Goal: Transaction & Acquisition: Subscribe to service/newsletter

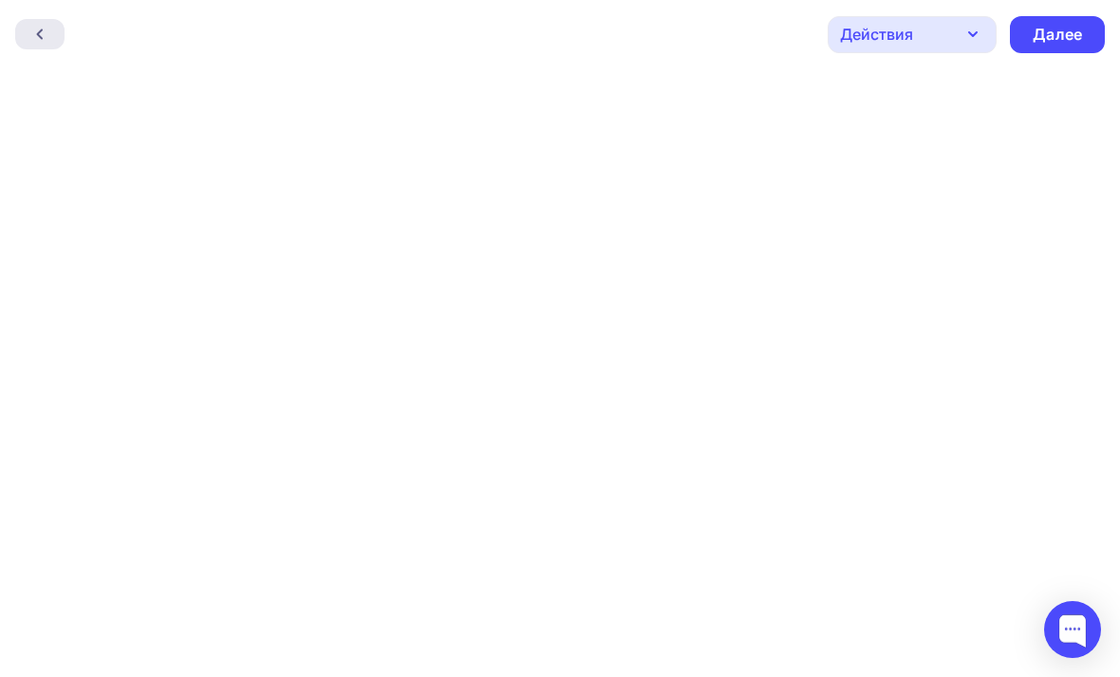
click at [61, 43] on div at bounding box center [39, 34] width 49 height 30
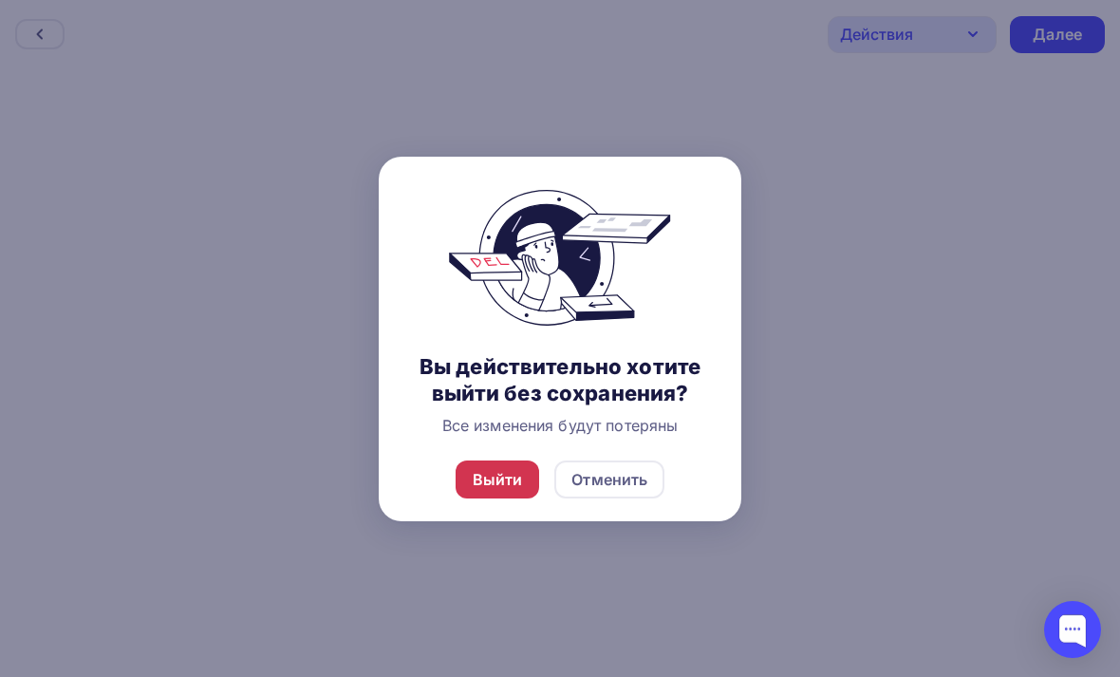
click at [480, 491] on div "Выйти" at bounding box center [498, 479] width 50 height 23
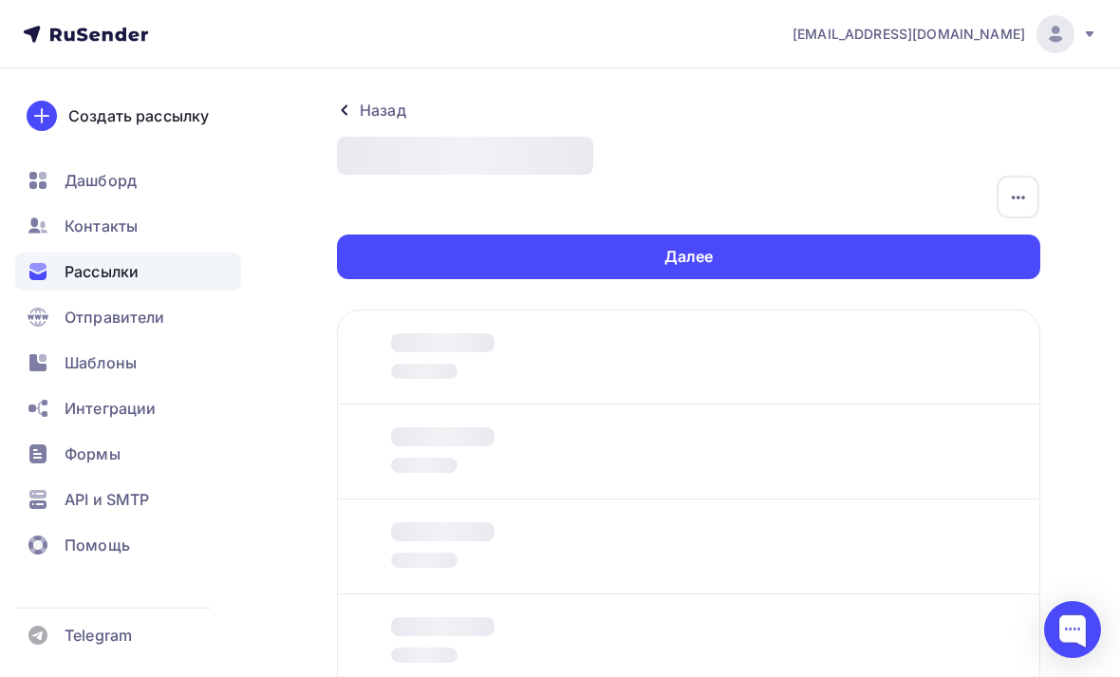
scroll to position [230, 0]
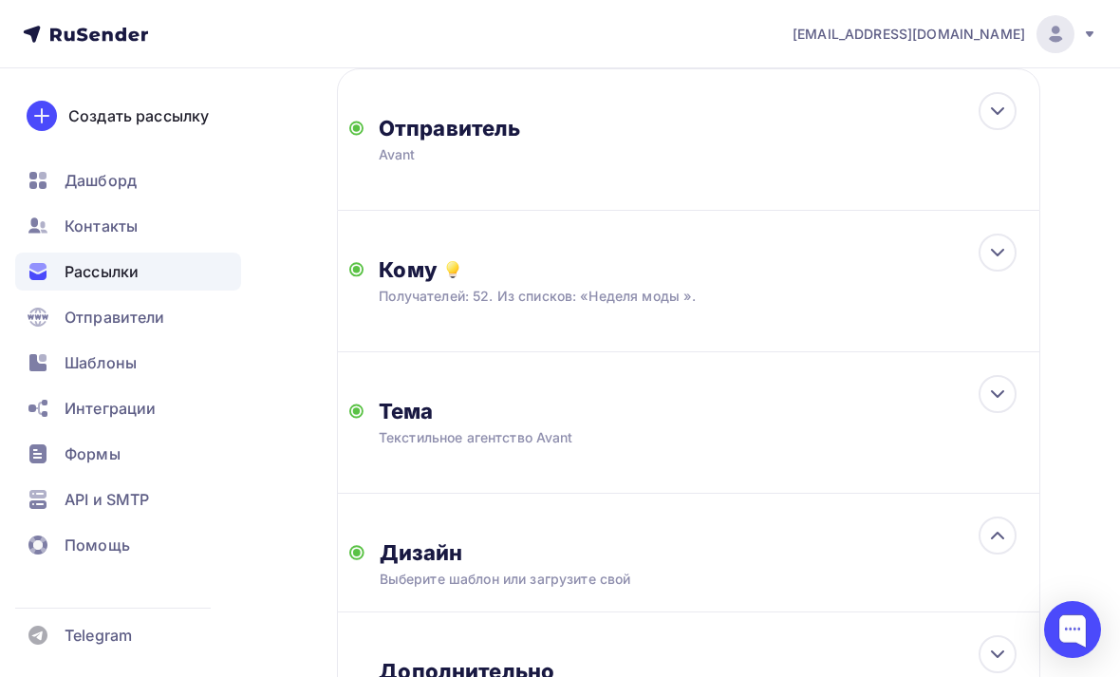
click at [480, 543] on div "Отправитель Avant Email * info@avantagent.ru info@avantagent.ru Добавить отправ…" at bounding box center [688, 410] width 703 height 685
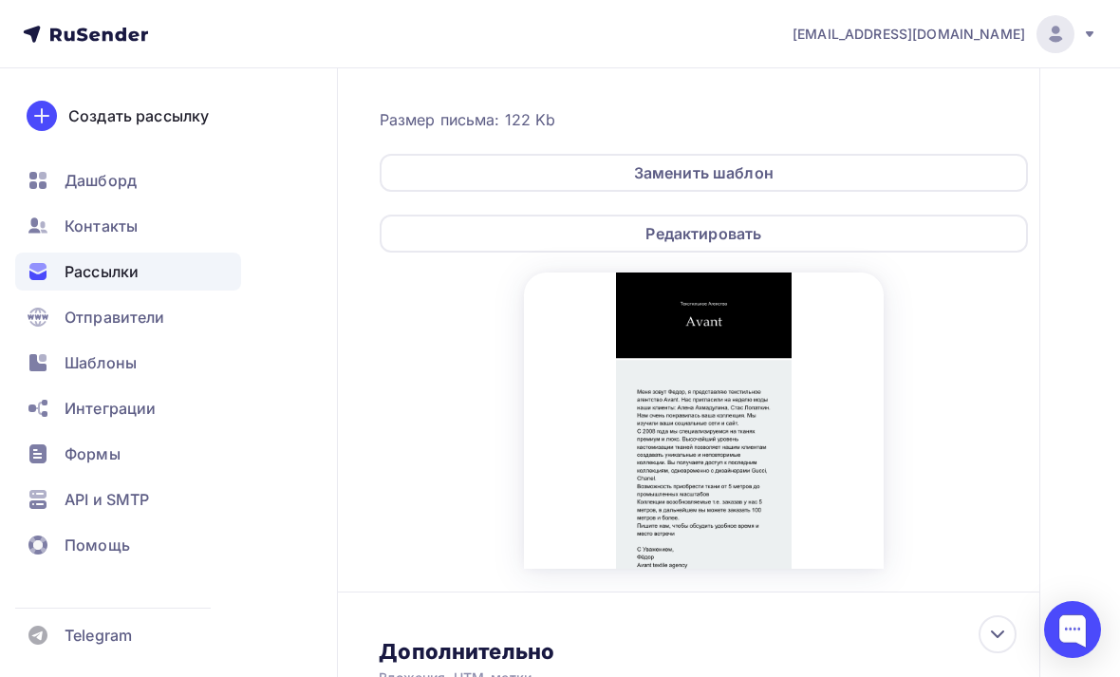
scroll to position [778, 0]
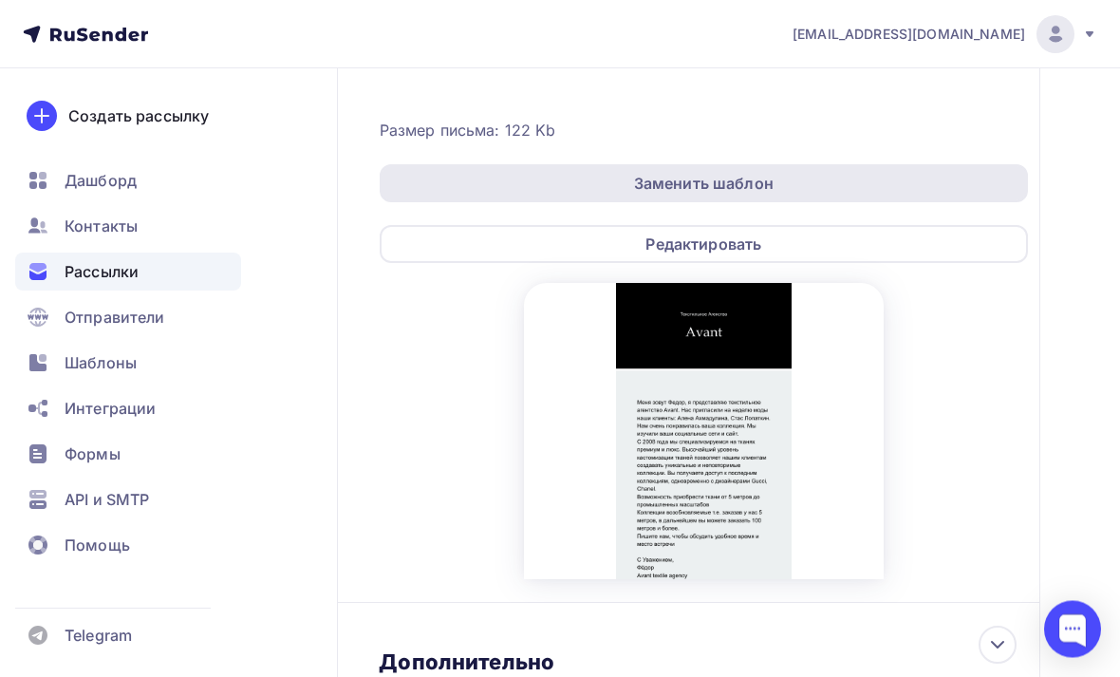
click at [739, 189] on div "Заменить шаблон" at bounding box center [704, 184] width 140 height 23
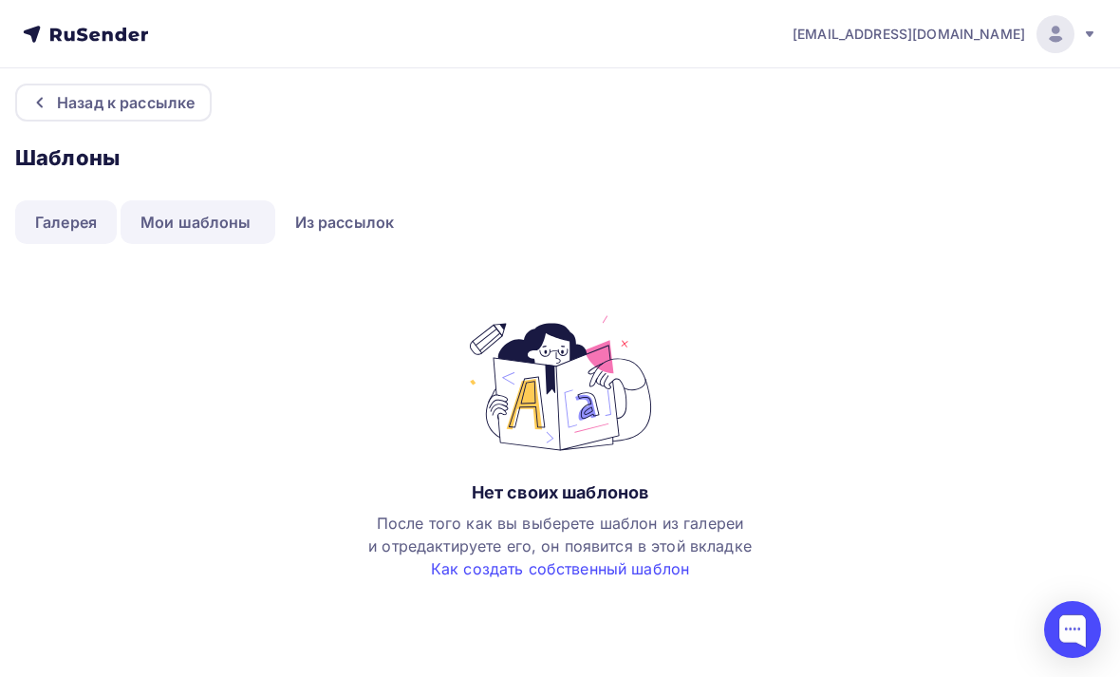
click at [69, 229] on link "Галерея" at bounding box center [66, 222] width 102 height 44
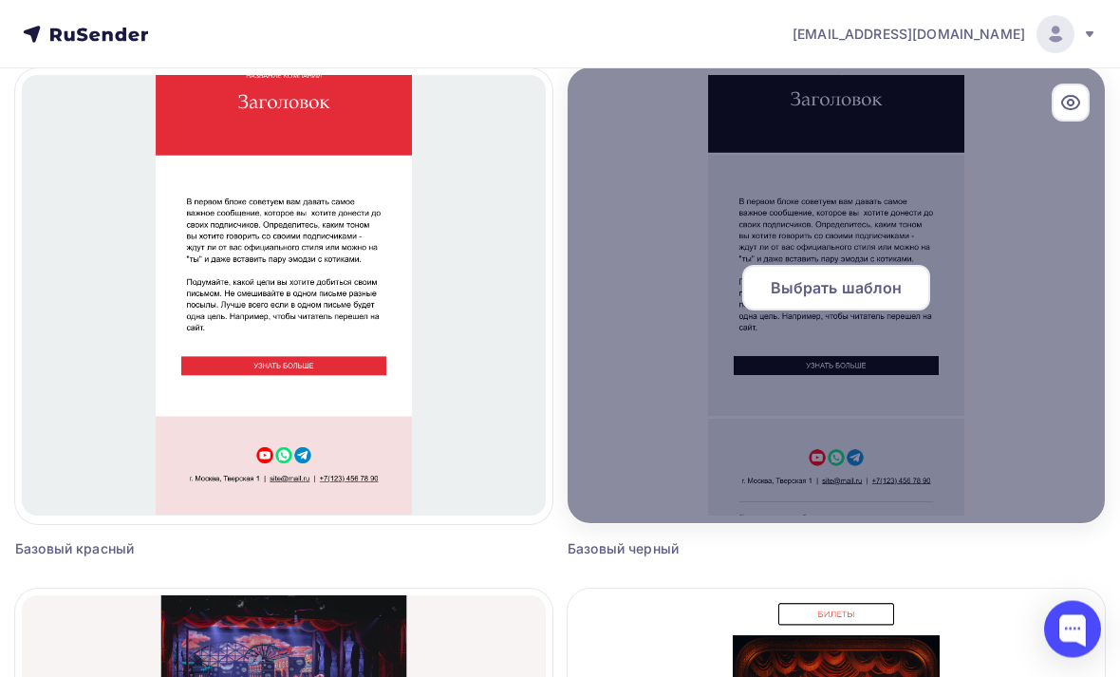
scroll to position [1254, 0]
click at [848, 276] on span "Выбрать шаблон" at bounding box center [837, 287] width 132 height 23
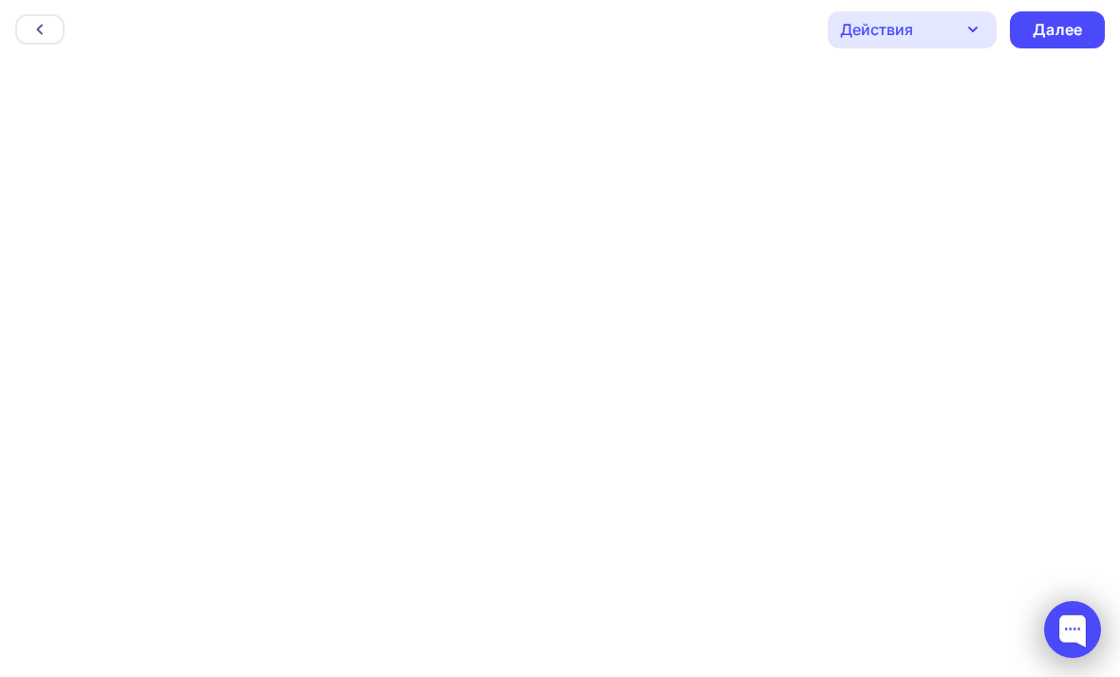
scroll to position [66, 0]
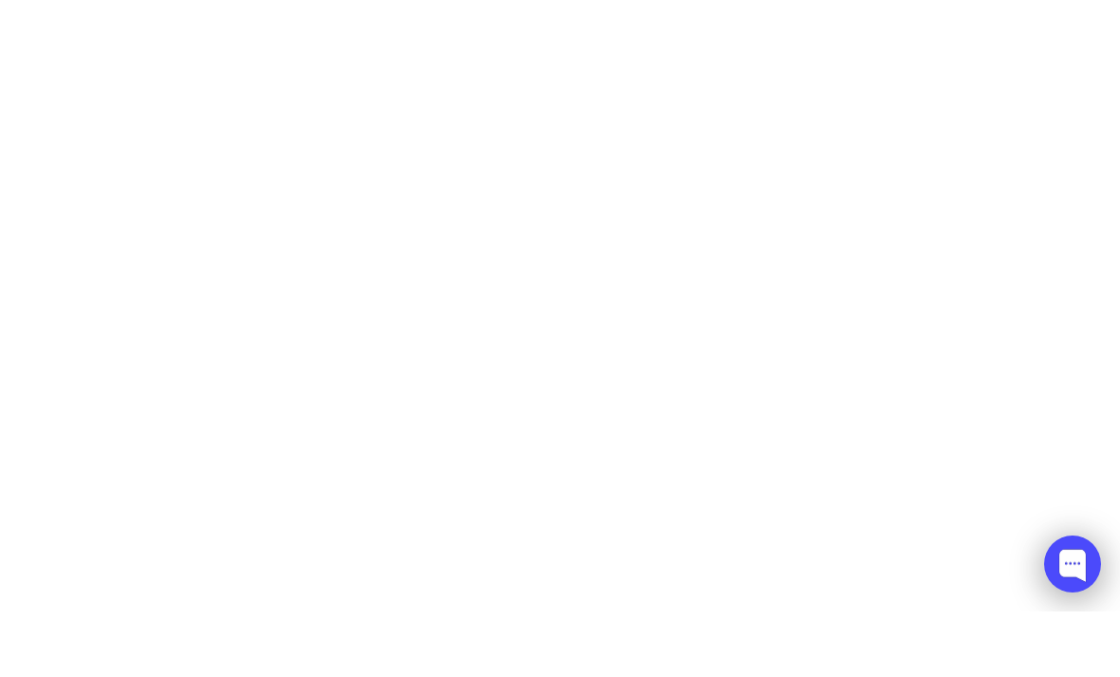
click at [0, 0] on html "Назад Действия Отправить тестовое письмо Предпросмотр Сохранить в Мои шаблоны В…" at bounding box center [560, 333] width 1120 height 677
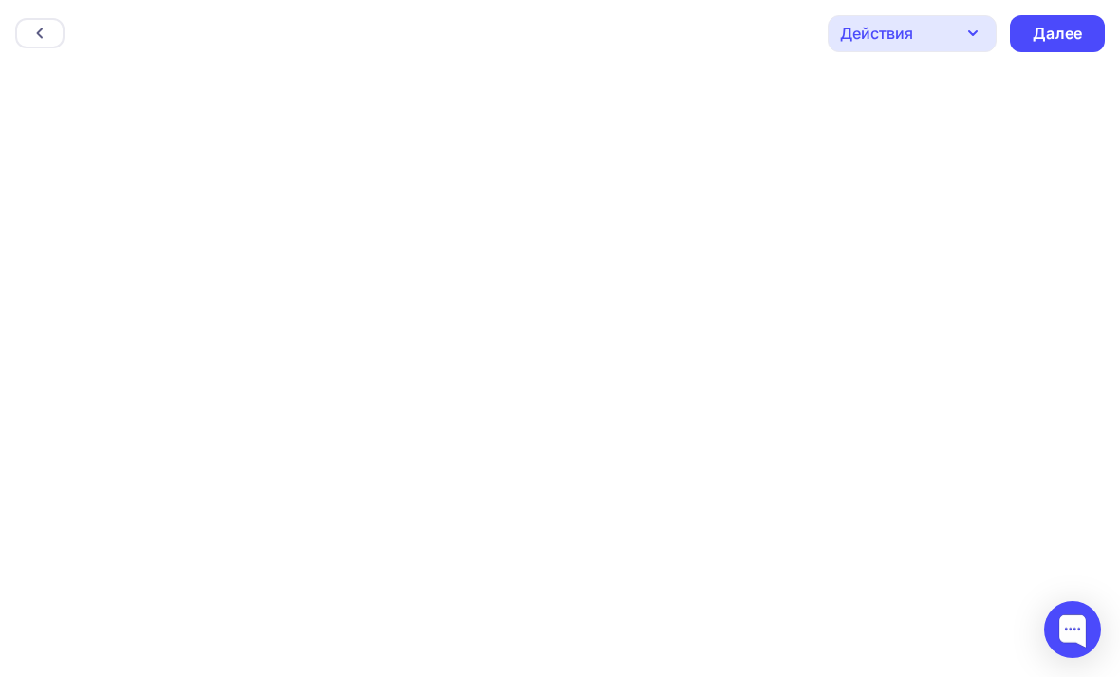
scroll to position [0, 0]
click at [1067, 36] on div "Далее" at bounding box center [1057, 35] width 49 height 22
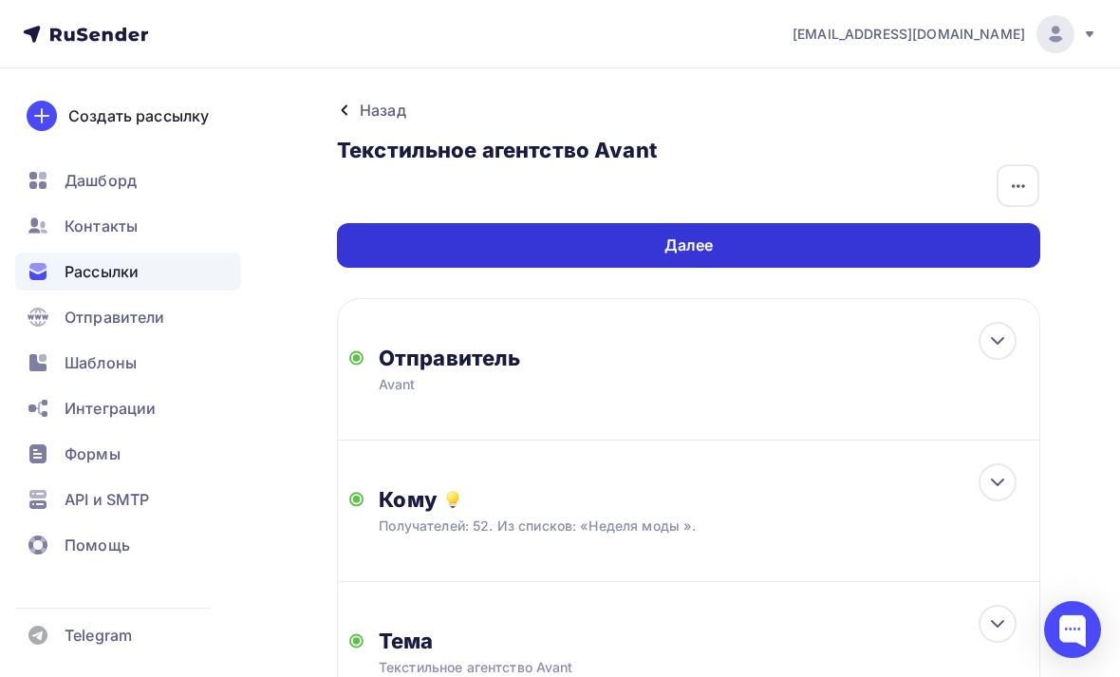
click at [945, 254] on div "Далее" at bounding box center [688, 245] width 703 height 45
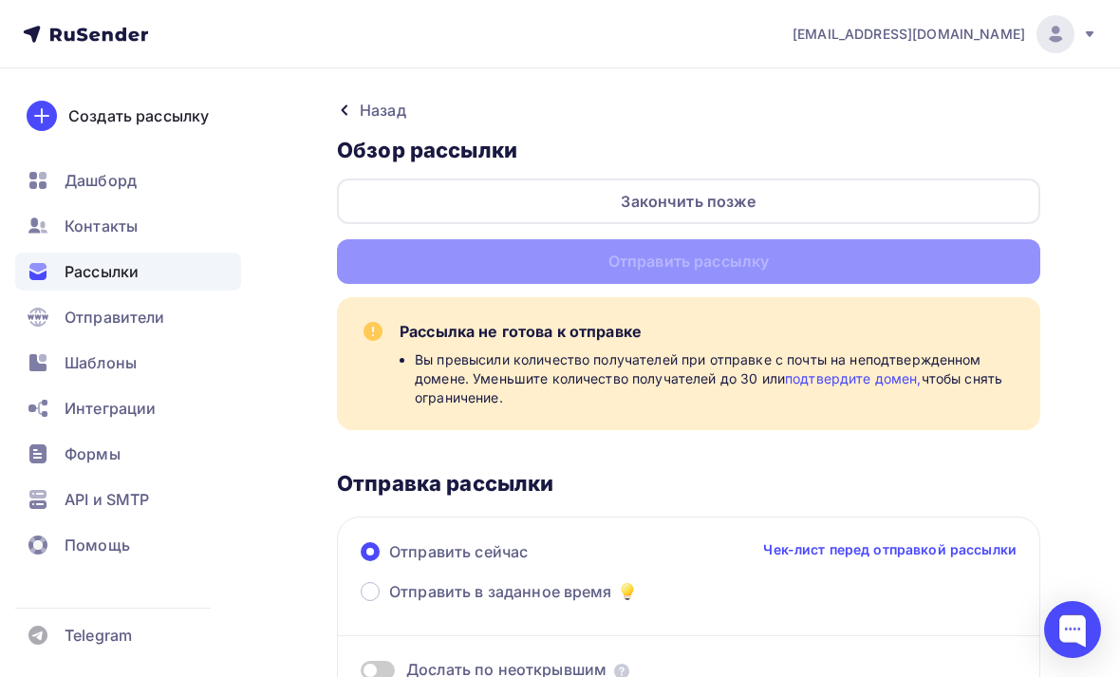
click at [857, 383] on link "подтвердите домен," at bounding box center [853, 378] width 137 height 16
click at [382, 110] on div "Назад" at bounding box center [383, 110] width 47 height 23
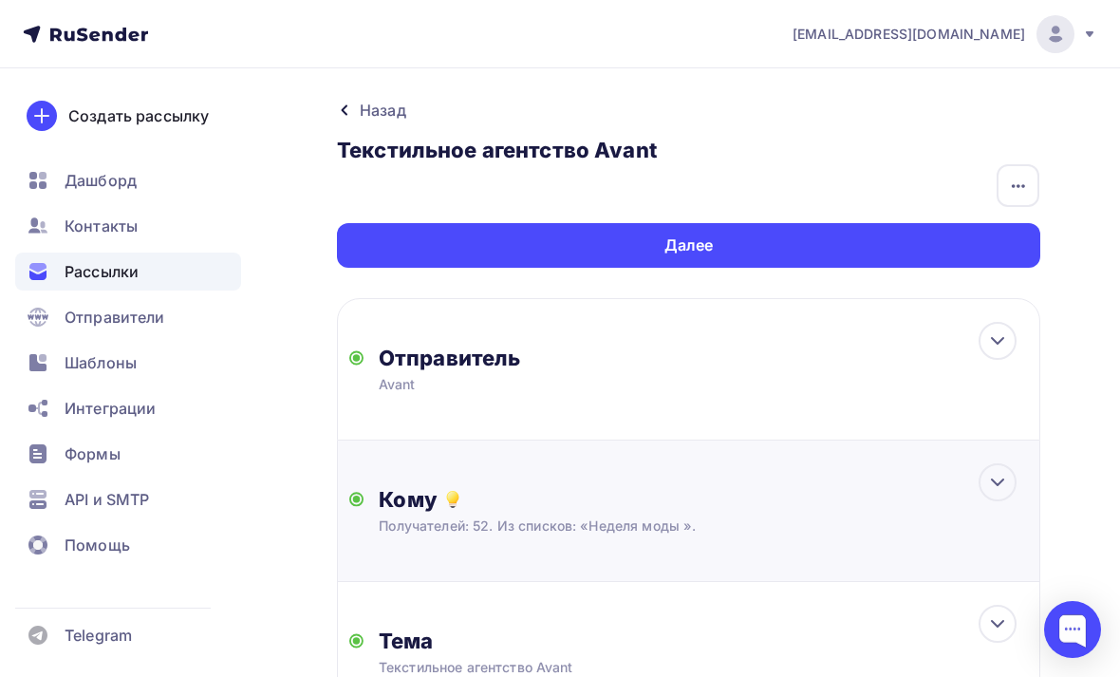
click at [582, 508] on div "Кому" at bounding box center [703, 499] width 649 height 27
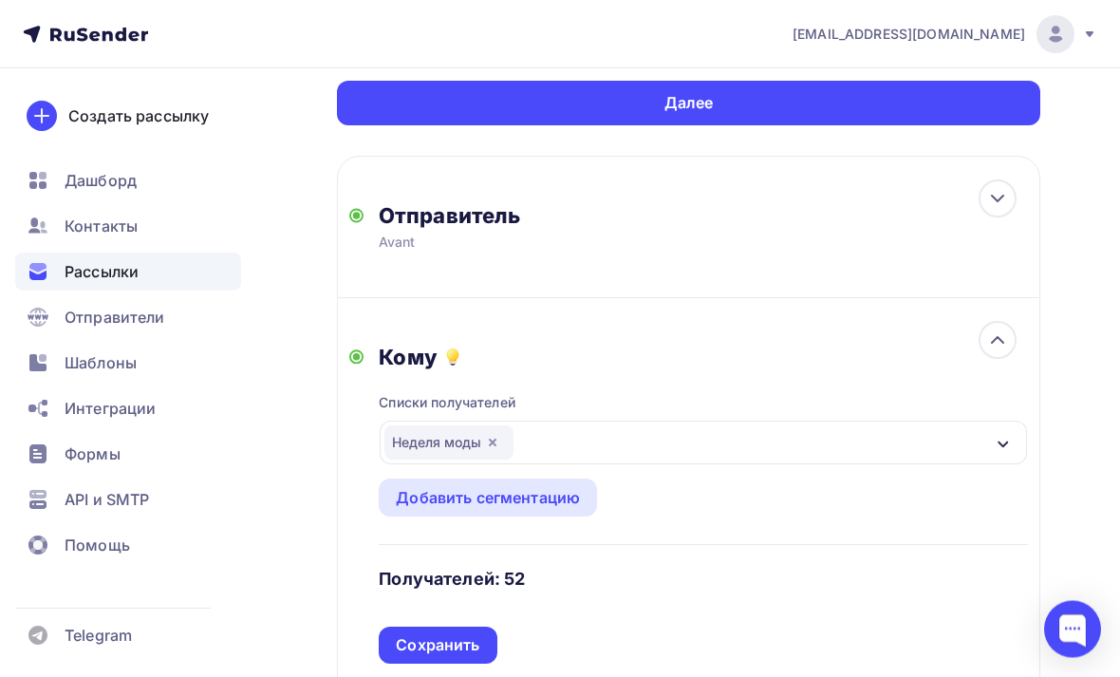
scroll to position [147, 0]
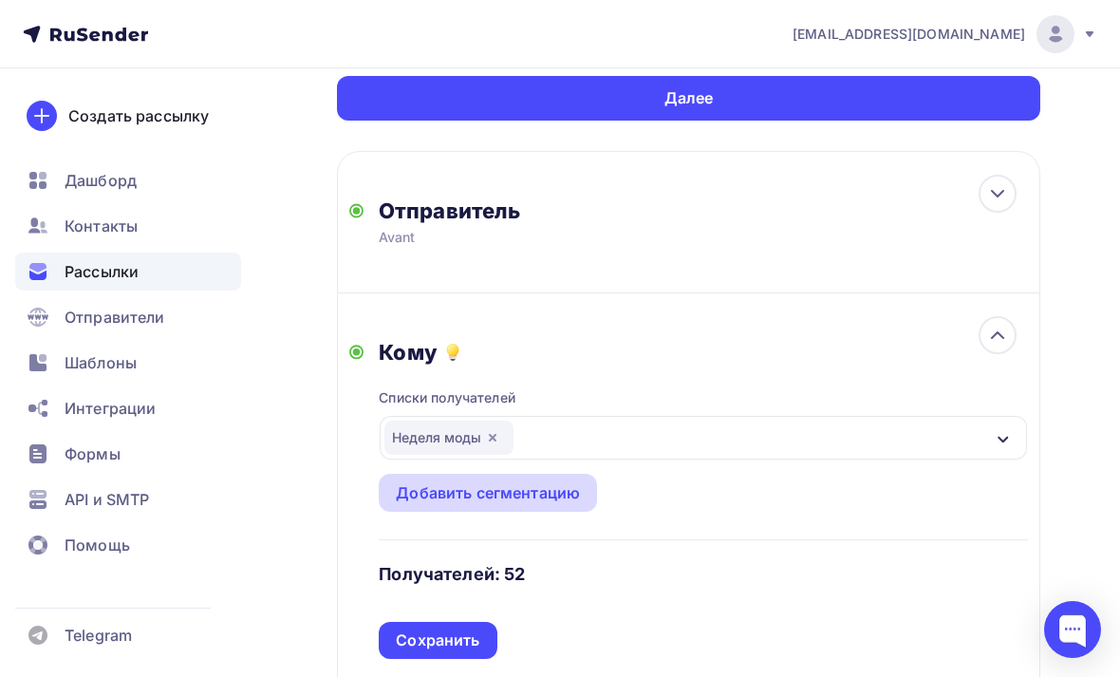
click at [528, 496] on div "Добавить сегментацию" at bounding box center [488, 492] width 184 height 23
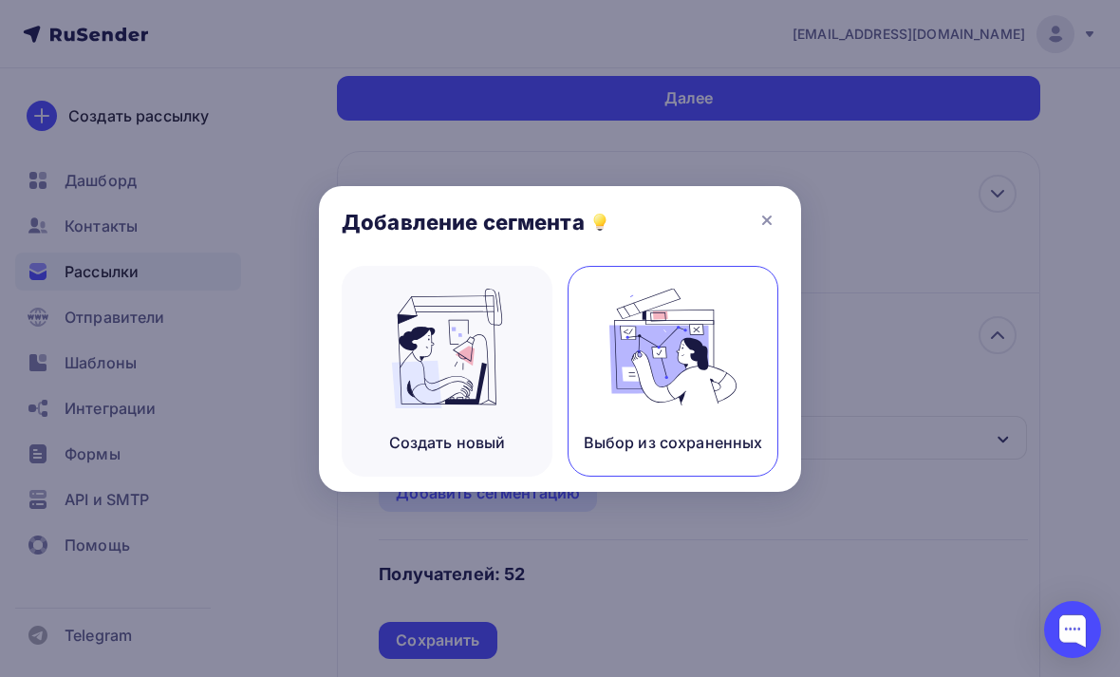
click at [644, 454] on div "Выбор из сохраненных" at bounding box center [673, 442] width 179 height 23
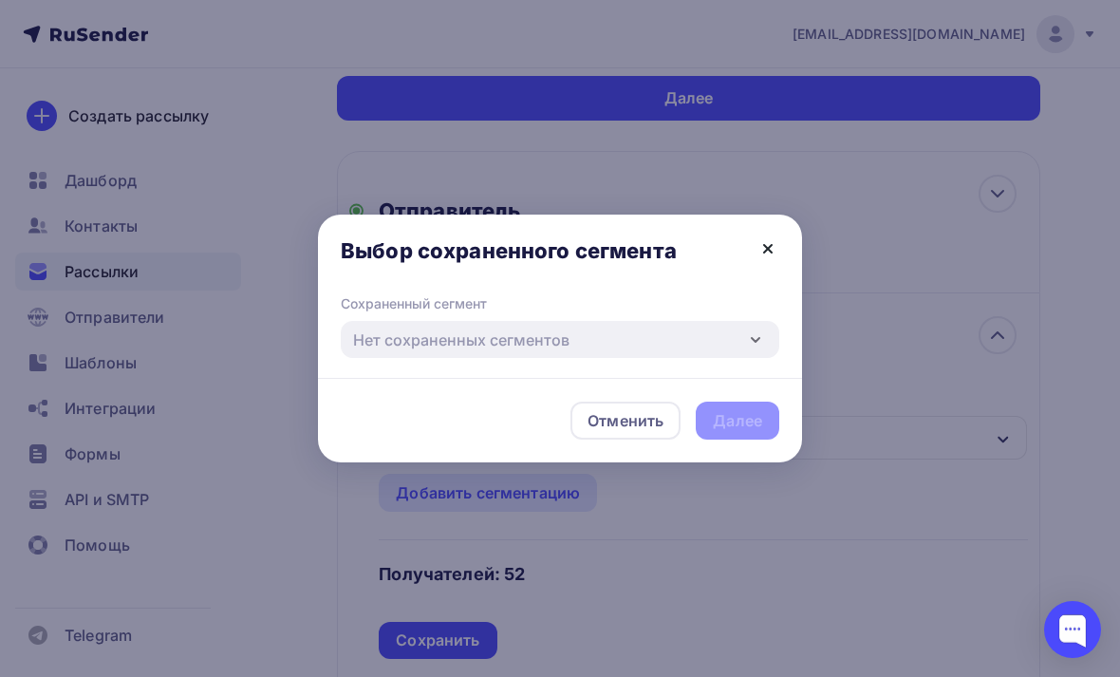
click at [769, 253] on icon at bounding box center [768, 249] width 8 height 8
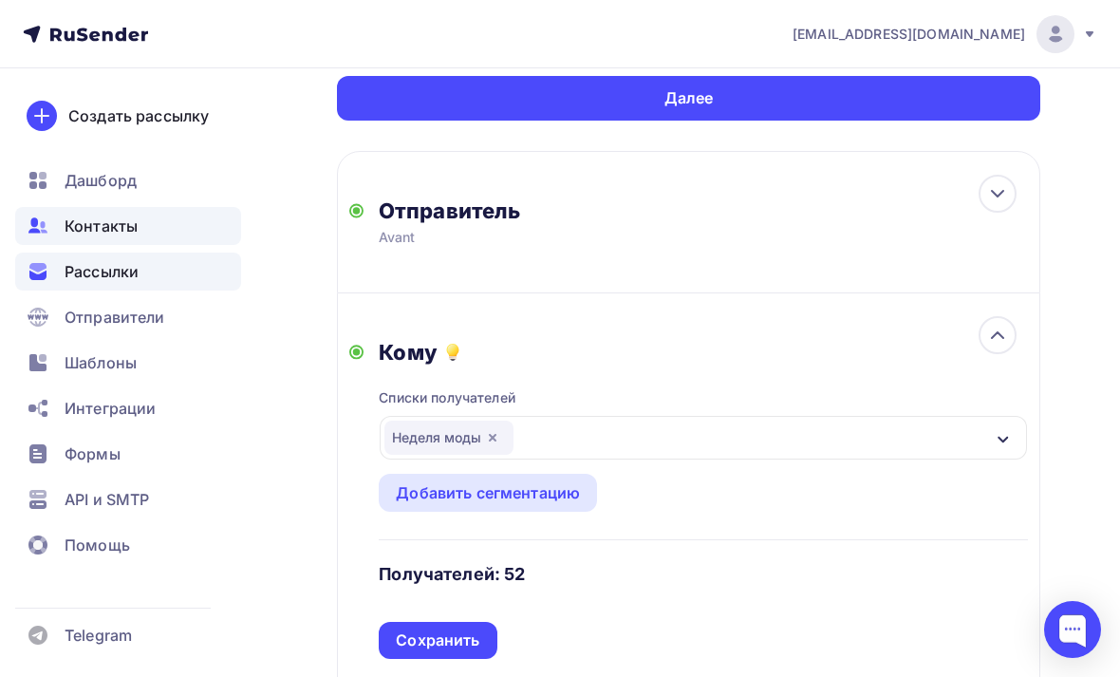
click at [103, 239] on div "Контакты" at bounding box center [128, 226] width 226 height 38
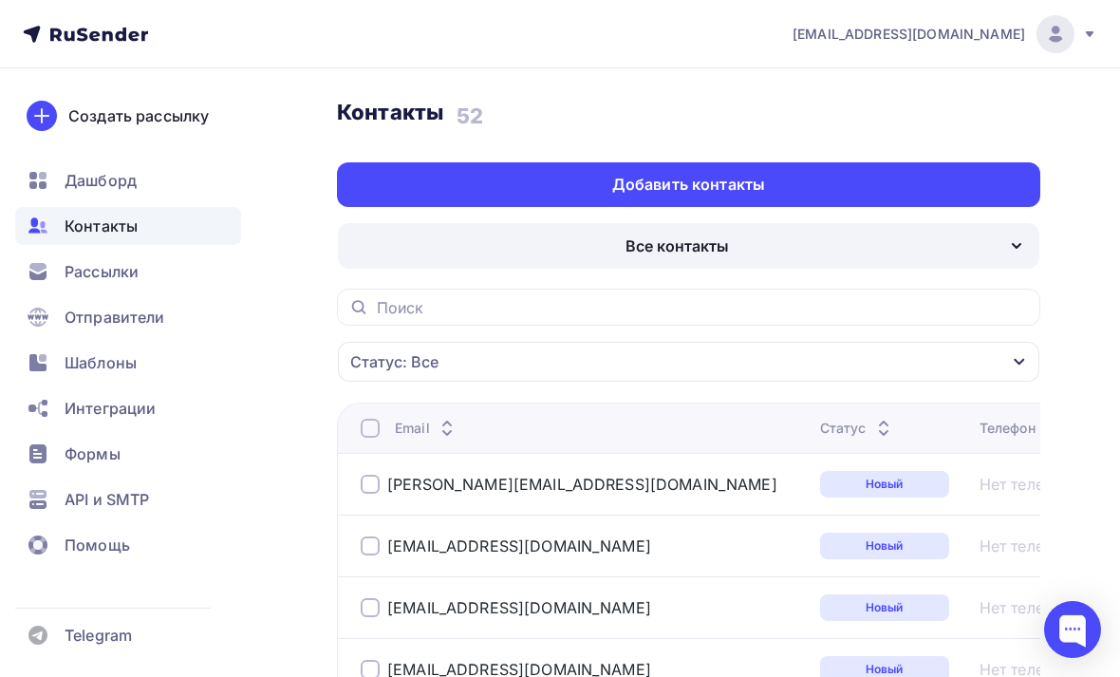
click at [610, 257] on div "Все контакты" at bounding box center [689, 246] width 702 height 46
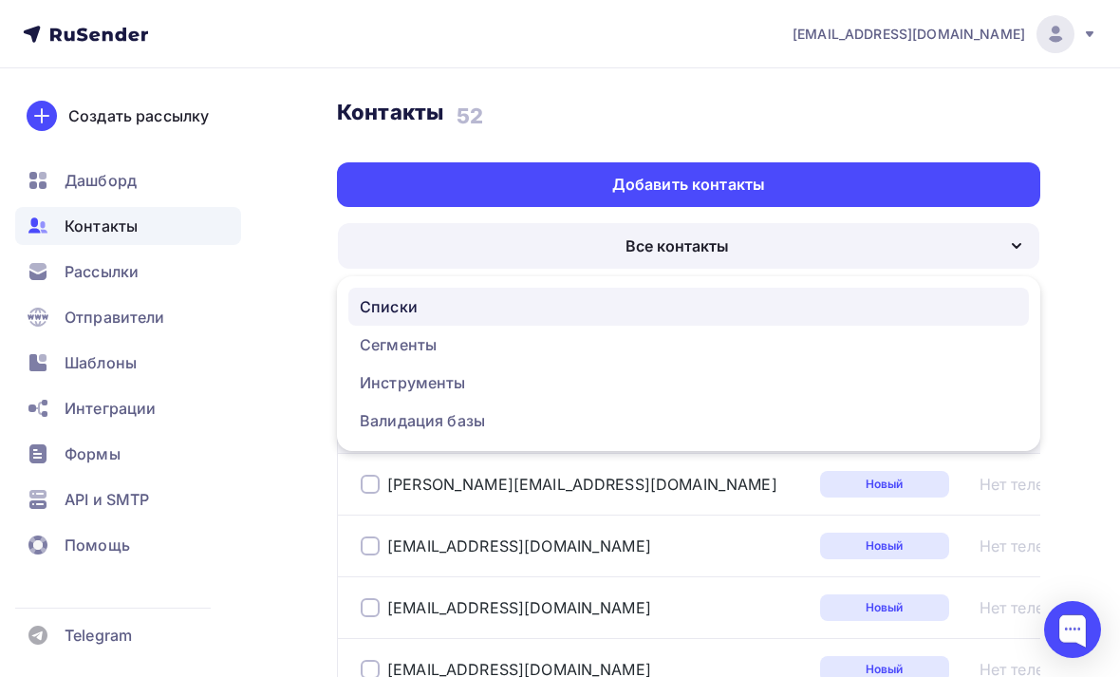
click at [423, 307] on div "Списки" at bounding box center [689, 306] width 658 height 23
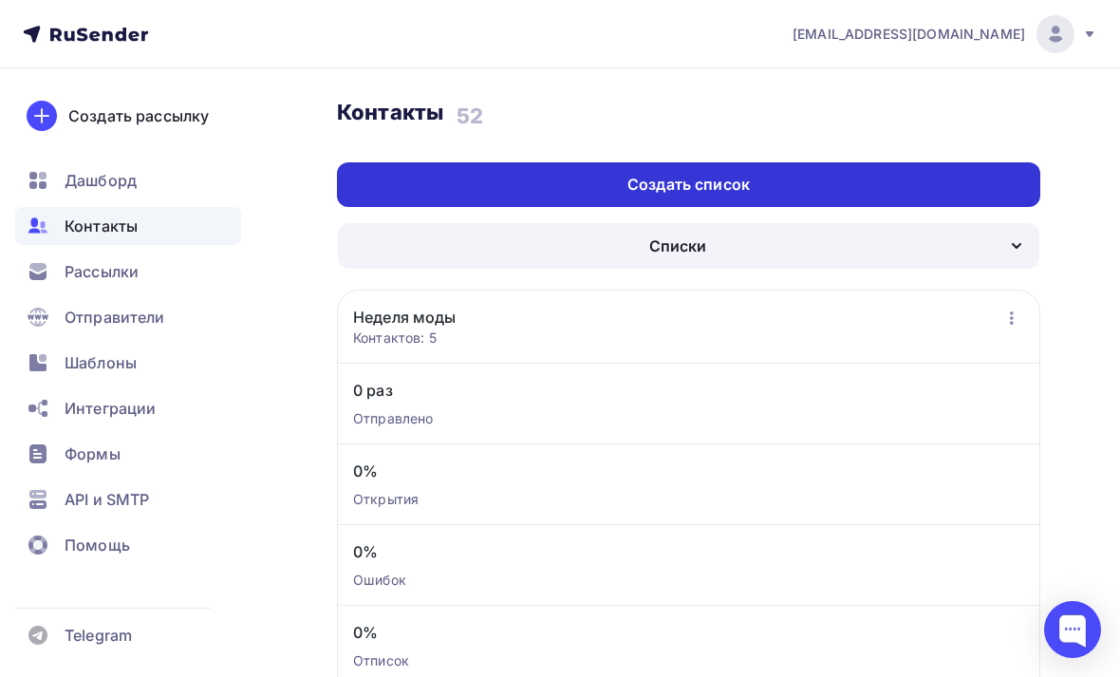
click at [690, 183] on div "Создать список" at bounding box center [688, 185] width 122 height 22
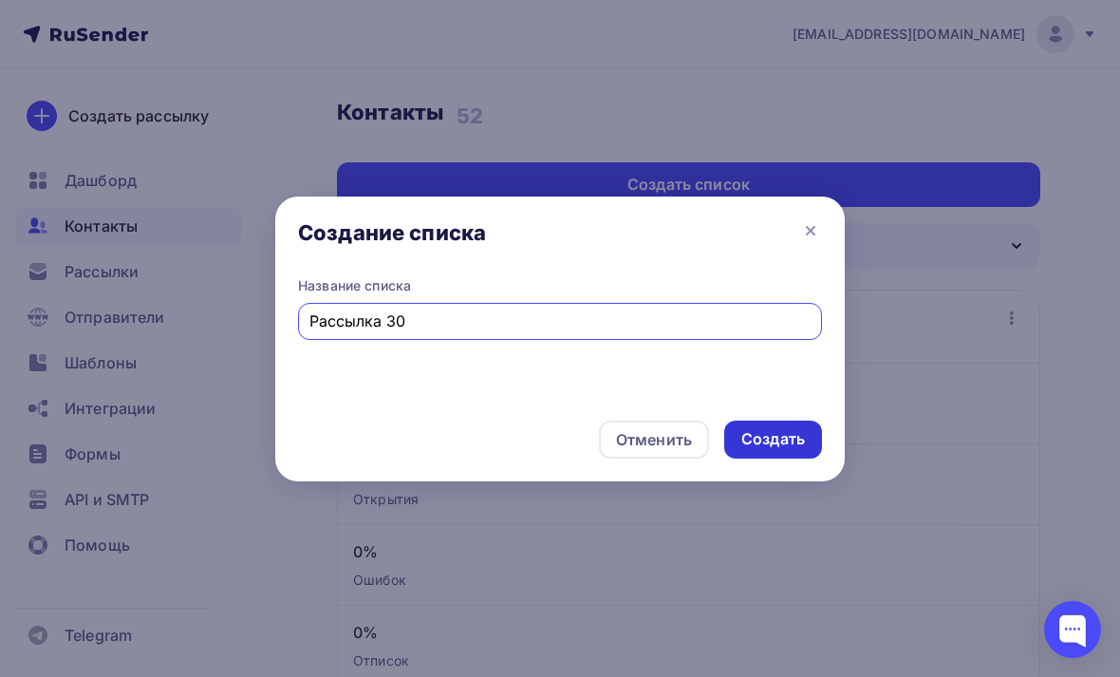
type input "Рассылка 30"
click at [792, 438] on div "Создать" at bounding box center [773, 439] width 64 height 22
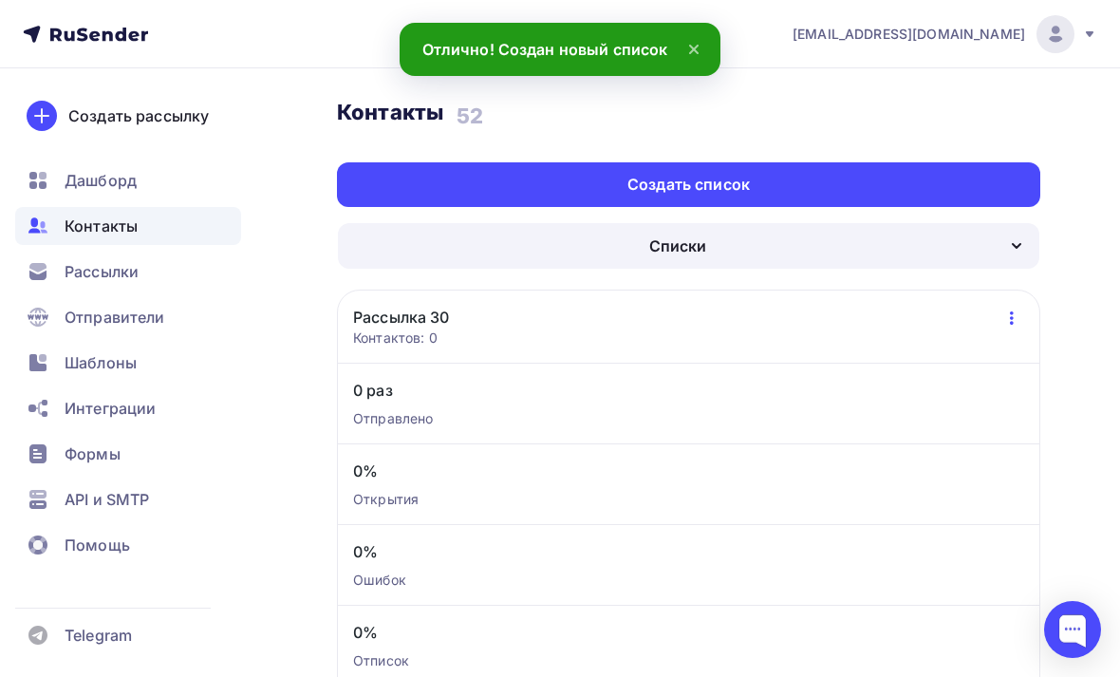
click at [1006, 314] on icon "button" at bounding box center [1012, 318] width 23 height 23
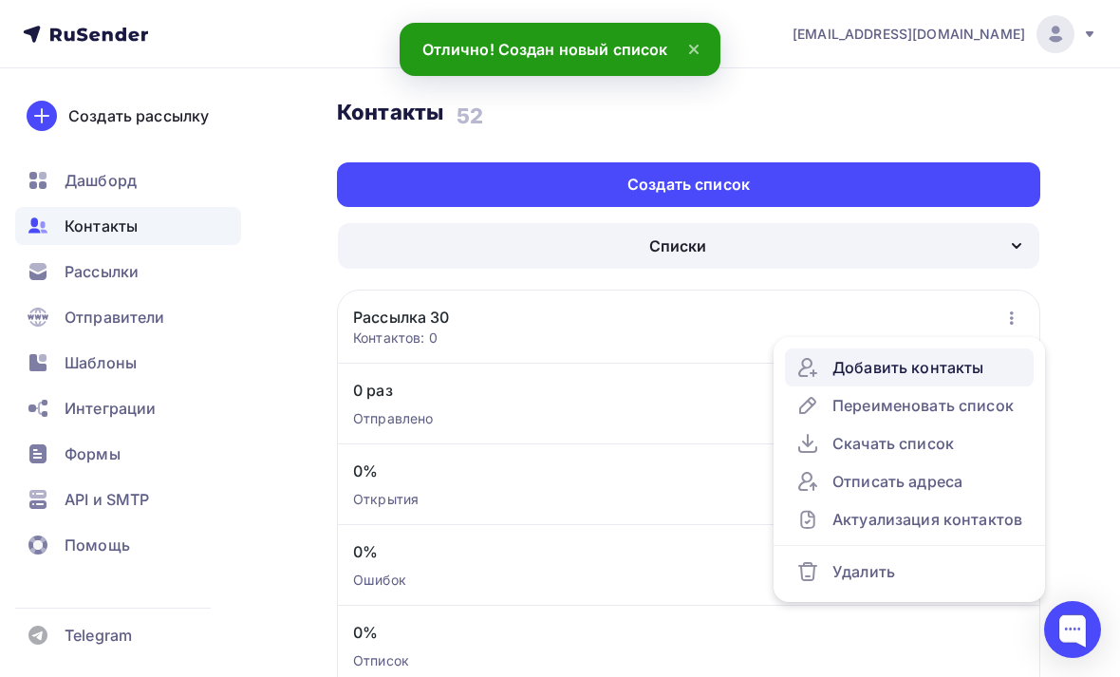
click at [933, 367] on div "Добавить контакты" at bounding box center [909, 367] width 226 height 23
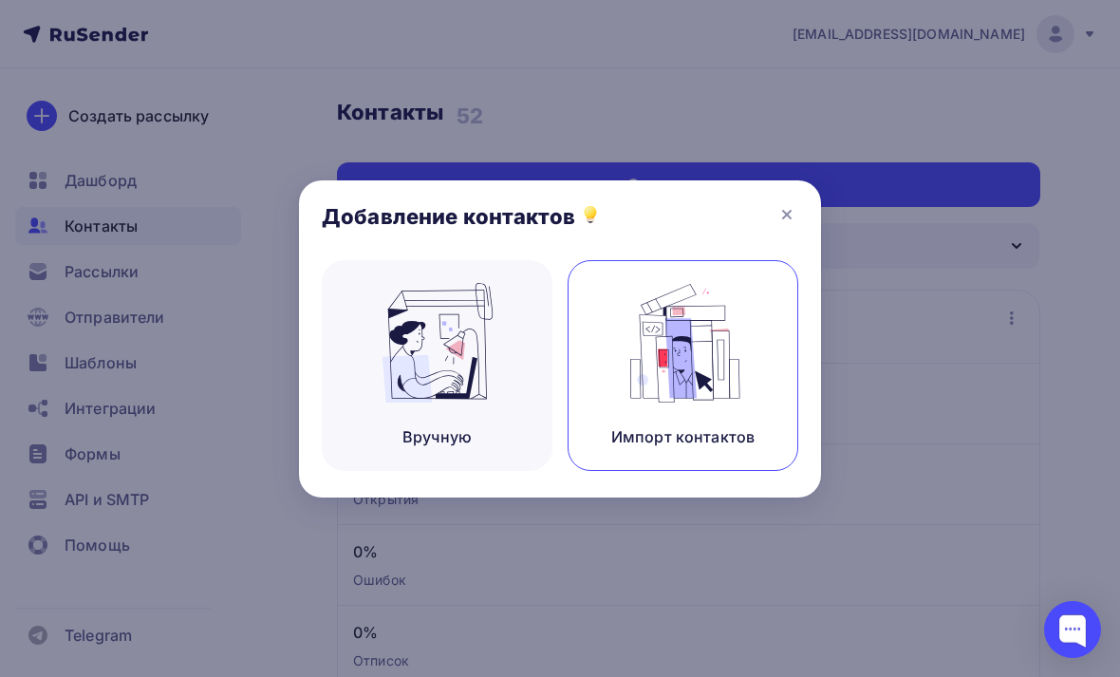
click at [688, 363] on img at bounding box center [683, 343] width 127 height 120
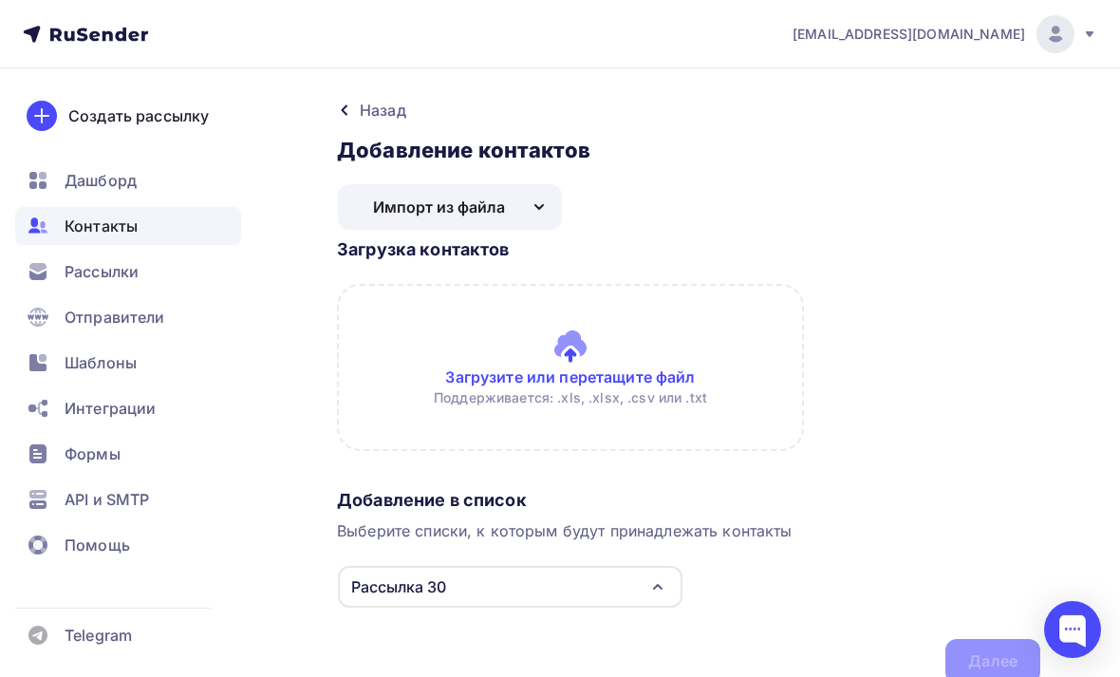
click at [459, 214] on div "Импорт из файла" at bounding box center [439, 207] width 132 height 23
click at [441, 268] on div "Вручную" at bounding box center [450, 267] width 180 height 23
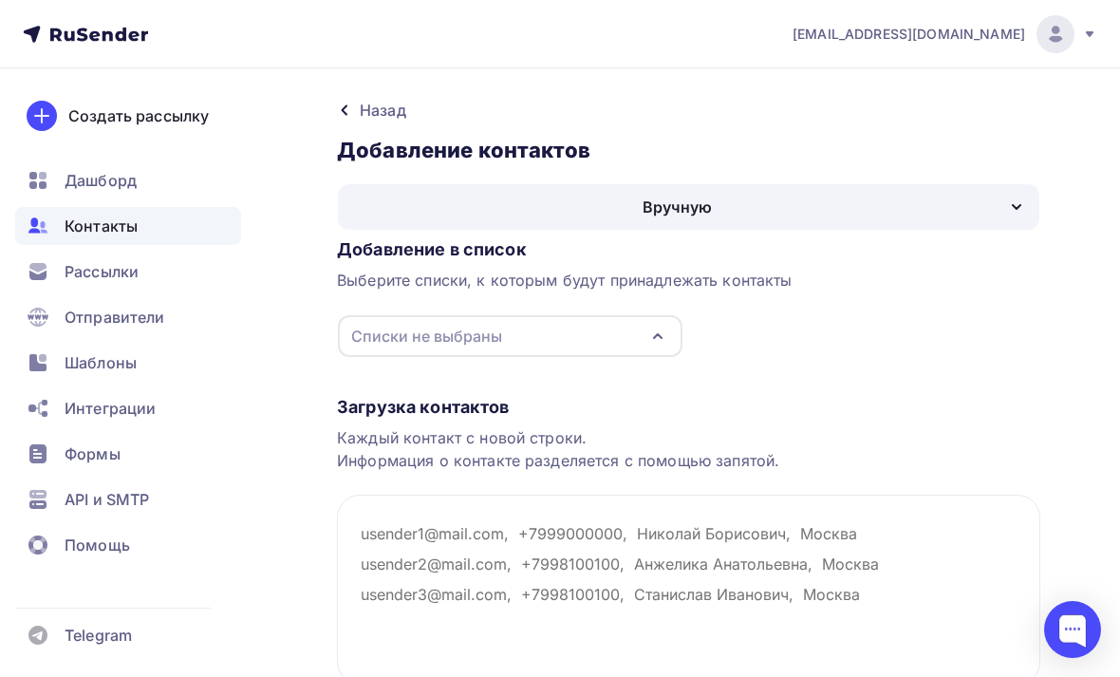
click at [383, 114] on div "Назад" at bounding box center [383, 110] width 47 height 23
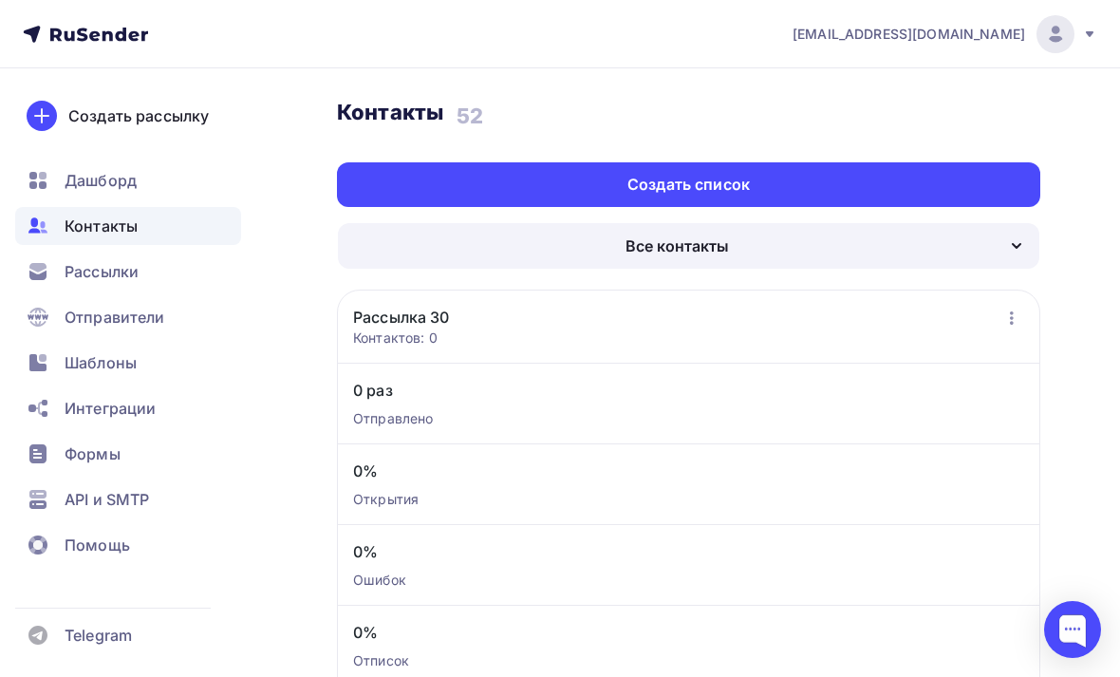
click at [750, 238] on div "Все контакты" at bounding box center [689, 246] width 702 height 46
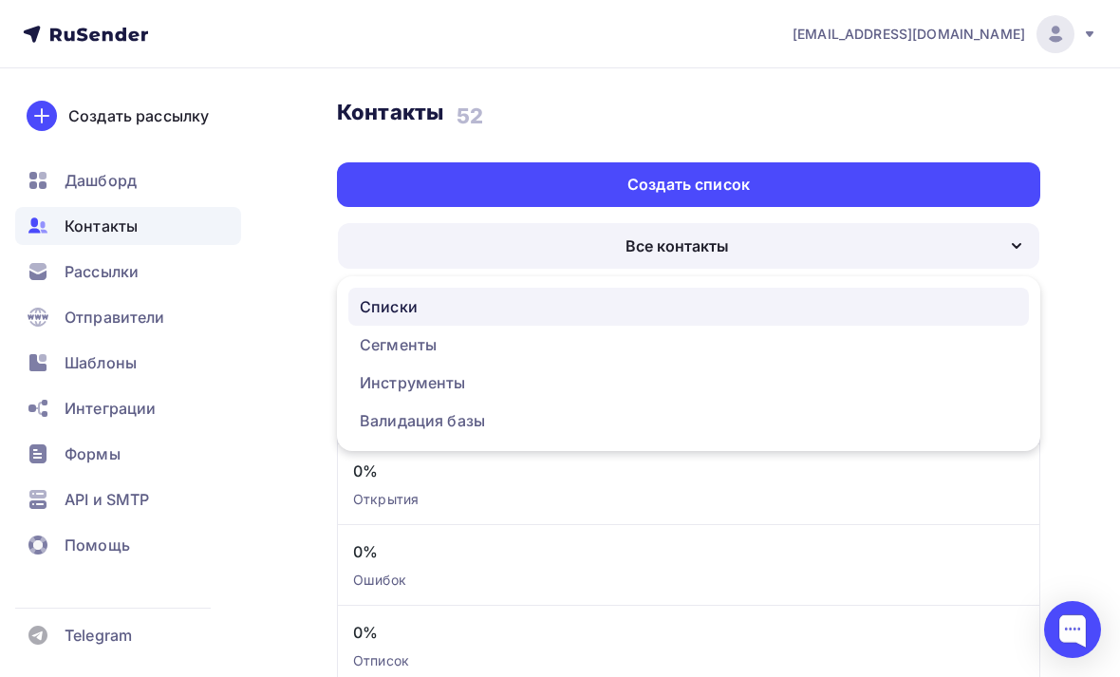
click at [405, 315] on div "Списки" at bounding box center [389, 306] width 58 height 23
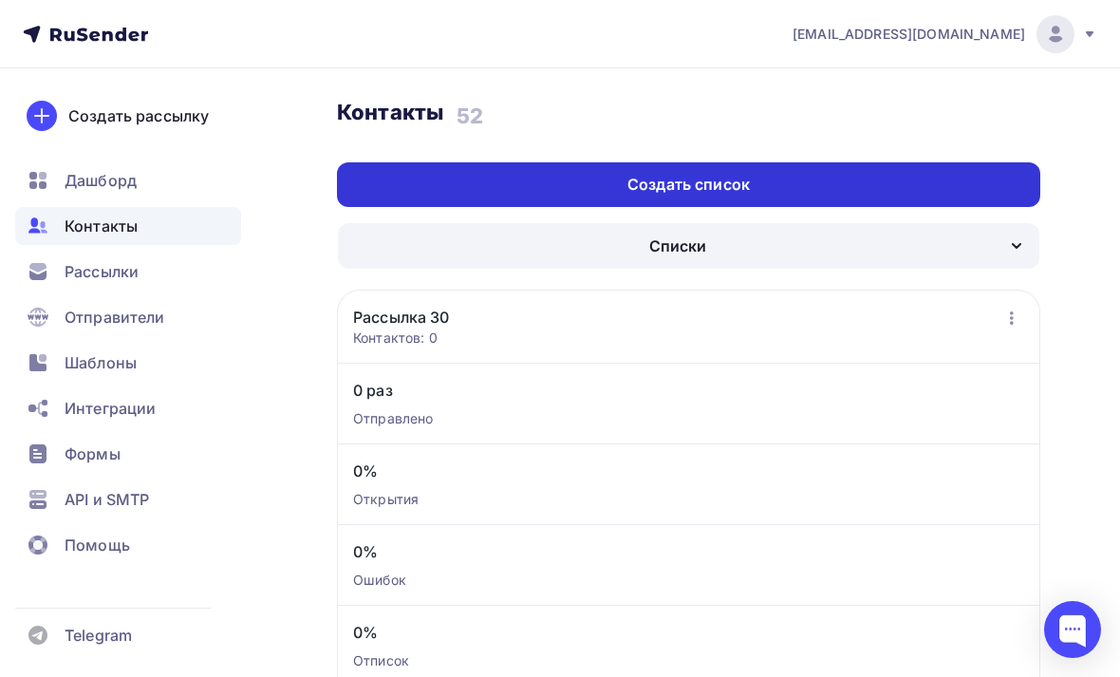
click at [557, 196] on div "Создать список" at bounding box center [688, 184] width 703 height 45
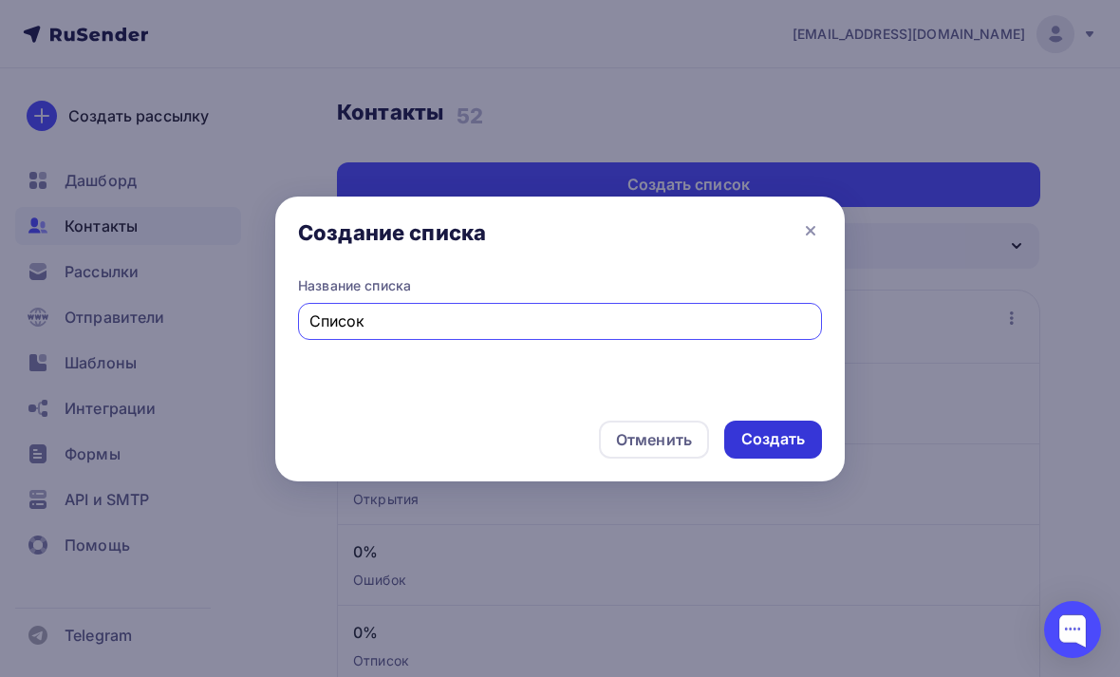
type input "Список"
click at [758, 442] on div "Создать" at bounding box center [773, 439] width 64 height 22
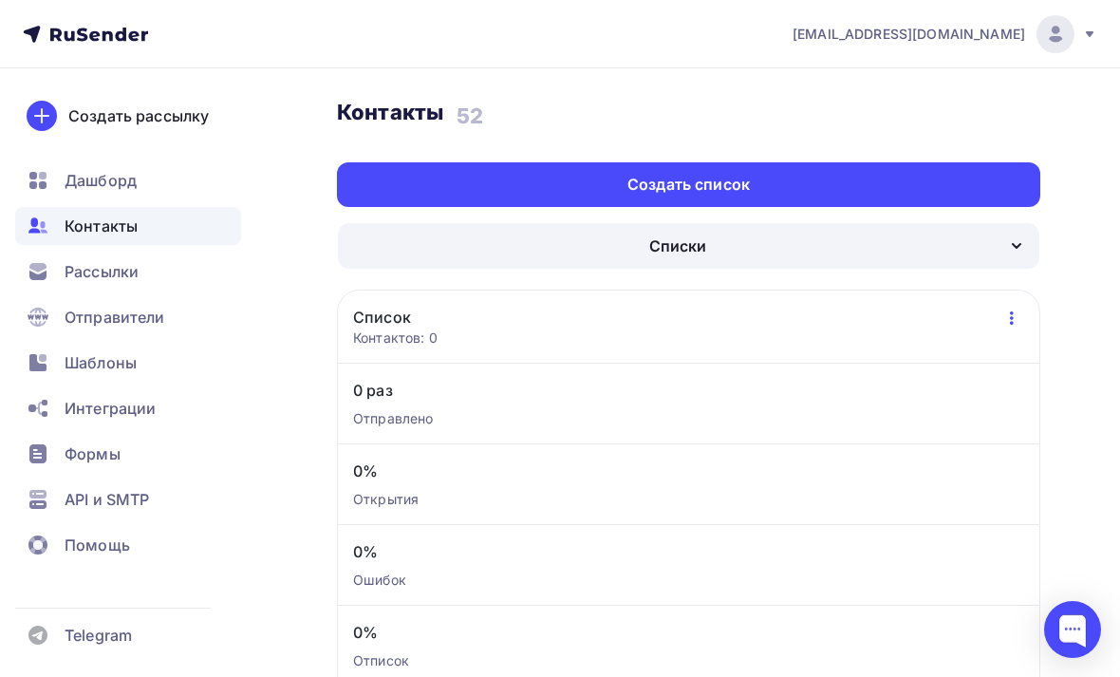
click at [1016, 328] on icon "button" at bounding box center [1012, 318] width 23 height 23
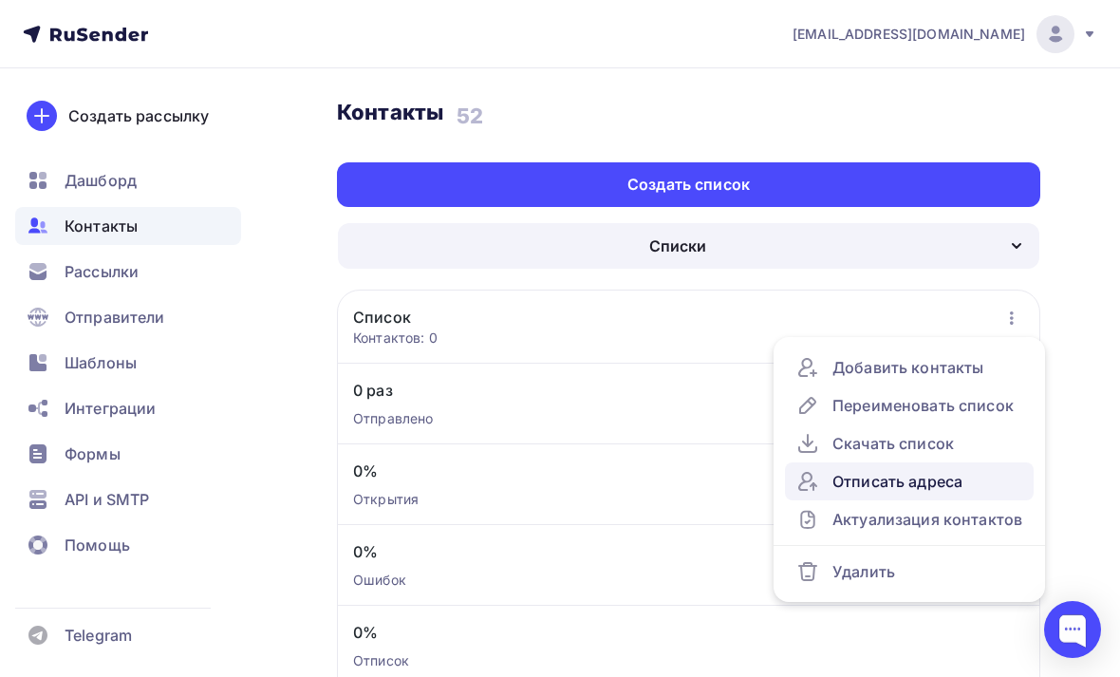
click at [857, 474] on div "Отписать адреса" at bounding box center [909, 481] width 226 height 23
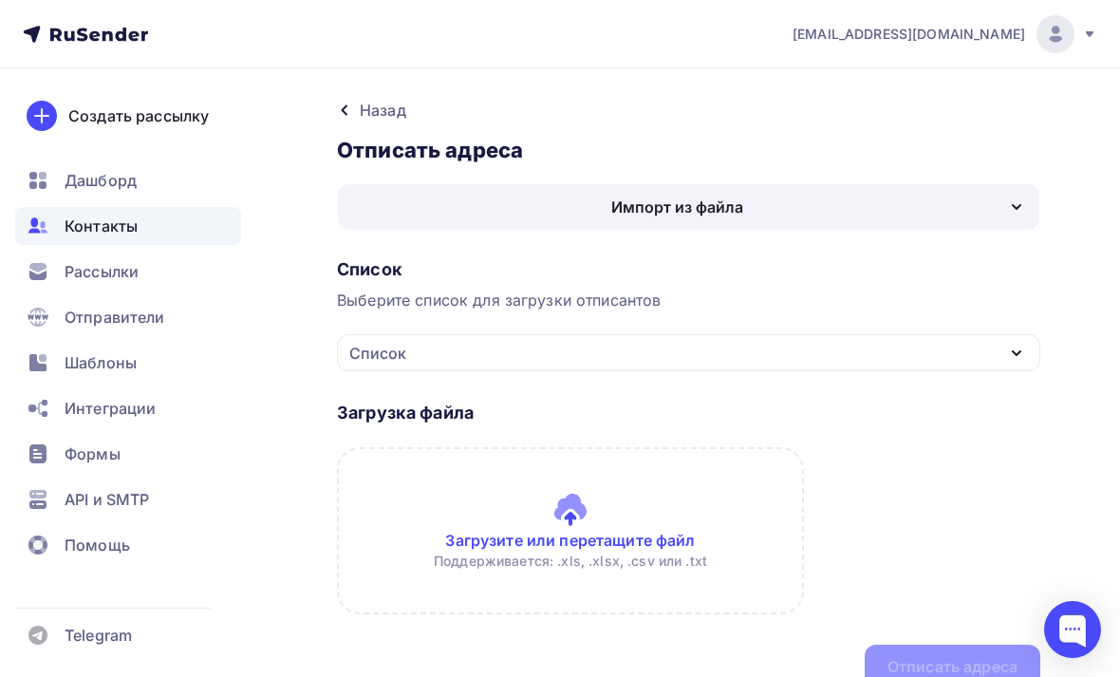
click at [644, 199] on div "Импорт из файла" at bounding box center [677, 207] width 132 height 23
click at [382, 93] on div "Назад Отписать адреса Отписать адреса Импорт из файла Вручную Импорт из файла В…" at bounding box center [560, 561] width 1120 height 986
click at [375, 103] on div "Назад" at bounding box center [383, 110] width 47 height 23
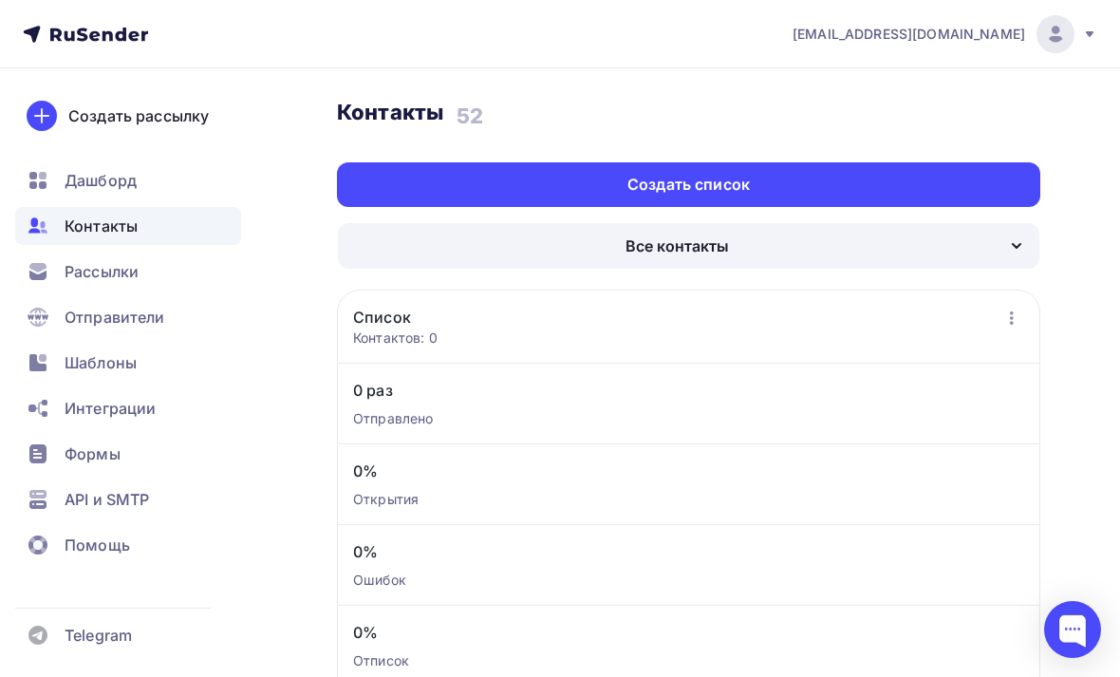
click at [1023, 322] on button "button" at bounding box center [1012, 318] width 25 height 25
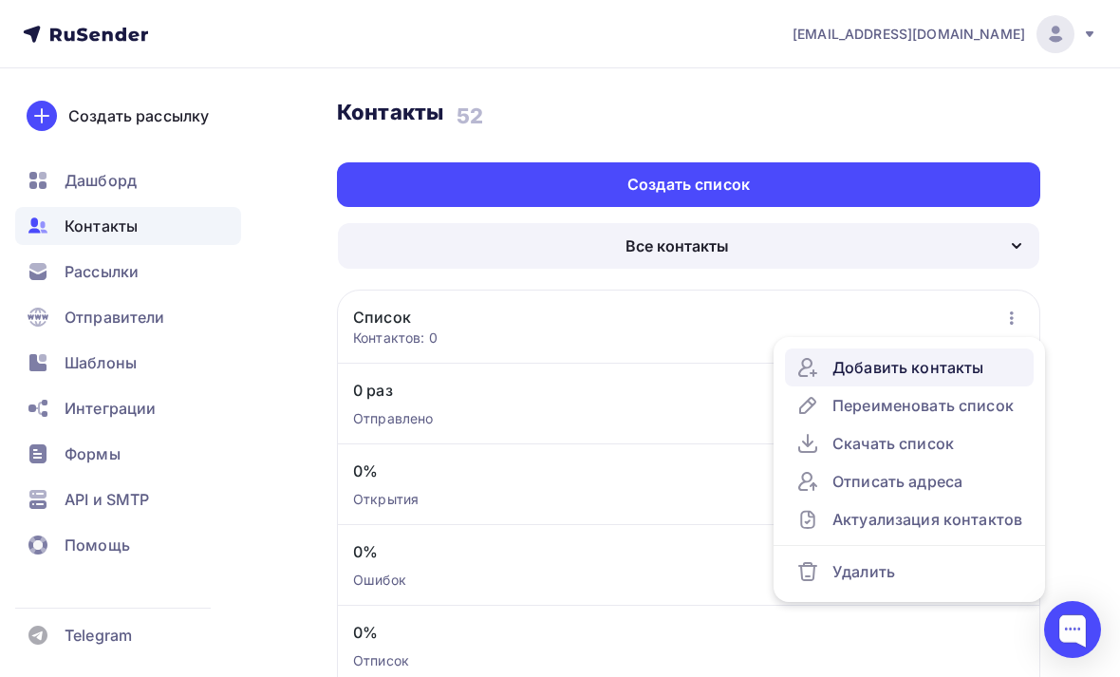
click at [924, 364] on div "Добавить контакты" at bounding box center [909, 367] width 226 height 23
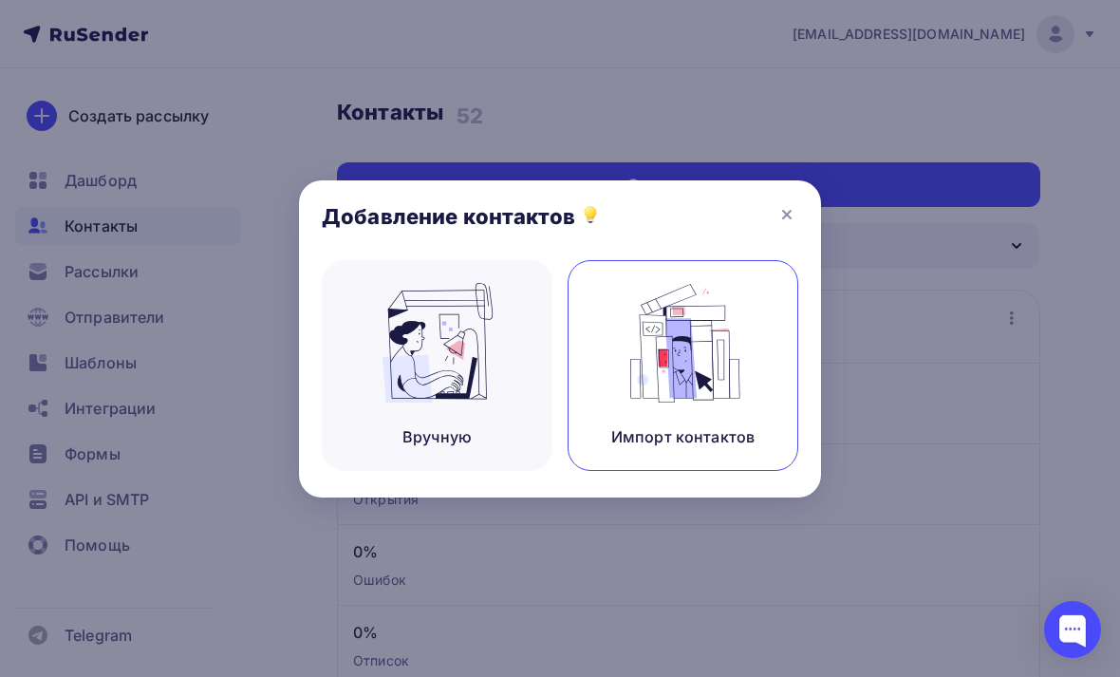
click at [650, 350] on img at bounding box center [683, 343] width 127 height 120
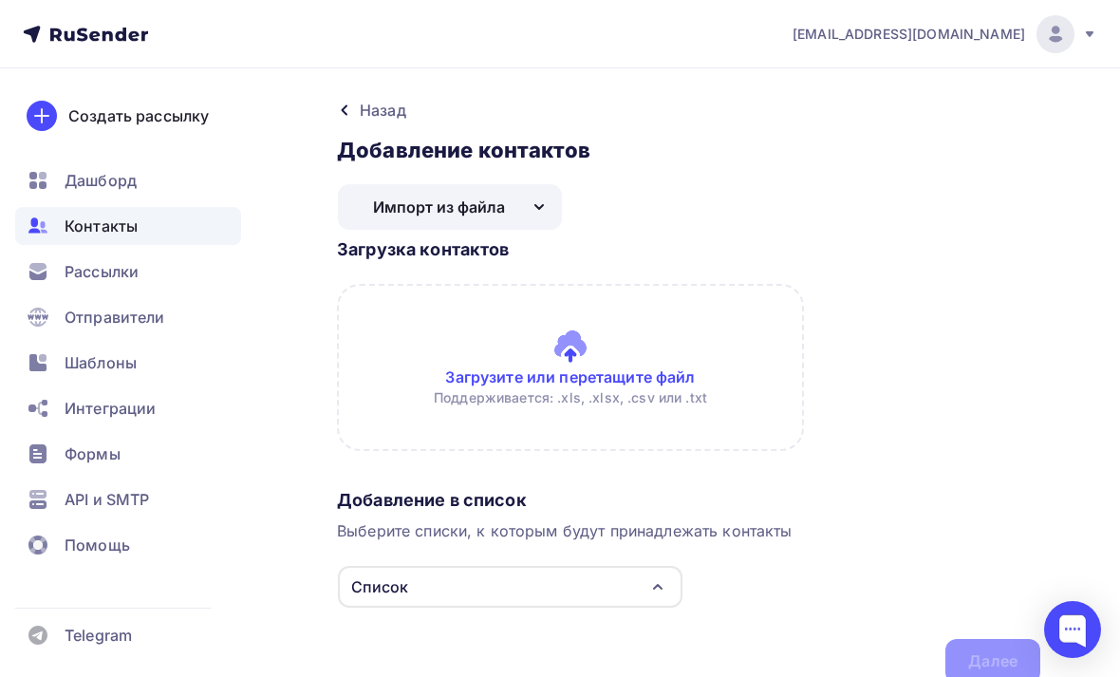
click at [564, 370] on input "file" at bounding box center [688, 367] width 703 height 167
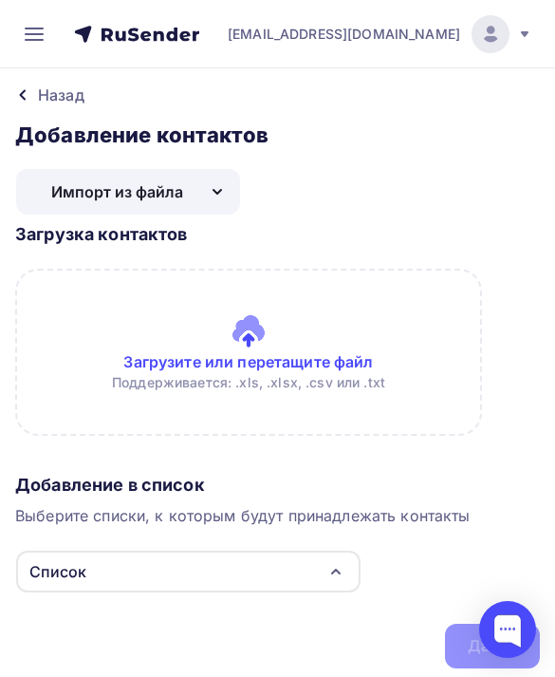
type input "C:\fakepath\Московская неделя моды 2025.numbers"
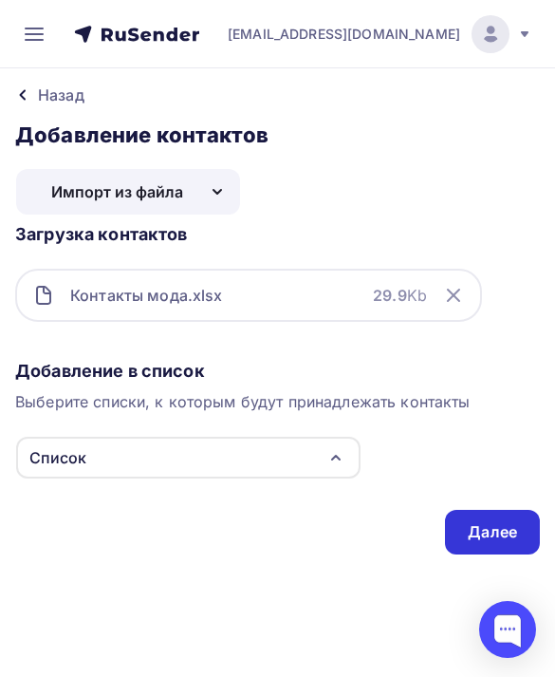
click at [509, 534] on div "Далее" at bounding box center [492, 532] width 49 height 22
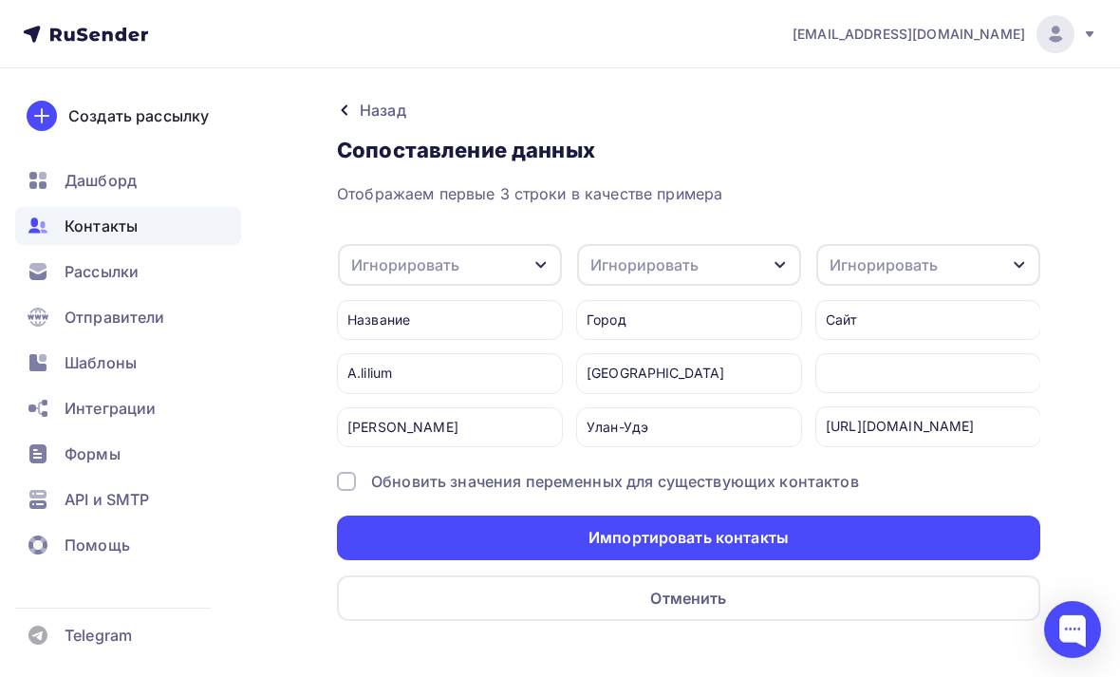
click at [538, 270] on icon "button" at bounding box center [541, 264] width 15 height 15
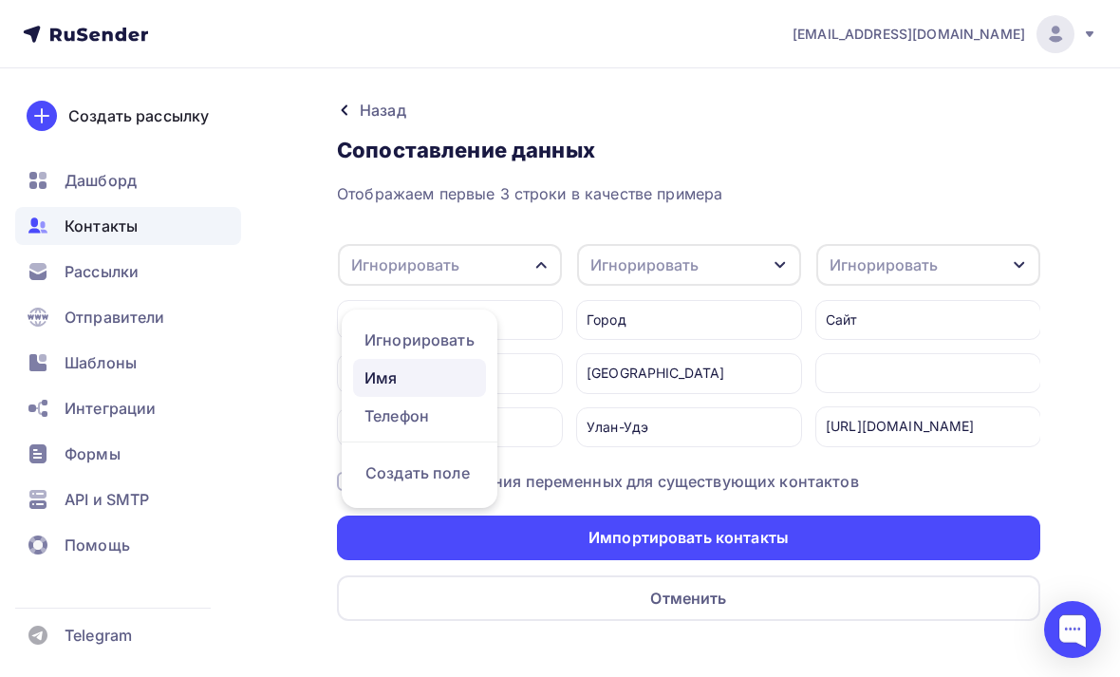
click at [450, 368] on div "Имя" at bounding box center [420, 377] width 110 height 23
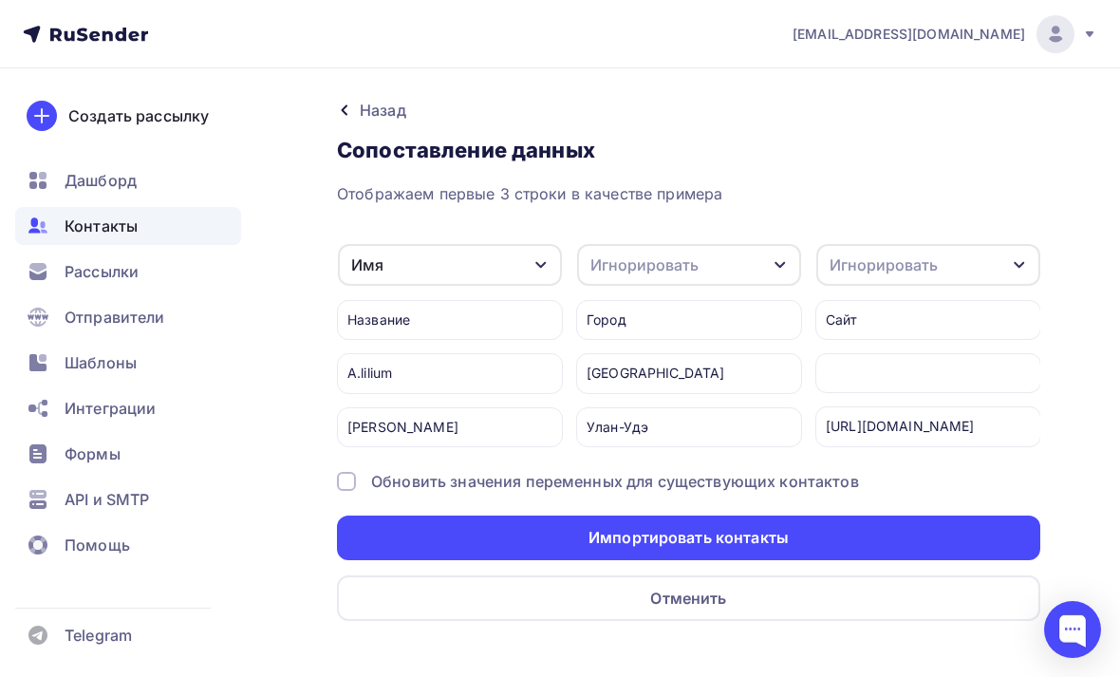
click at [756, 263] on div "Игнорировать" at bounding box center [689, 265] width 224 height 42
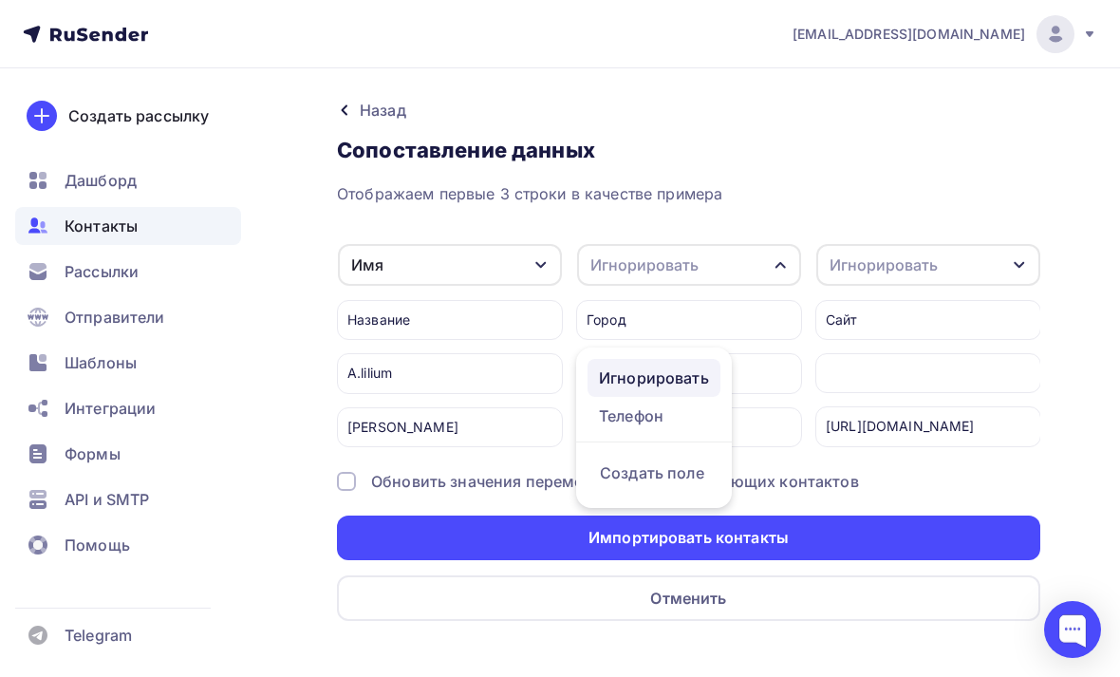
click at [683, 373] on div "Игнорировать" at bounding box center [654, 377] width 110 height 23
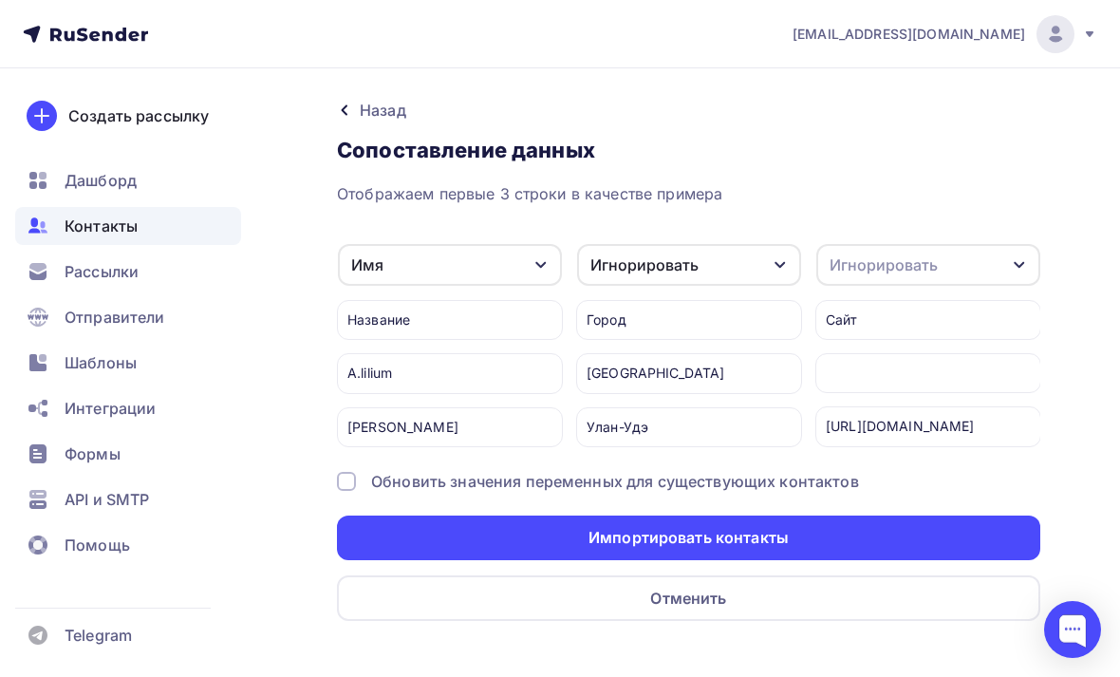
click at [930, 255] on div "Игнорировать" at bounding box center [884, 264] width 108 height 23
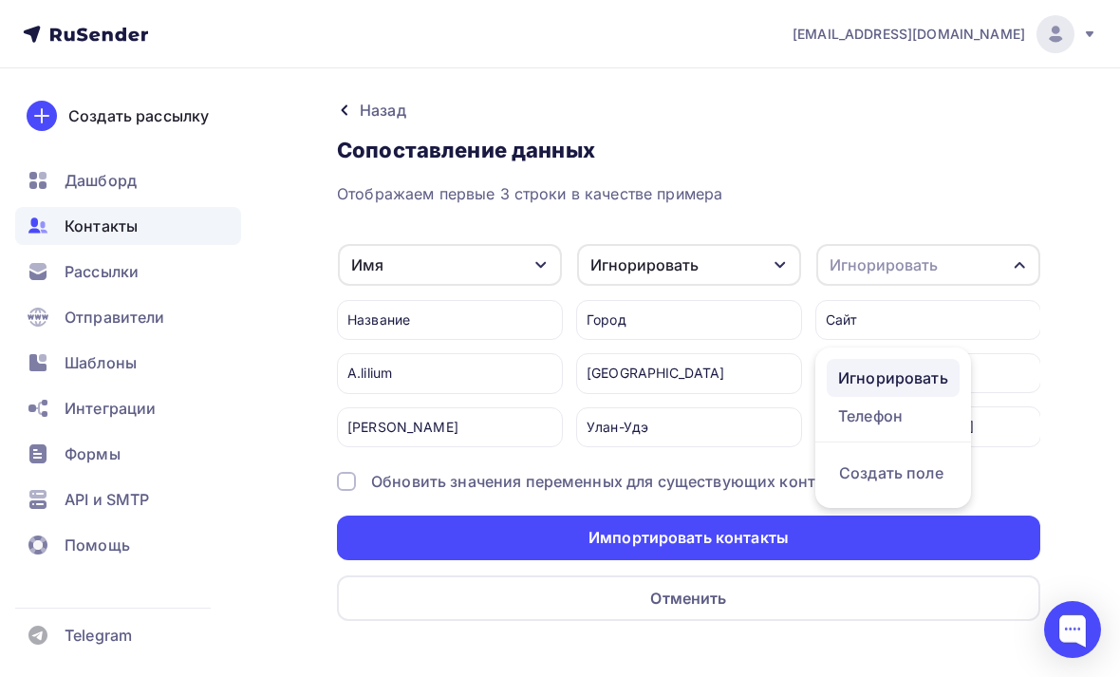
click at [893, 373] on div "Игнорировать" at bounding box center [893, 377] width 110 height 23
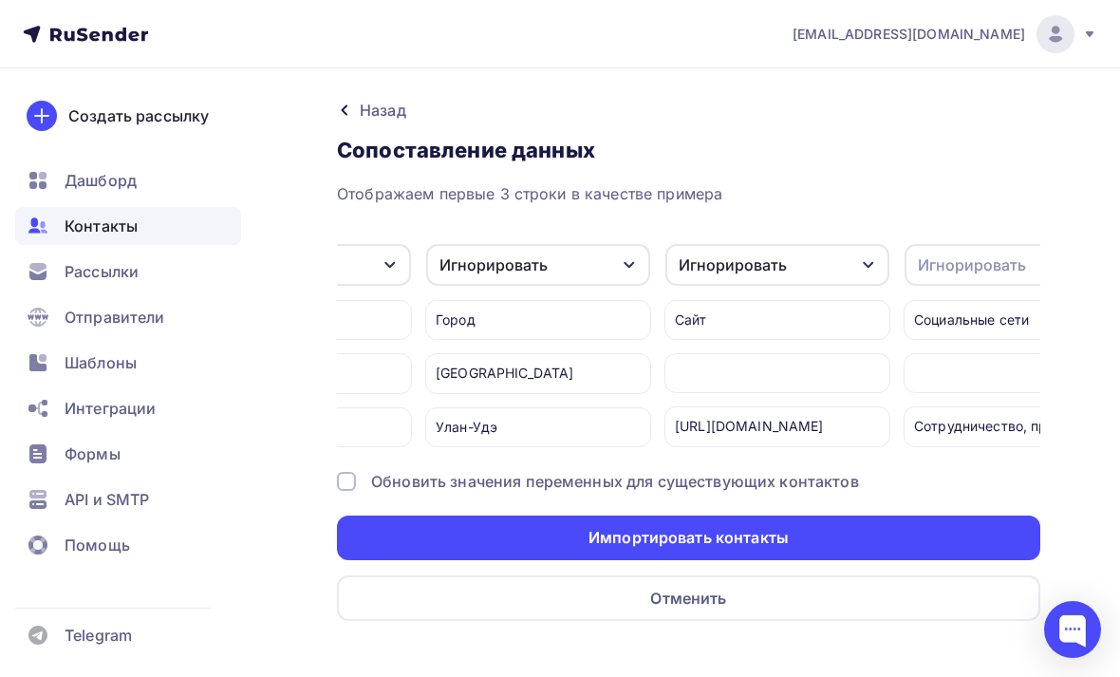
scroll to position [0, 154]
click at [959, 263] on div "Игнорировать" at bounding box center [969, 264] width 108 height 23
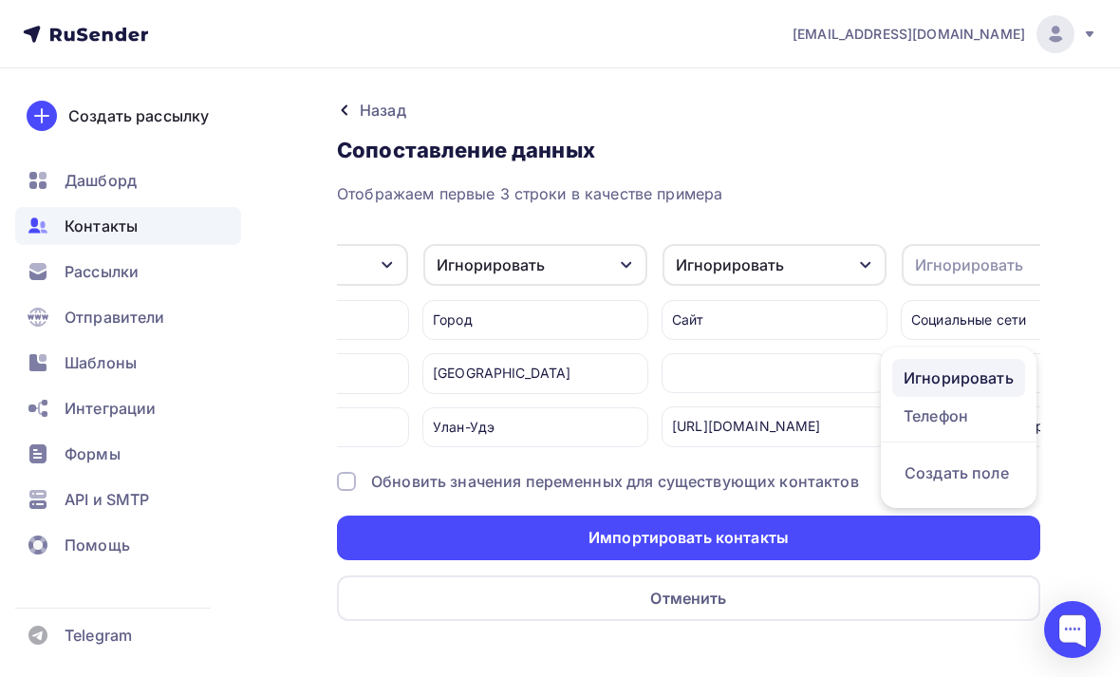
click at [961, 374] on div "Игнорировать" at bounding box center [959, 377] width 110 height 23
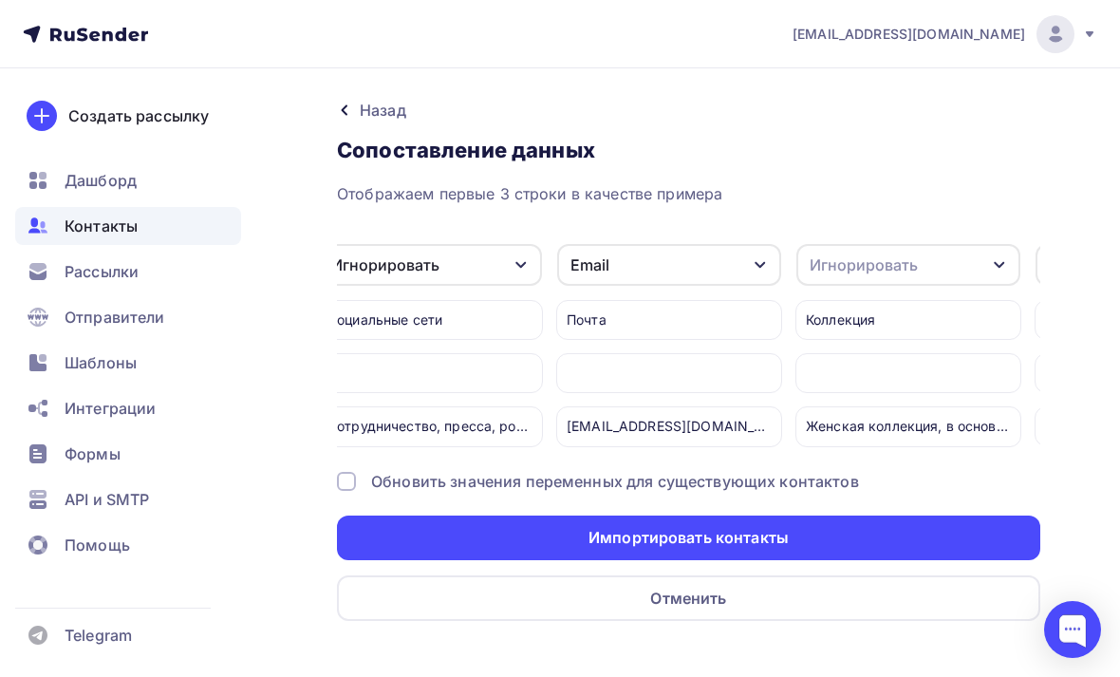
scroll to position [0, 742]
click at [911, 271] on div "Игнорировать" at bounding box center [859, 264] width 108 height 23
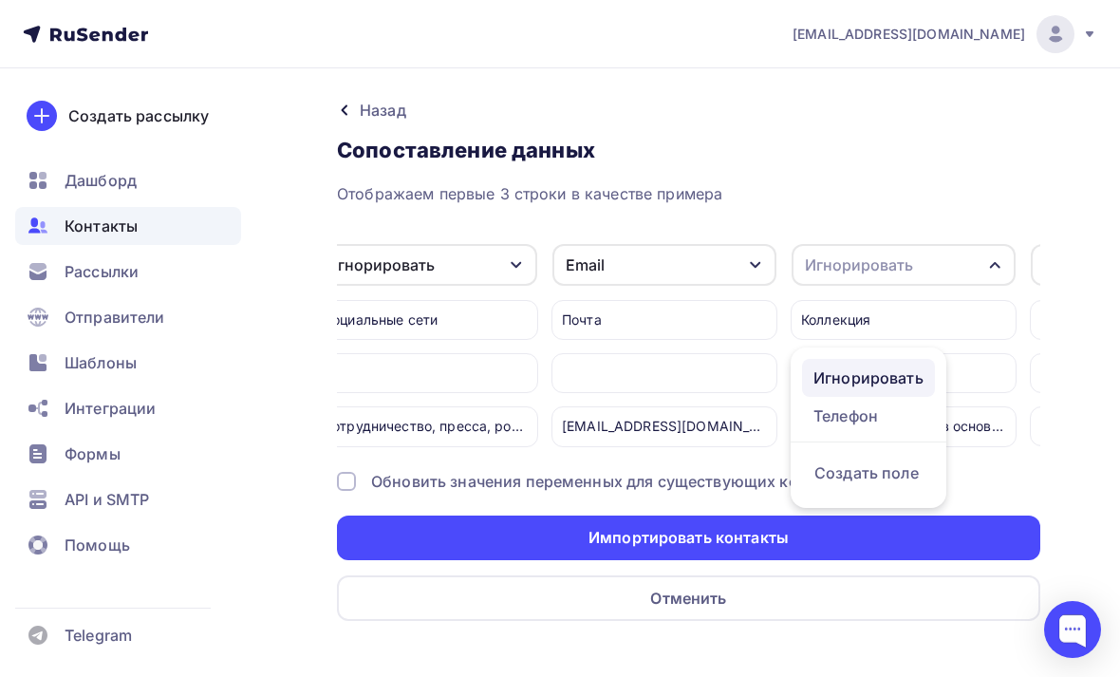
click at [895, 377] on div "Игнорировать" at bounding box center [869, 377] width 110 height 23
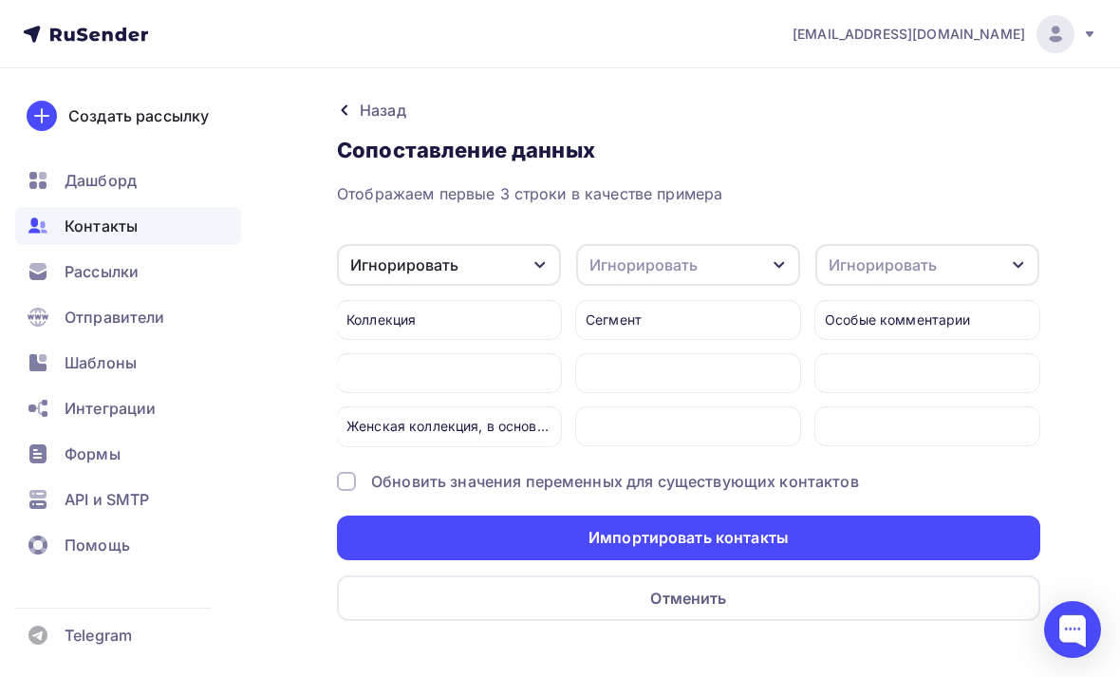
scroll to position [0, 1197]
click at [921, 261] on div "Игнорировать" at bounding box center [883, 264] width 108 height 23
click at [898, 365] on link "Игнорировать" at bounding box center [892, 378] width 133 height 38
click at [770, 255] on div "Игнорировать" at bounding box center [688, 265] width 224 height 42
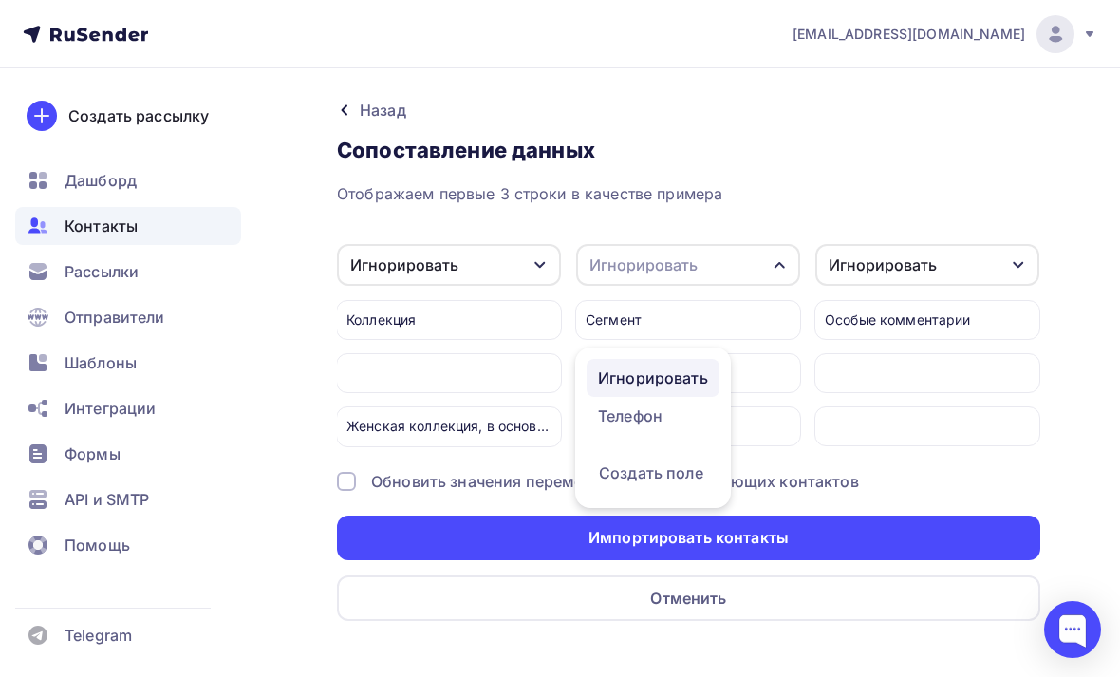
click at [688, 376] on div "Игнорировать" at bounding box center [653, 377] width 110 height 23
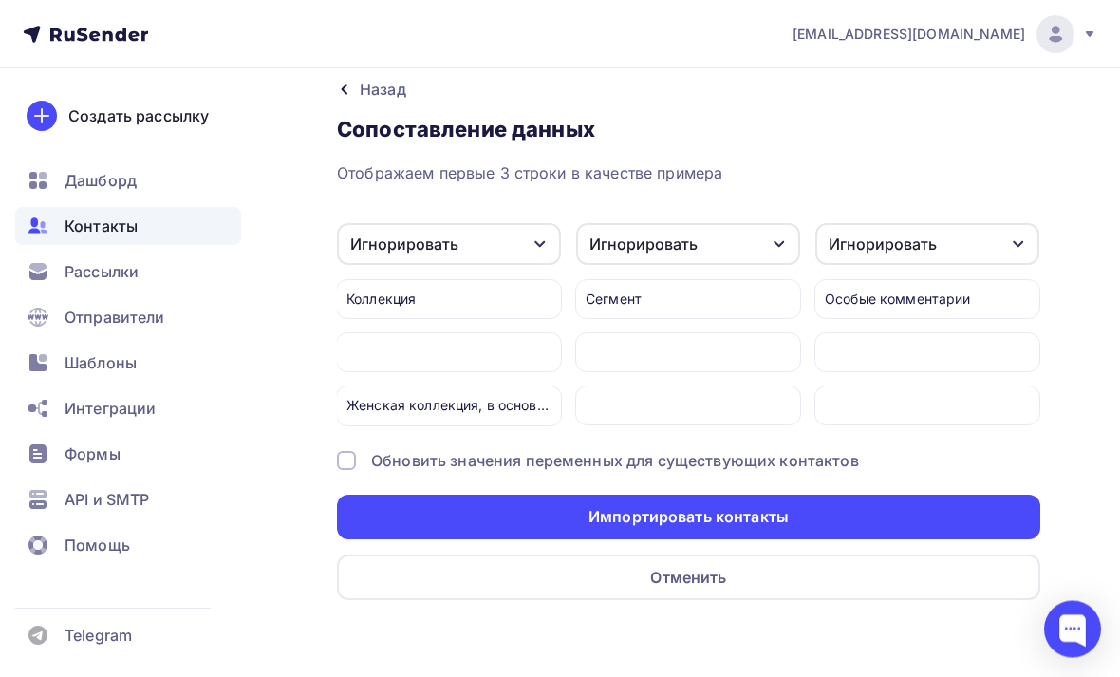
scroll to position [61, 0]
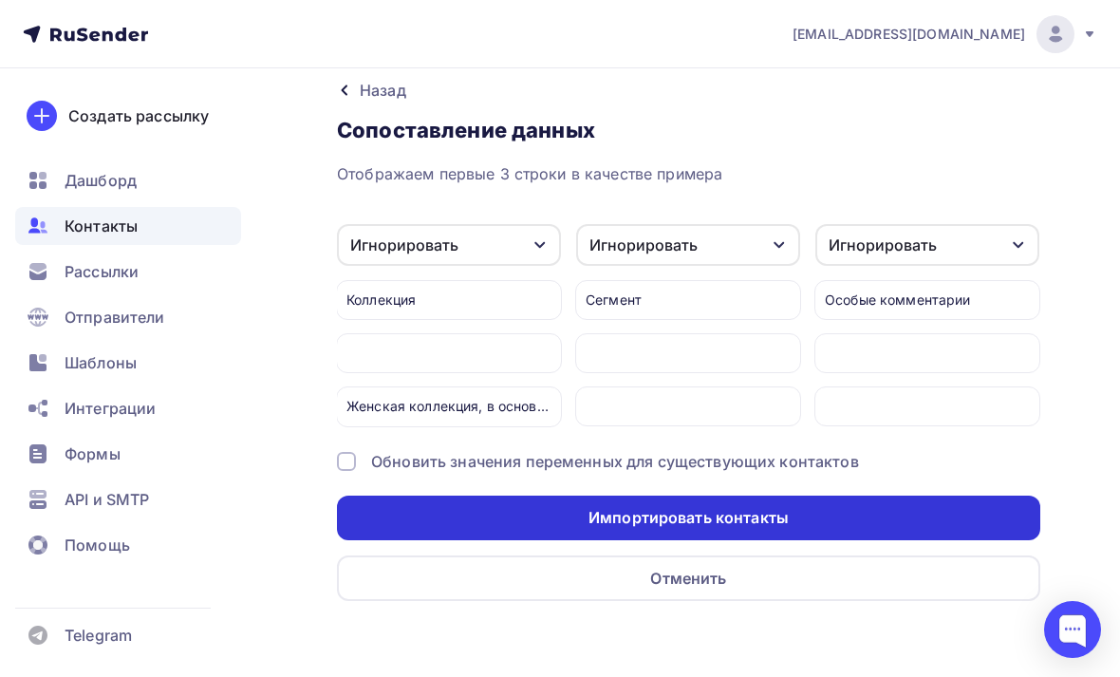
click at [831, 496] on div "Импортировать контакты" at bounding box center [688, 518] width 703 height 45
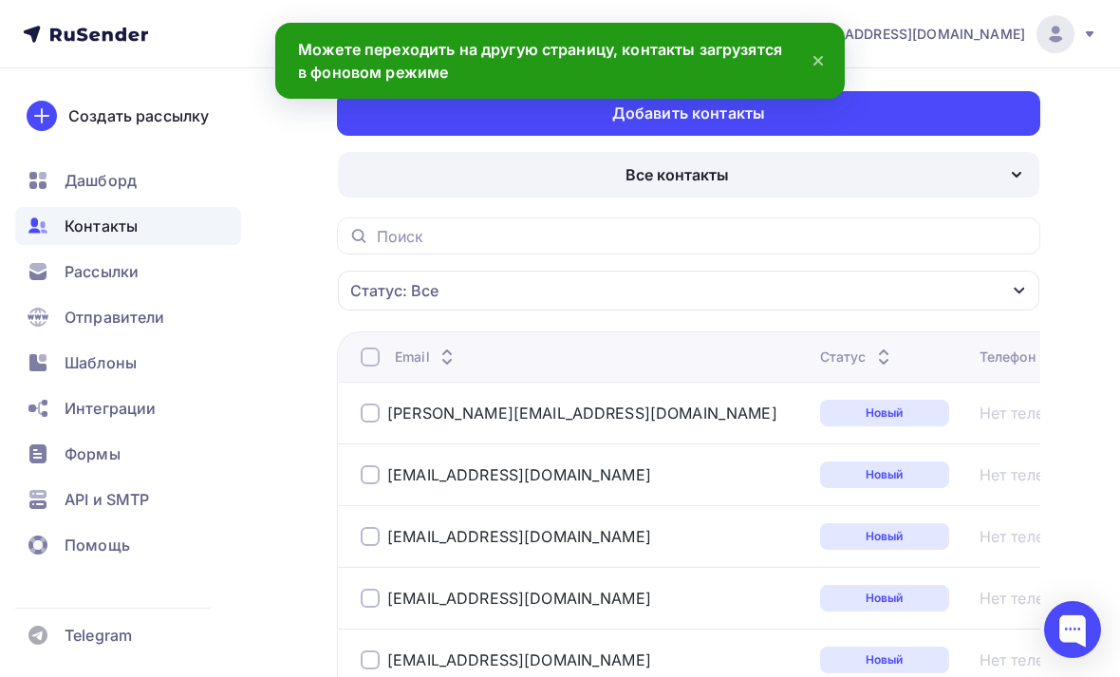
scroll to position [82, 0]
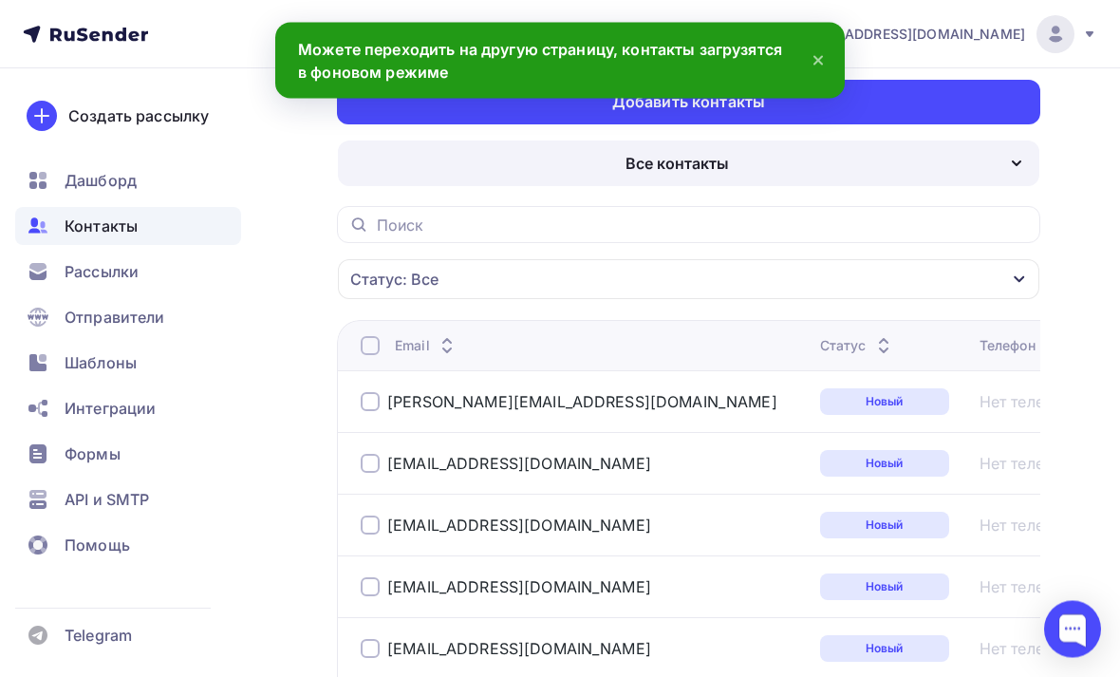
click at [378, 398] on div at bounding box center [370, 402] width 19 height 19
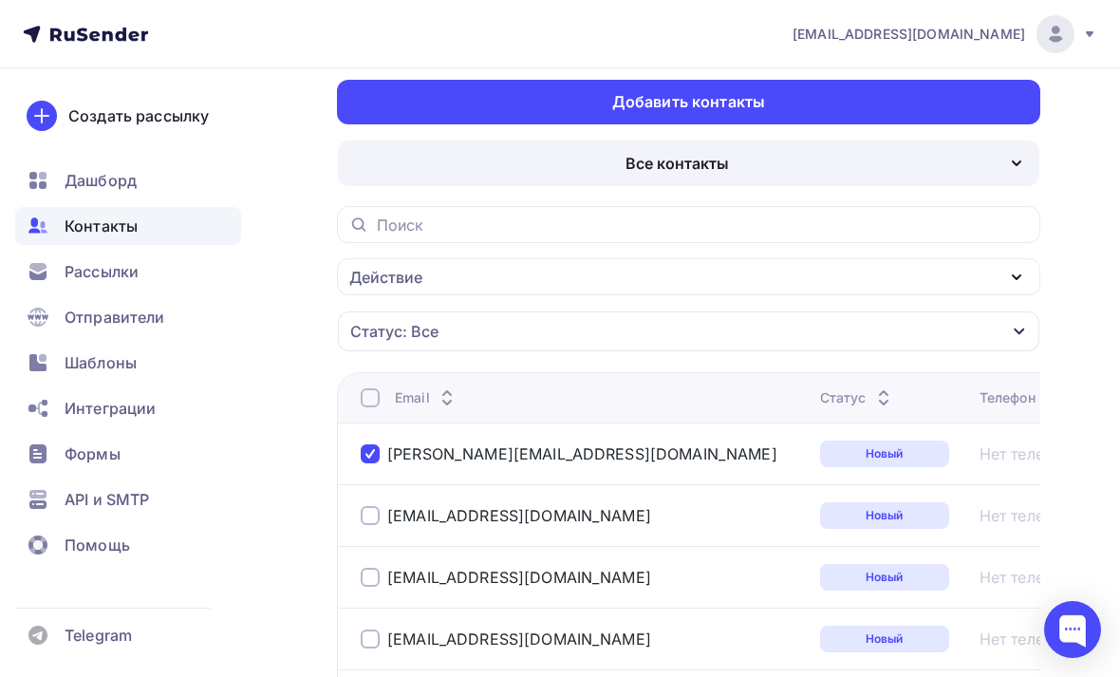
click at [369, 514] on div at bounding box center [370, 515] width 19 height 19
click at [365, 583] on div at bounding box center [370, 577] width 19 height 19
click at [365, 640] on div at bounding box center [370, 638] width 19 height 19
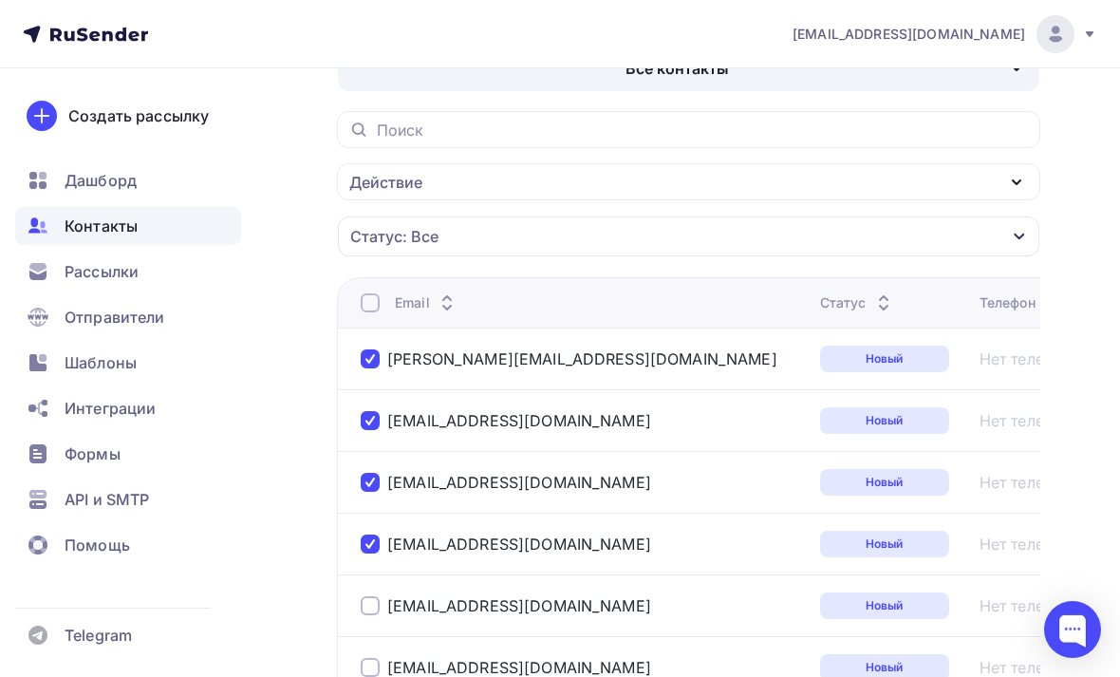
scroll to position [201, 0]
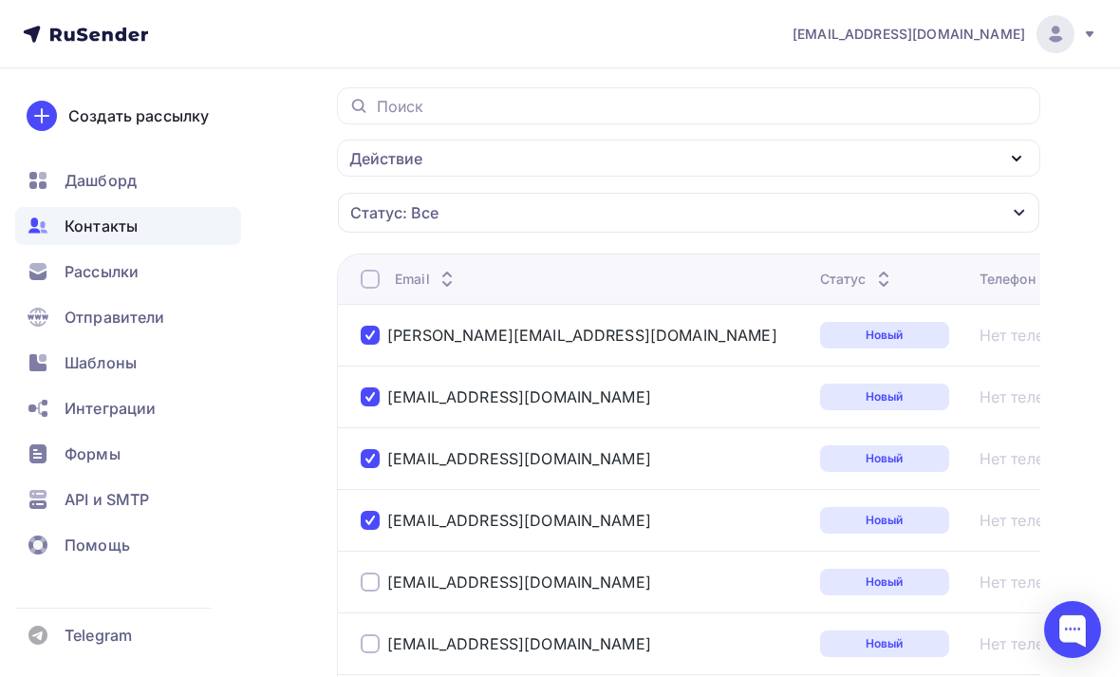
click at [366, 583] on div at bounding box center [370, 581] width 19 height 19
click at [369, 647] on div at bounding box center [370, 643] width 19 height 19
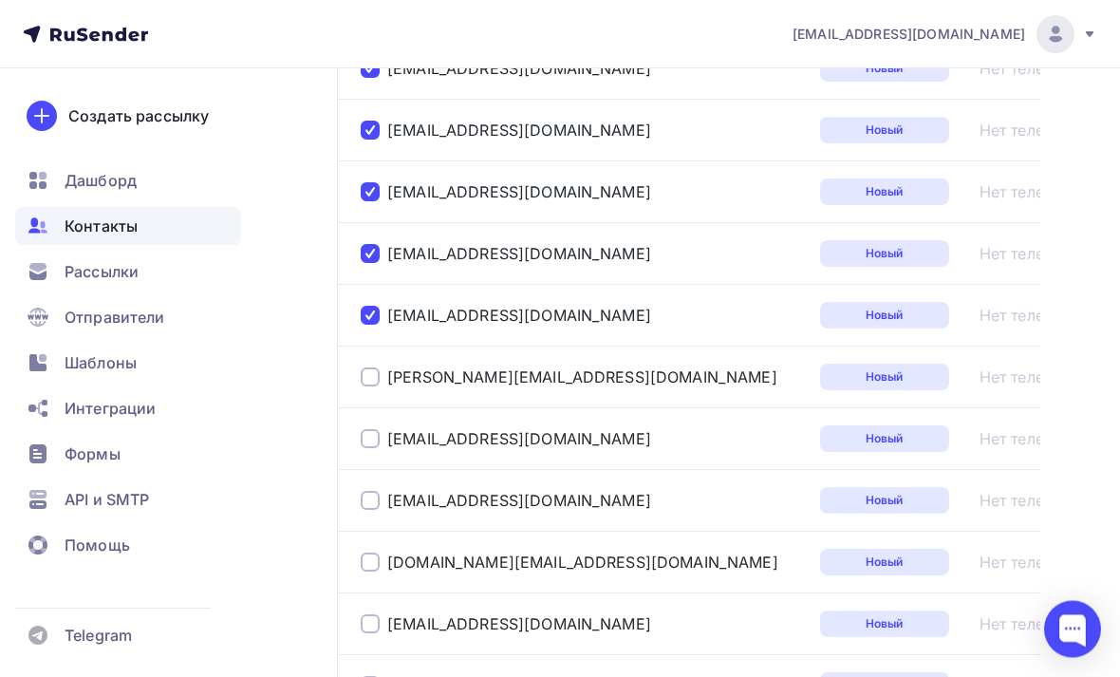
click at [378, 375] on div at bounding box center [370, 377] width 19 height 19
click at [374, 430] on div "nstsmor@yandex.com" at bounding box center [583, 438] width 444 height 30
click at [418, 434] on div "nstsmor@yandex.com" at bounding box center [519, 438] width 264 height 19
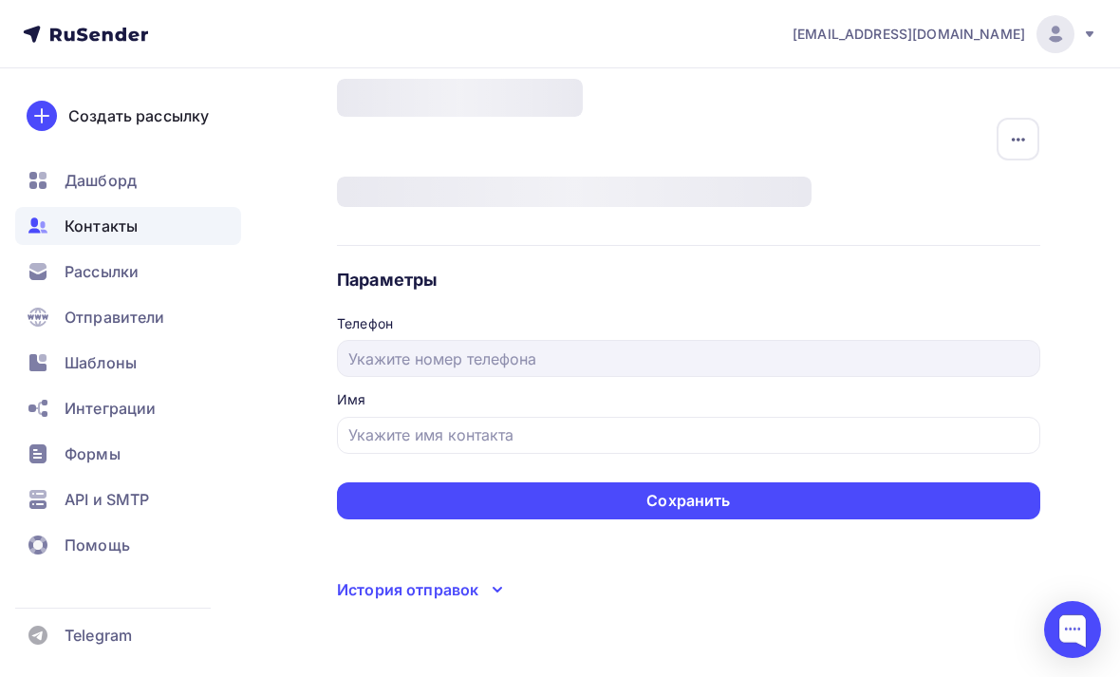
type input "Anmor"
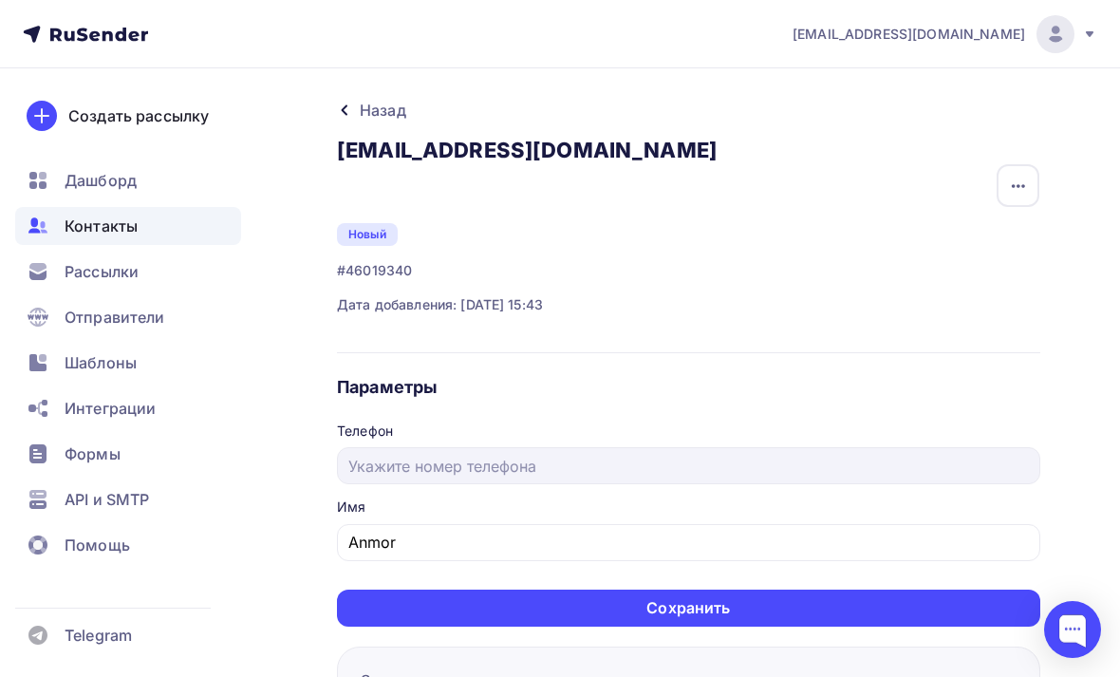
click at [346, 101] on div "Назад" at bounding box center [688, 110] width 703 height 23
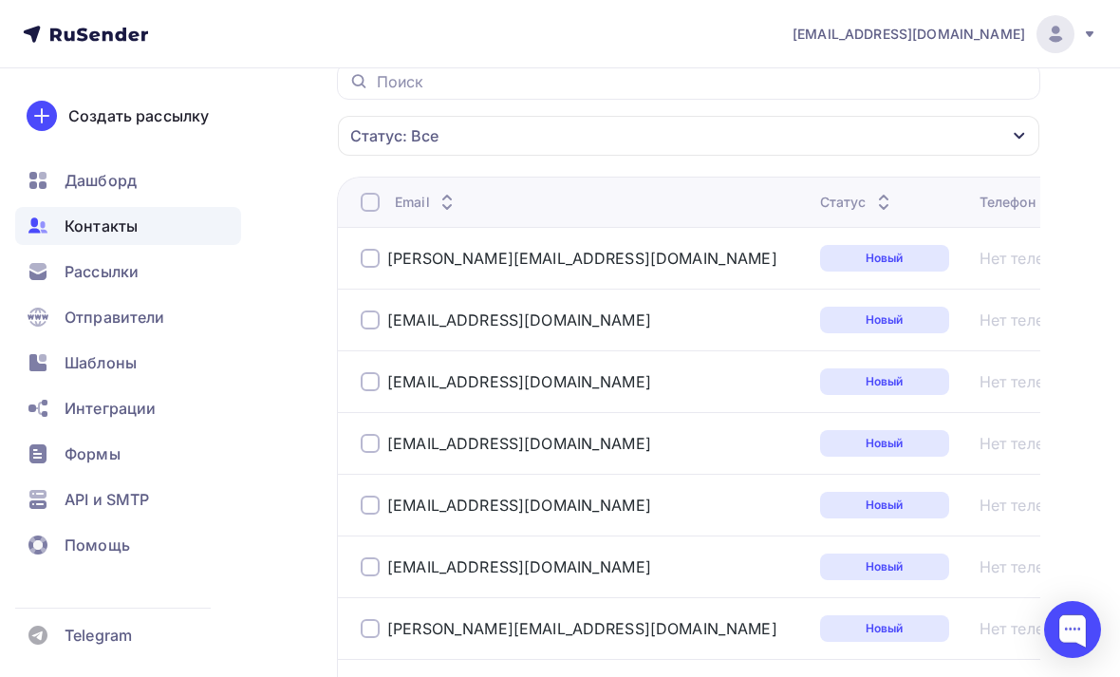
click at [377, 266] on div at bounding box center [370, 258] width 19 height 19
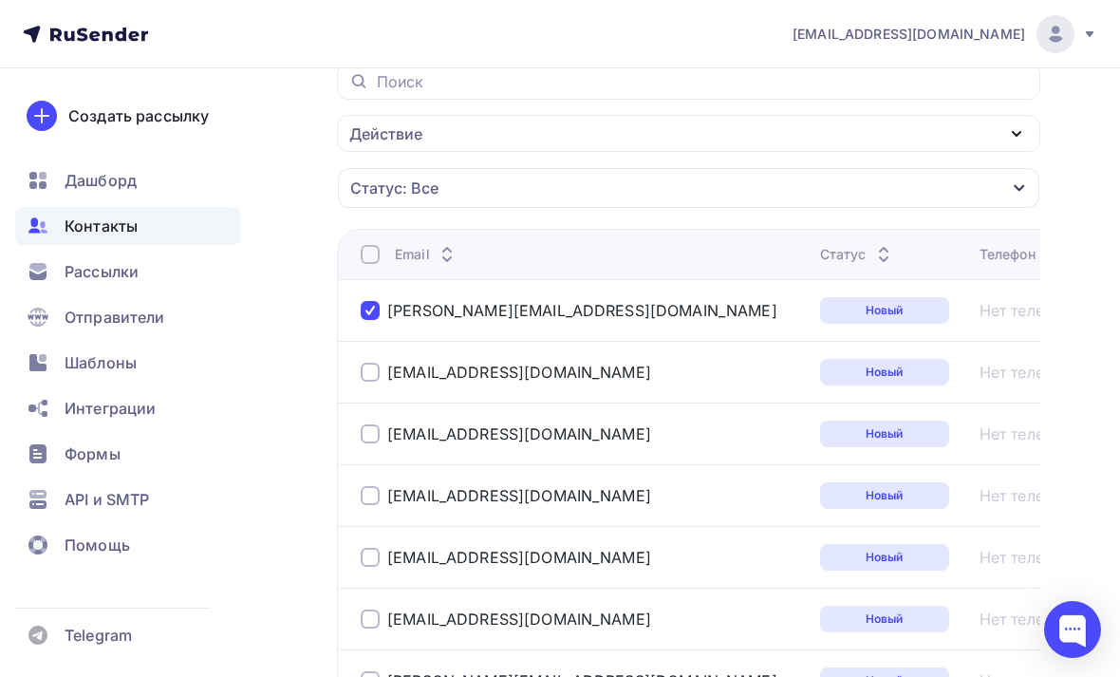
click at [376, 369] on div at bounding box center [370, 372] width 19 height 19
click at [375, 432] on div at bounding box center [370, 433] width 19 height 19
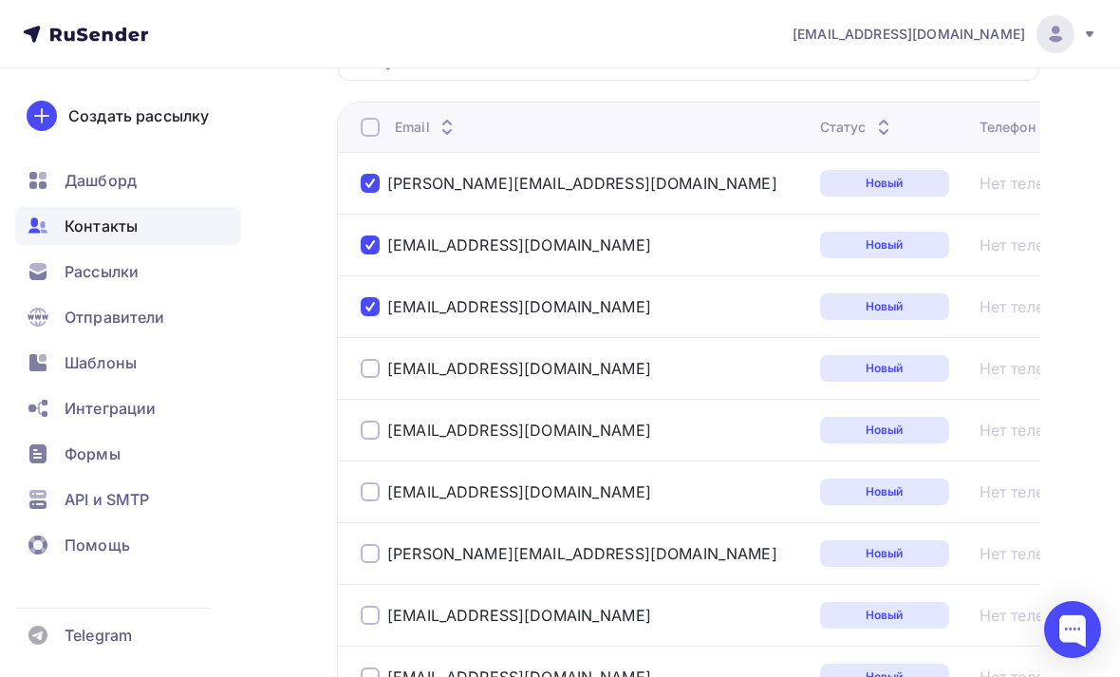
scroll to position [368, 0]
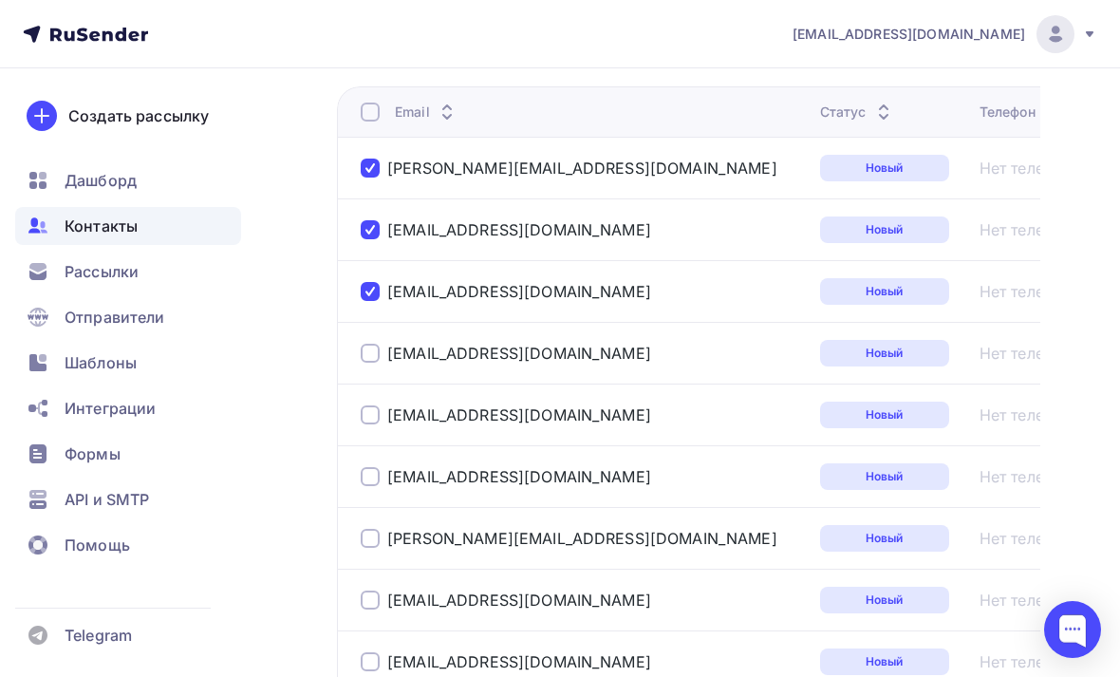
click at [369, 363] on div at bounding box center [370, 353] width 19 height 19
click at [365, 416] on div at bounding box center [370, 414] width 19 height 19
click at [372, 485] on div at bounding box center [370, 476] width 19 height 19
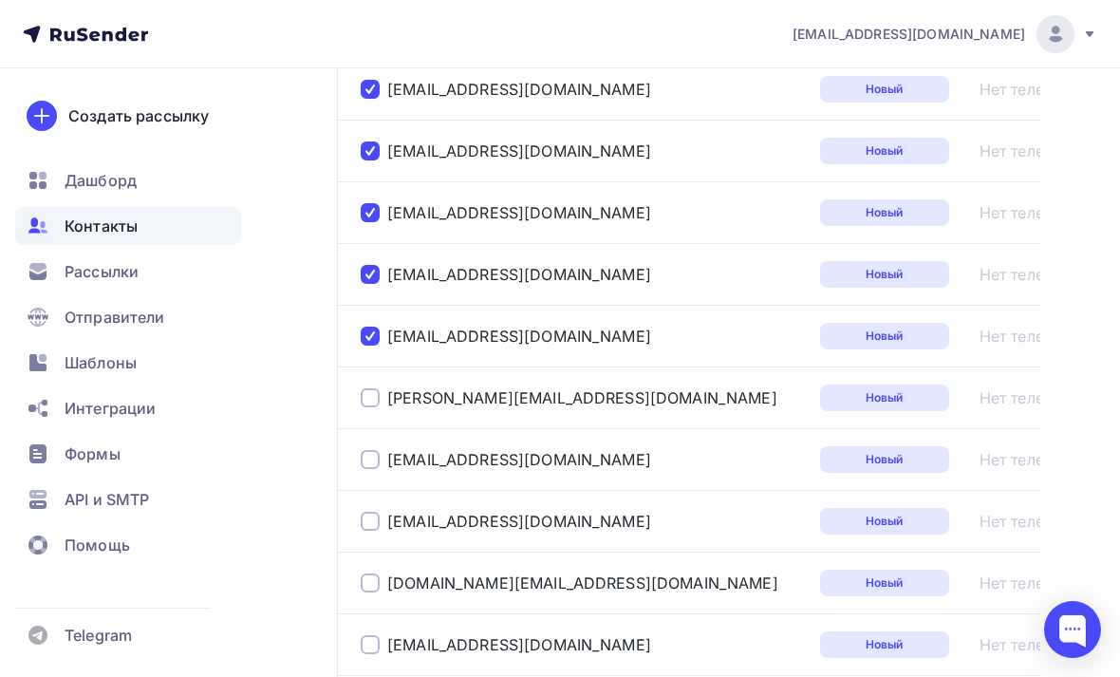
scroll to position [0, 0]
click at [378, 397] on div at bounding box center [370, 397] width 19 height 19
click at [371, 458] on div at bounding box center [370, 459] width 19 height 19
click at [369, 520] on div at bounding box center [370, 521] width 19 height 19
click at [372, 579] on div at bounding box center [370, 582] width 19 height 19
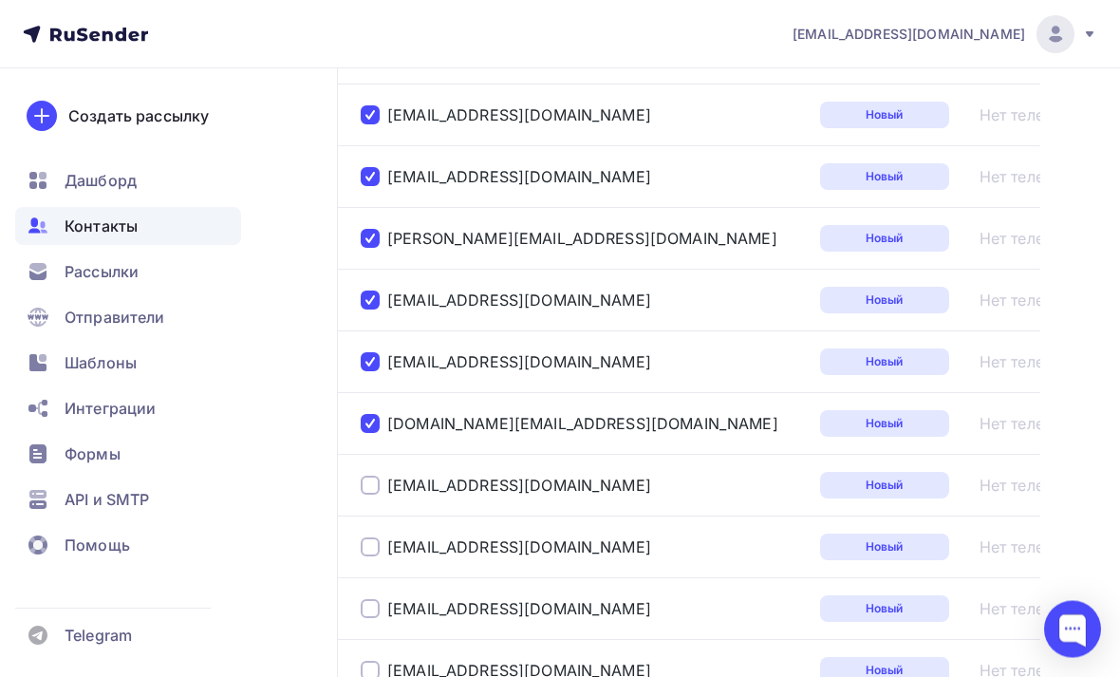
click at [373, 486] on div at bounding box center [370, 486] width 19 height 19
click at [369, 546] on div at bounding box center [370, 546] width 19 height 19
click at [371, 609] on div at bounding box center [370, 608] width 19 height 19
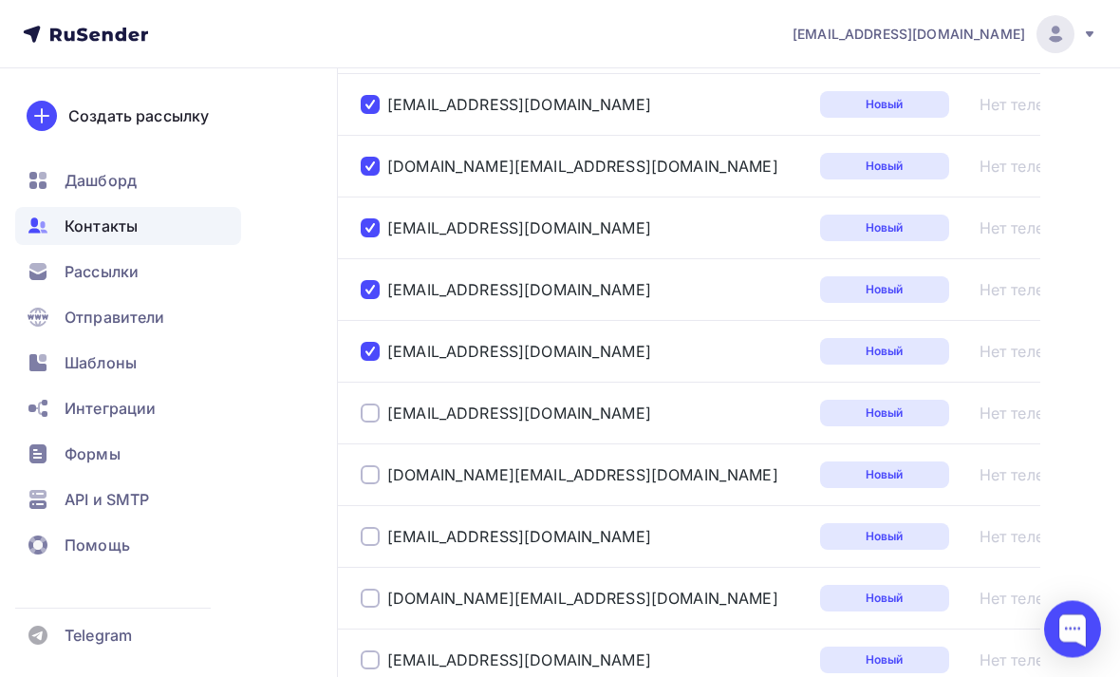
click at [366, 413] on div at bounding box center [370, 413] width 19 height 19
click at [373, 484] on div at bounding box center [370, 474] width 19 height 19
click at [373, 538] on div at bounding box center [370, 536] width 19 height 19
click at [366, 597] on div at bounding box center [370, 598] width 19 height 19
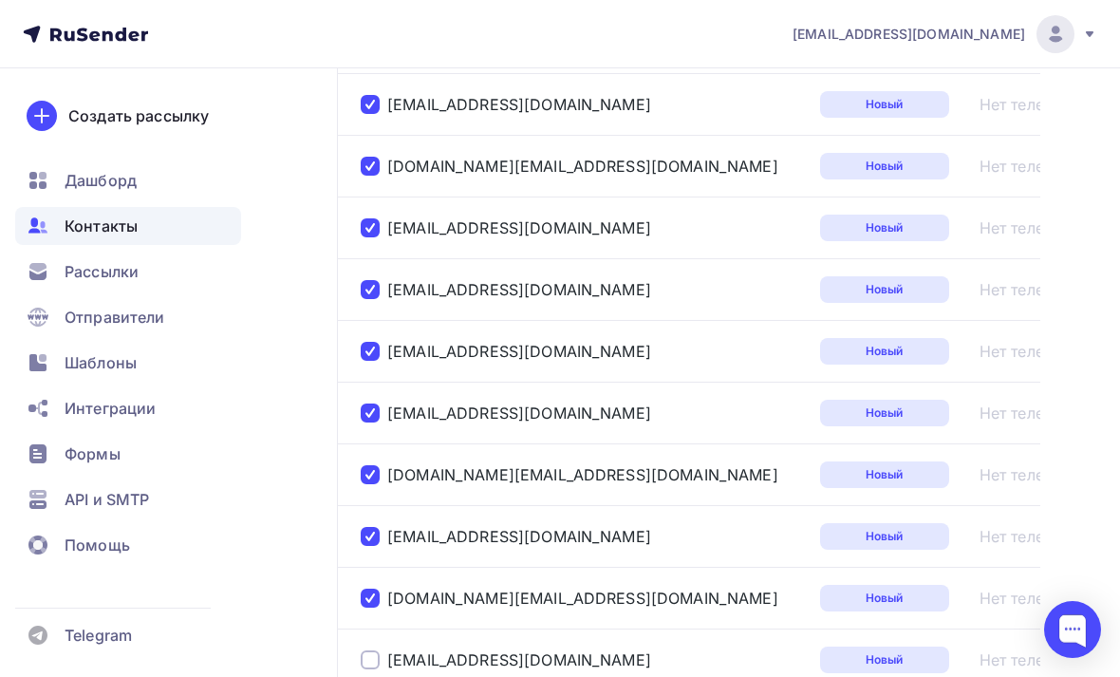
click at [365, 660] on div at bounding box center [370, 659] width 19 height 19
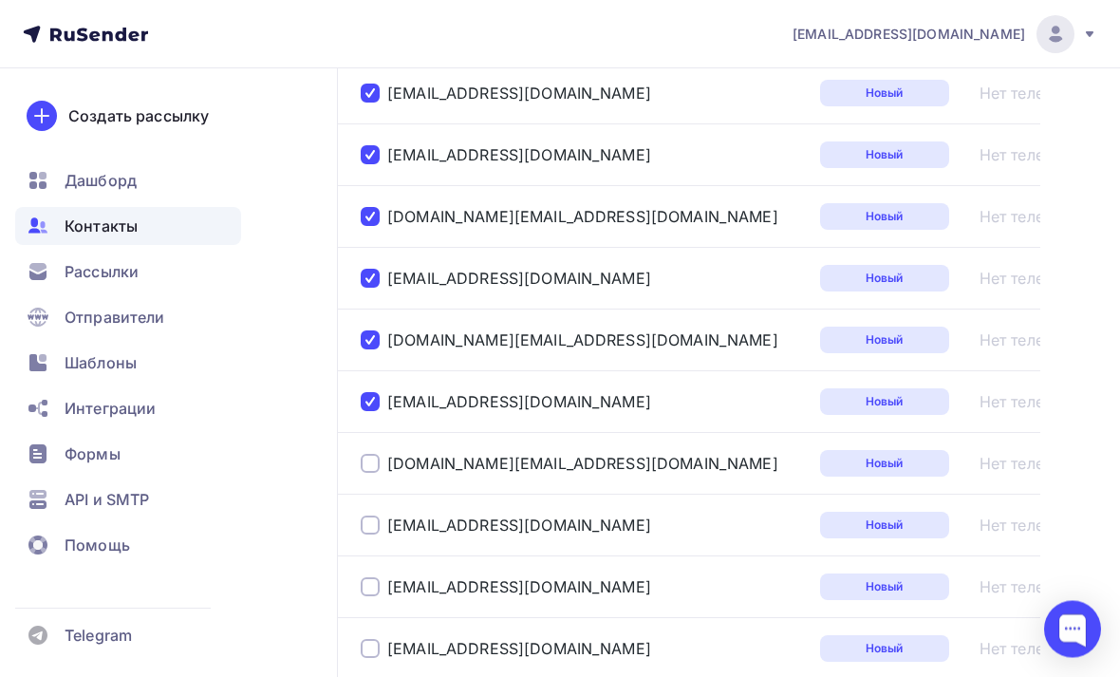
click at [371, 470] on div at bounding box center [370, 464] width 19 height 19
click at [365, 528] on div at bounding box center [370, 524] width 19 height 19
click at [374, 589] on div at bounding box center [370, 586] width 19 height 19
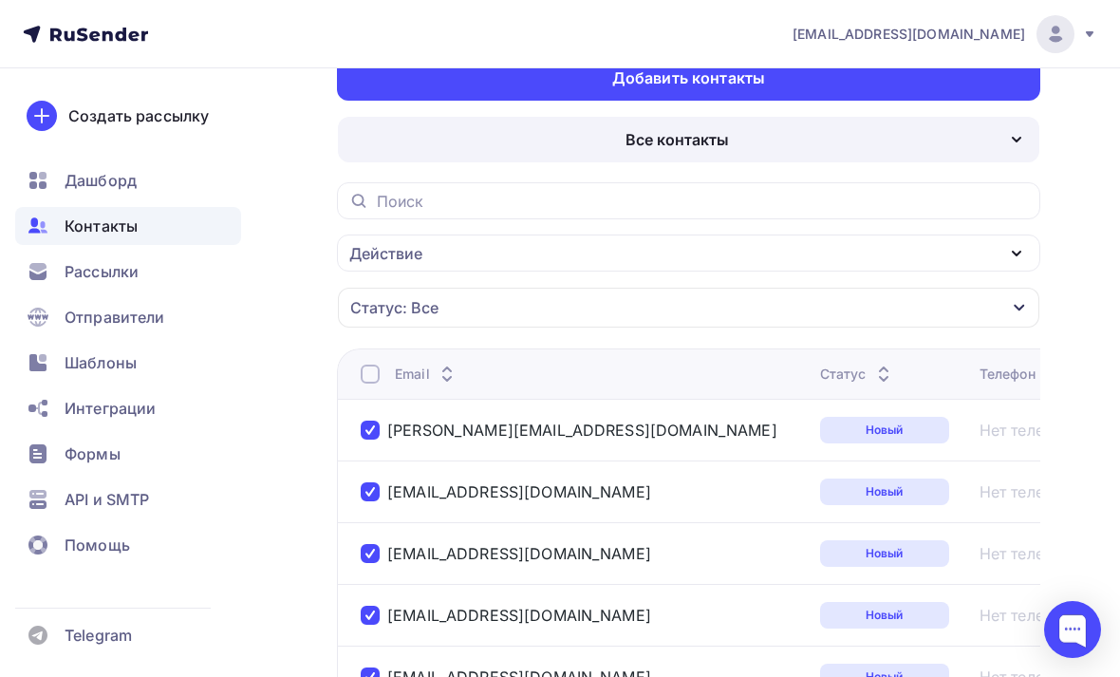
scroll to position [80, 0]
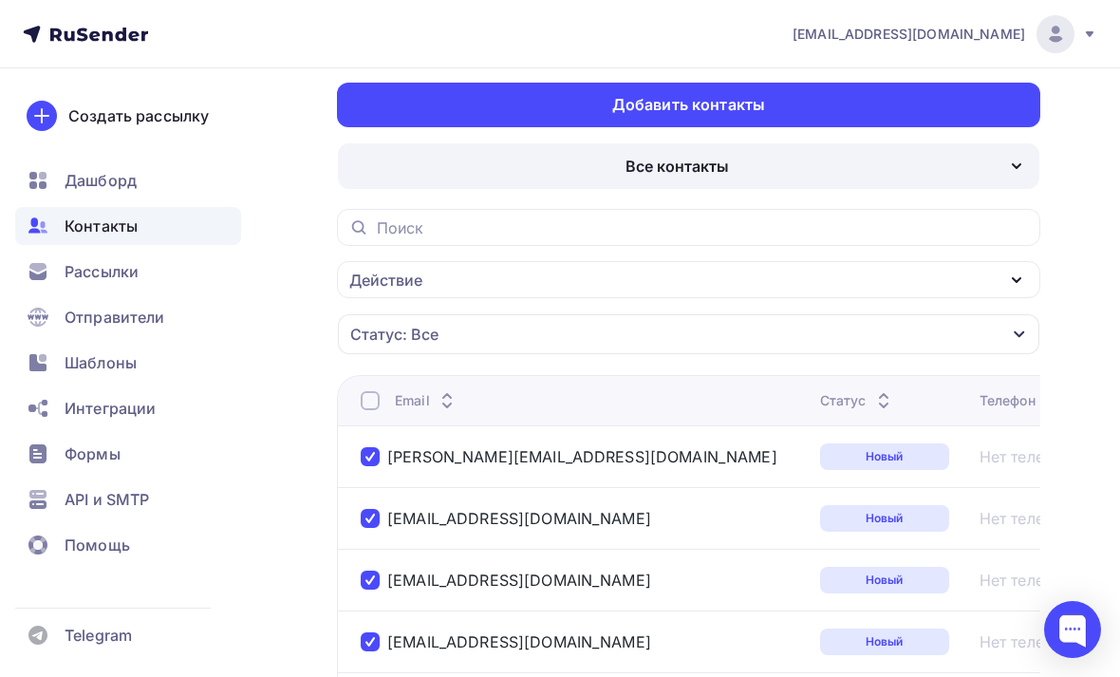
click at [1023, 271] on icon "button" at bounding box center [1016, 280] width 23 height 23
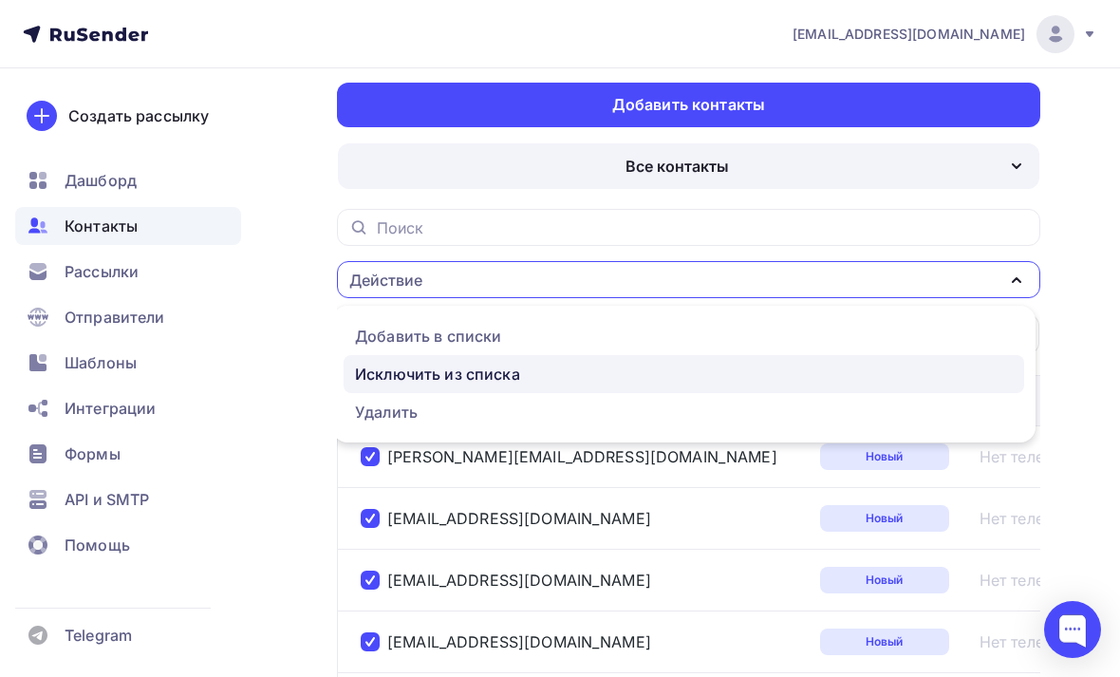
click at [499, 376] on div "Исключить из списка" at bounding box center [437, 374] width 165 height 23
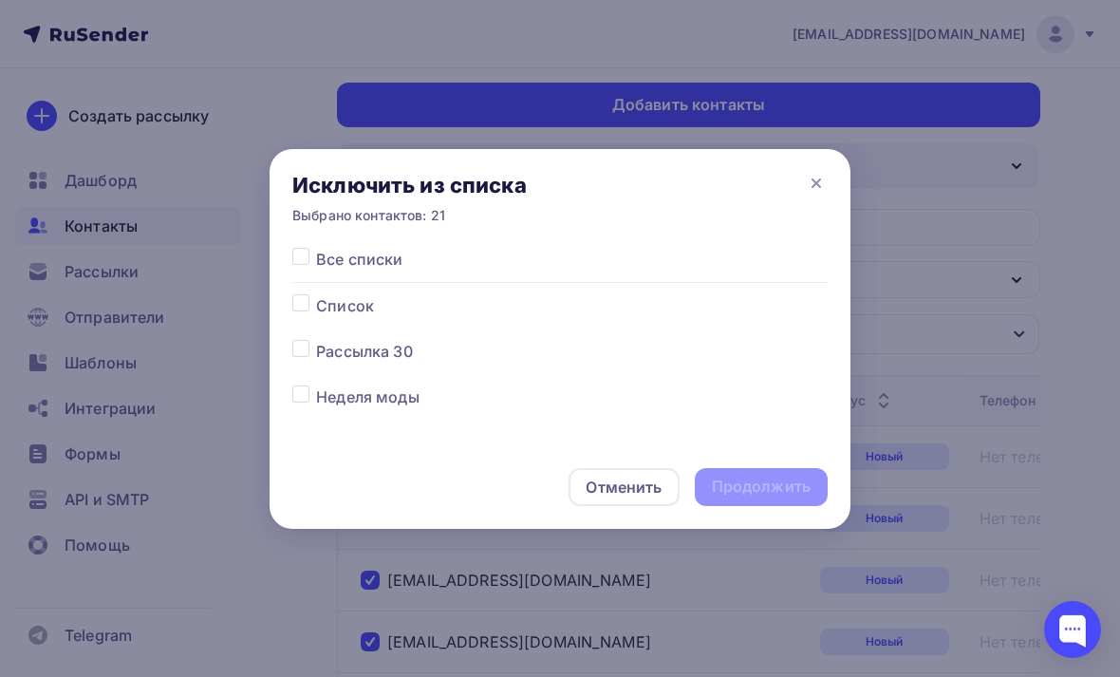
click at [316, 294] on label at bounding box center [316, 294] width 0 height 0
click at [309, 297] on input "checkbox" at bounding box center [300, 302] width 17 height 17
checkbox input "true"
click at [778, 485] on div "Продолжить" at bounding box center [761, 487] width 99 height 22
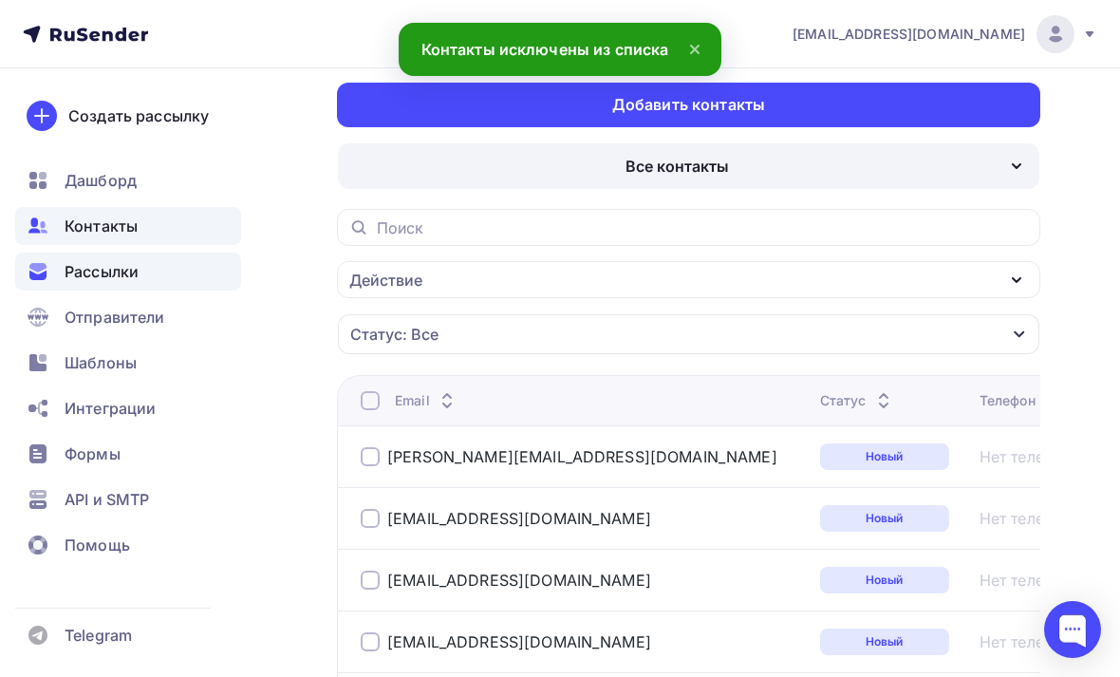
click at [96, 276] on span "Рассылки" at bounding box center [102, 271] width 74 height 23
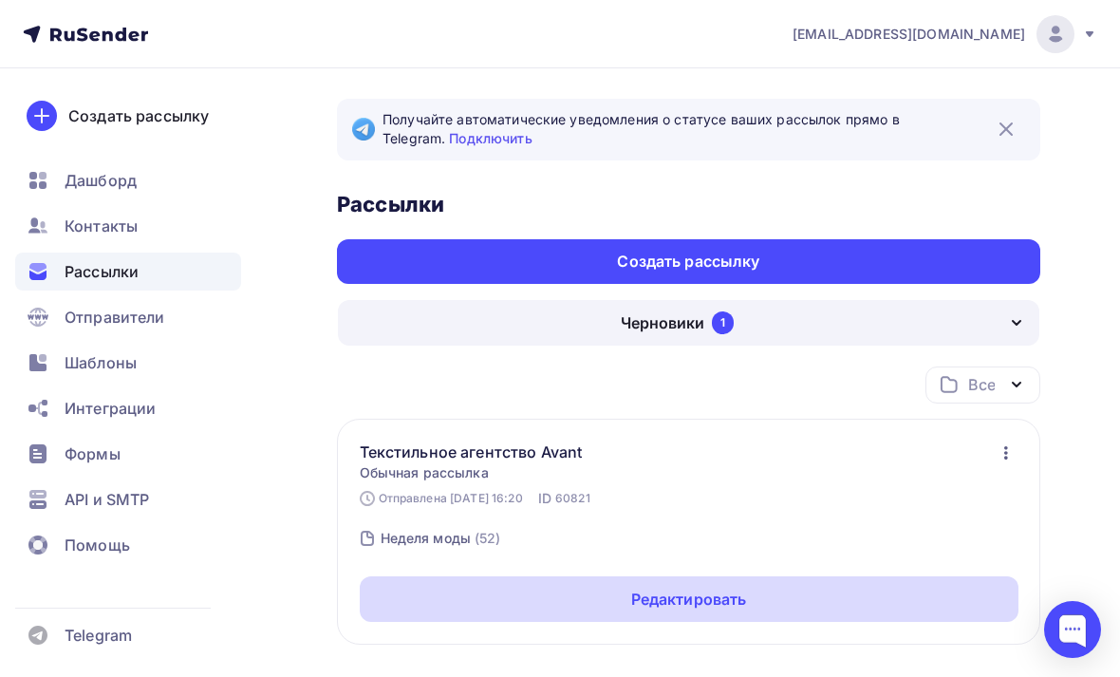
click at [895, 597] on div "Редактировать" at bounding box center [689, 599] width 659 height 46
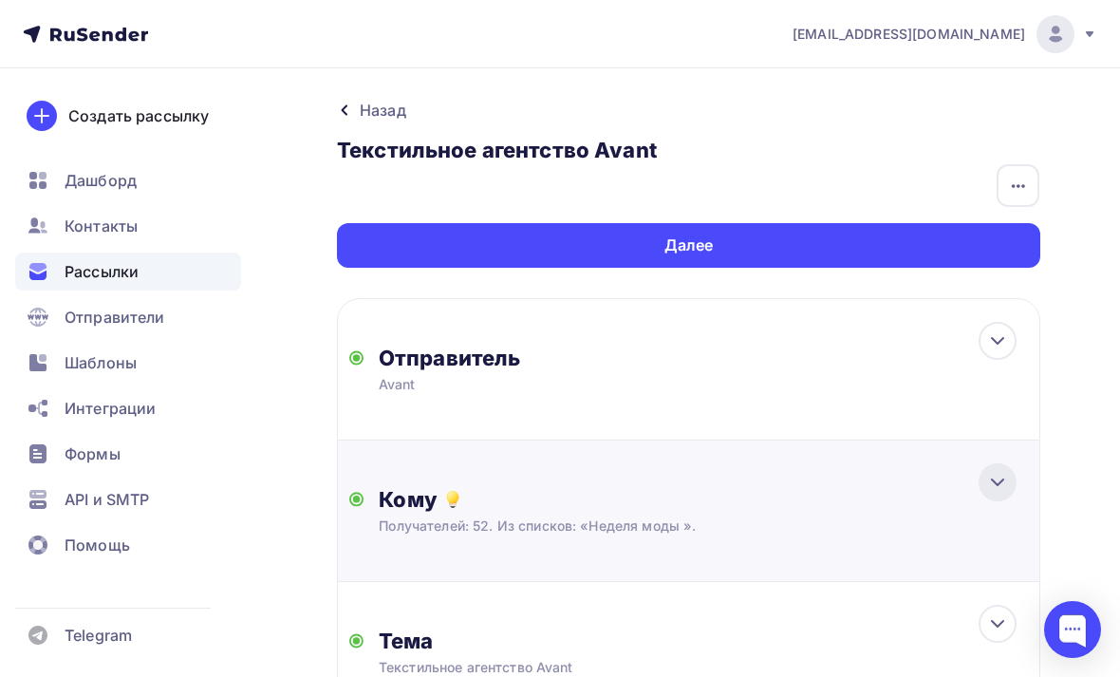
click at [1005, 476] on icon at bounding box center [997, 482] width 23 height 23
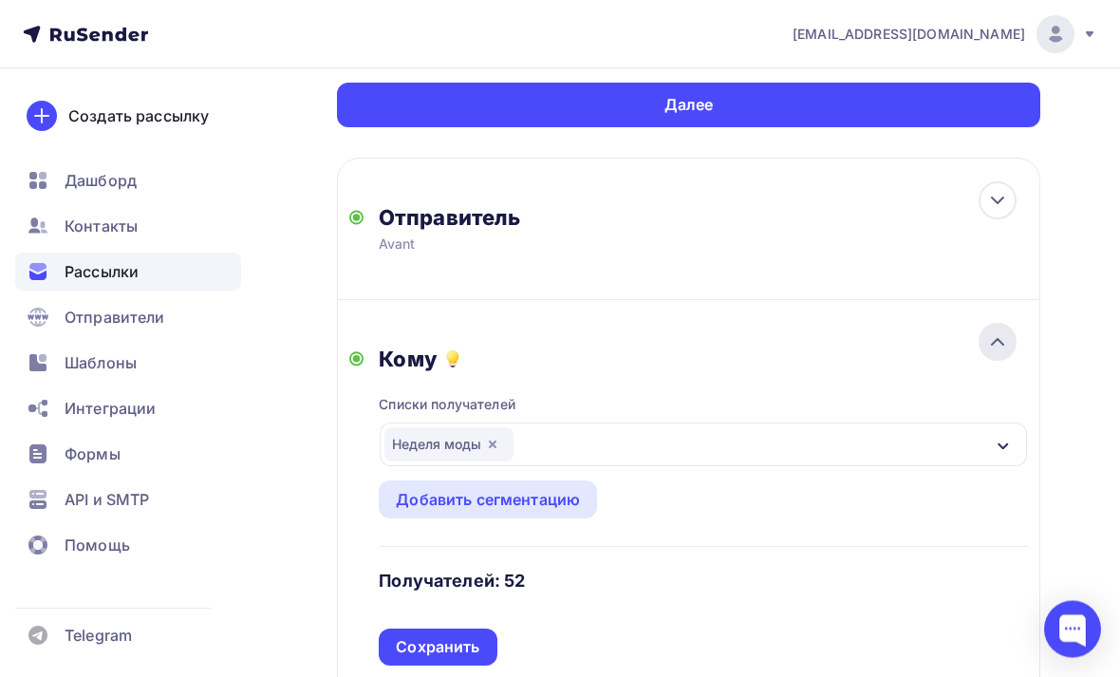
scroll to position [140, 0]
click at [494, 452] on icon "button" at bounding box center [492, 444] width 15 height 15
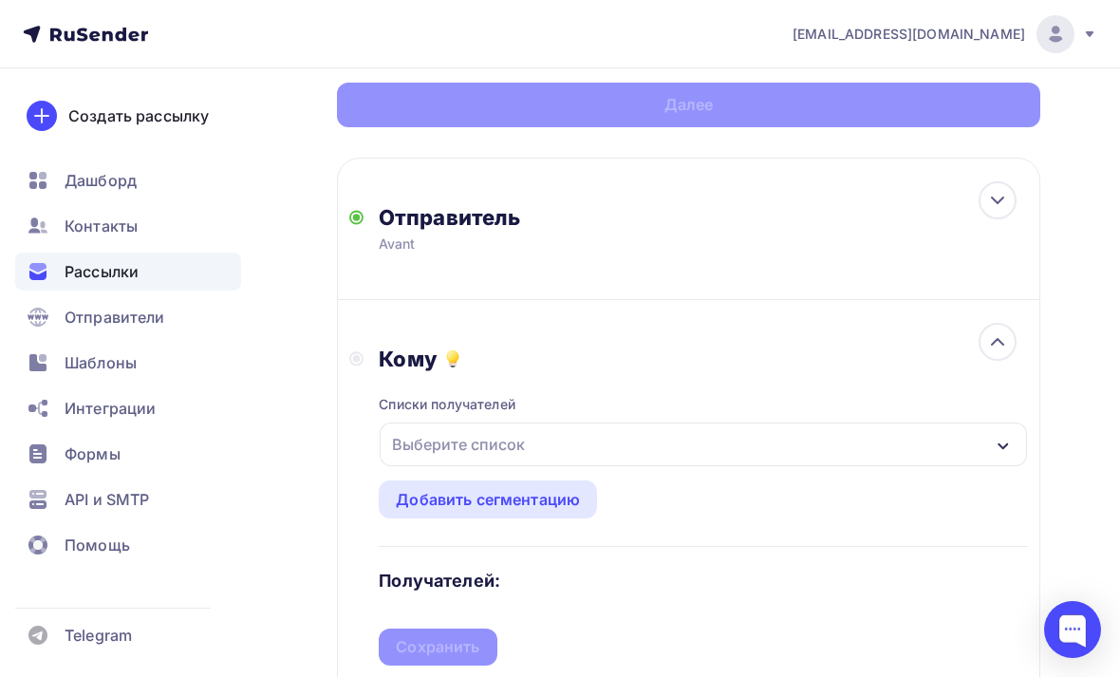
click at [456, 446] on div "Выберите список" at bounding box center [458, 444] width 148 height 34
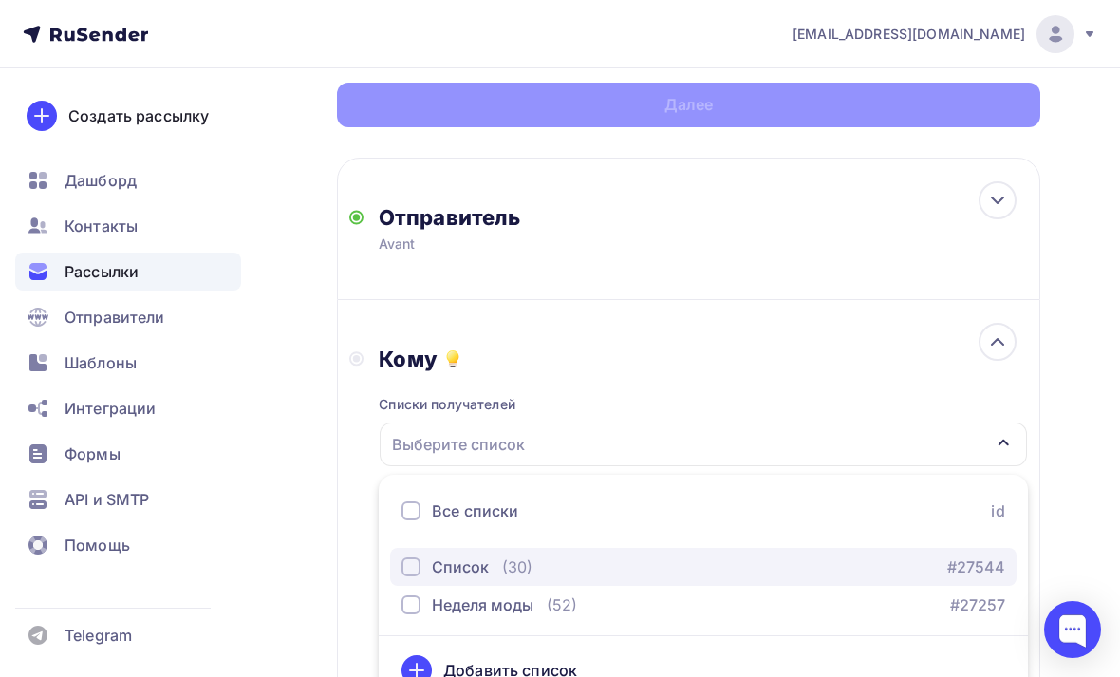
click at [414, 566] on div "button" at bounding box center [411, 566] width 19 height 19
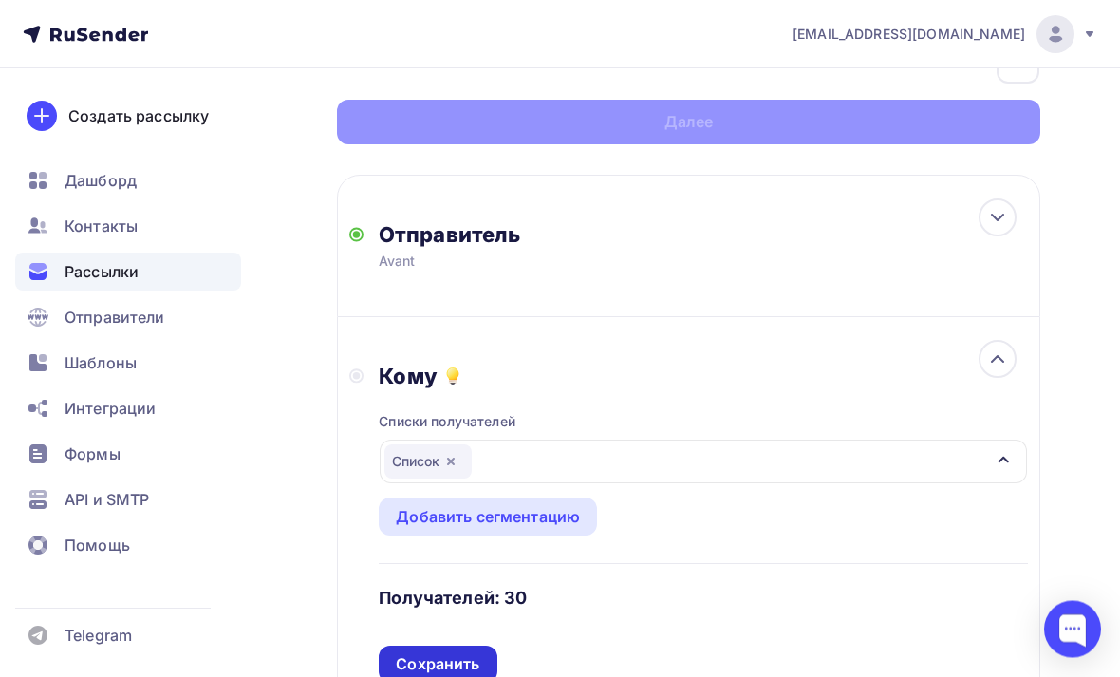
scroll to position [123, 0]
click at [418, 661] on div "Сохранить" at bounding box center [438, 664] width 84 height 22
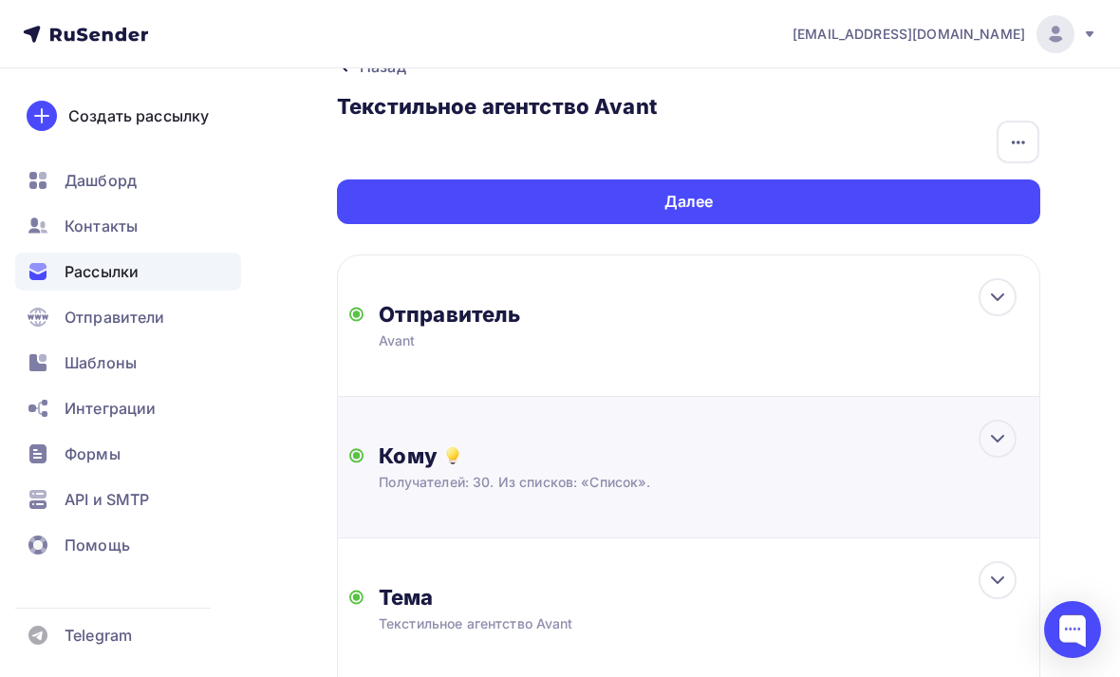
scroll to position [47, 0]
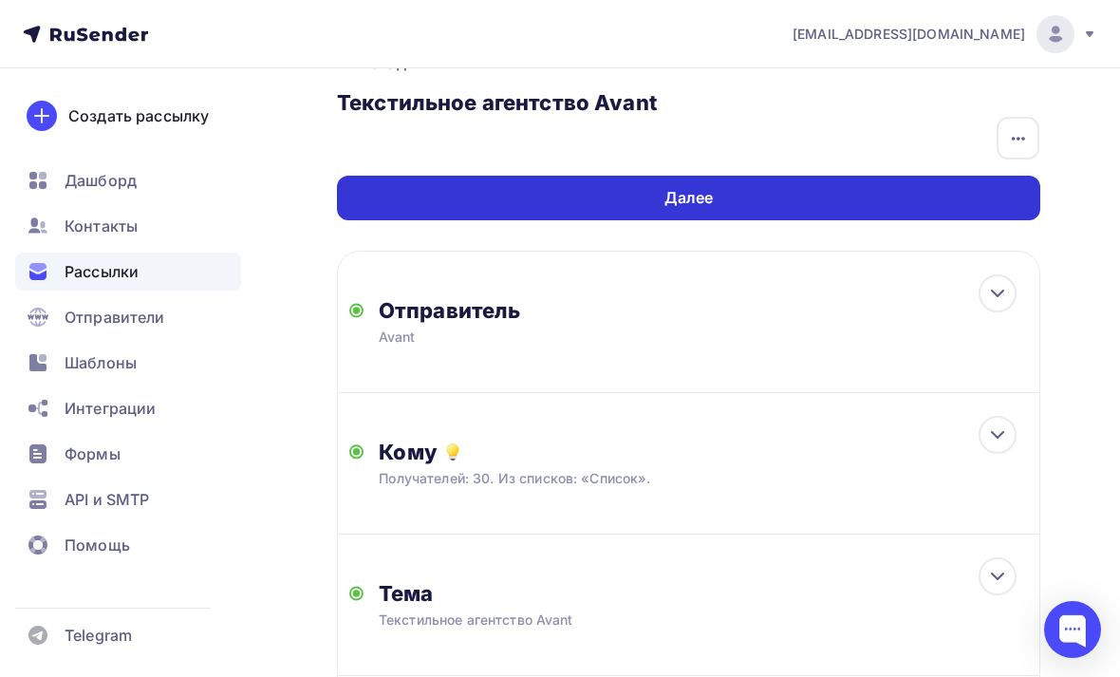
click at [976, 191] on div "Далее" at bounding box center [688, 198] width 703 height 45
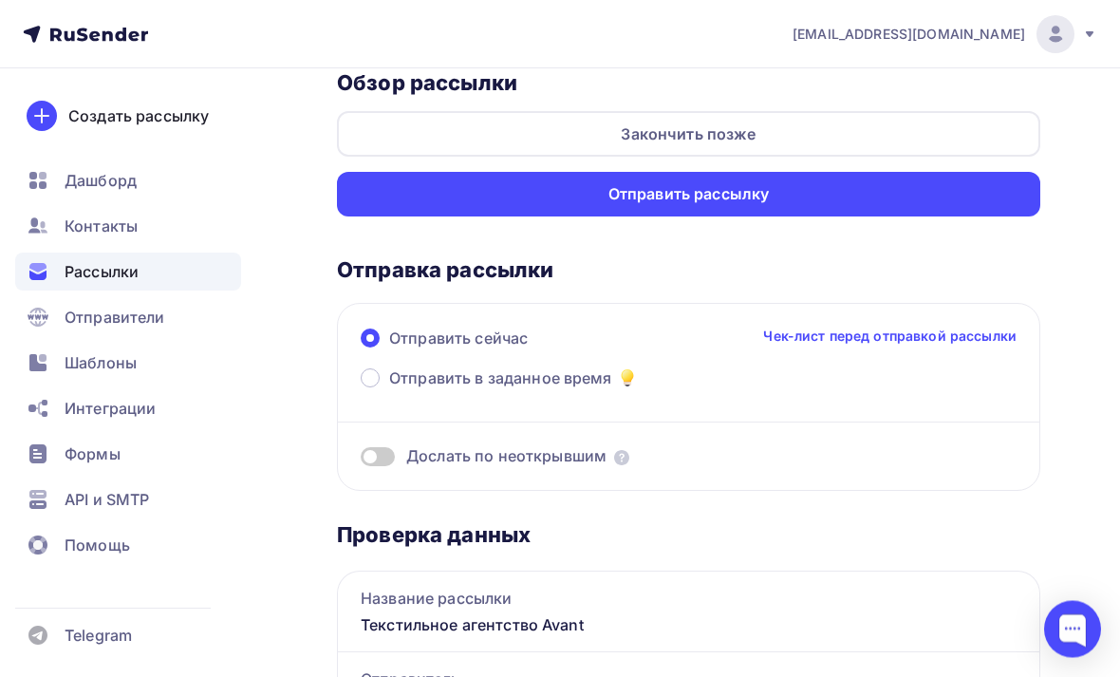
scroll to position [67, 0]
click at [947, 332] on link "Чек-лист перед отправкой рассылки" at bounding box center [889, 336] width 253 height 19
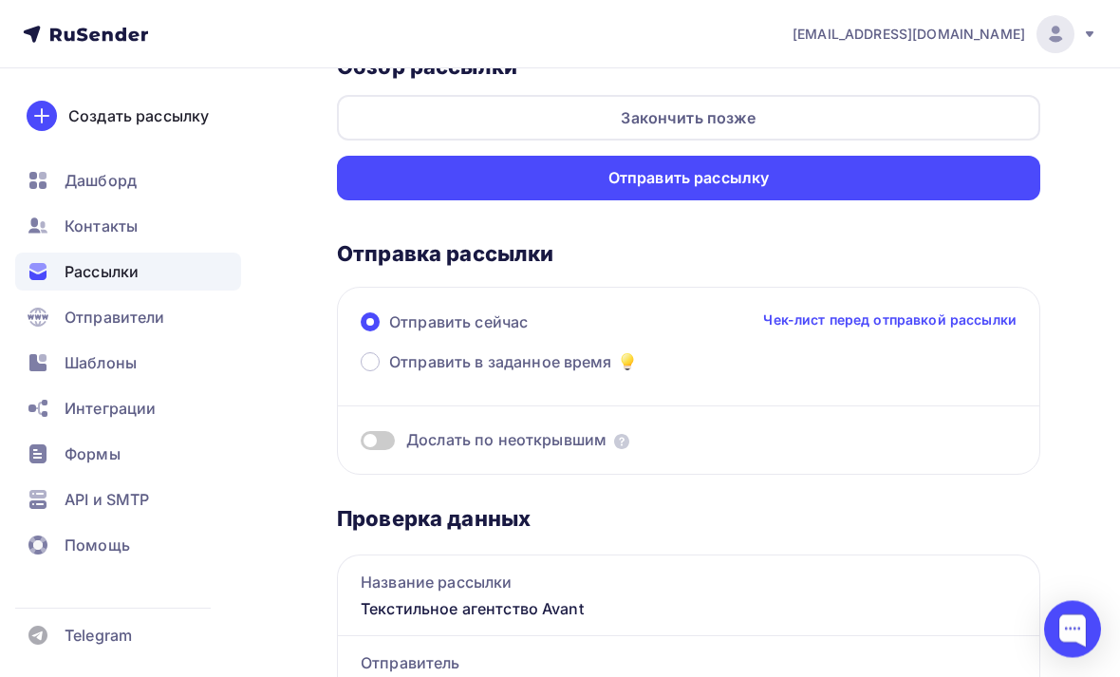
scroll to position [0, 0]
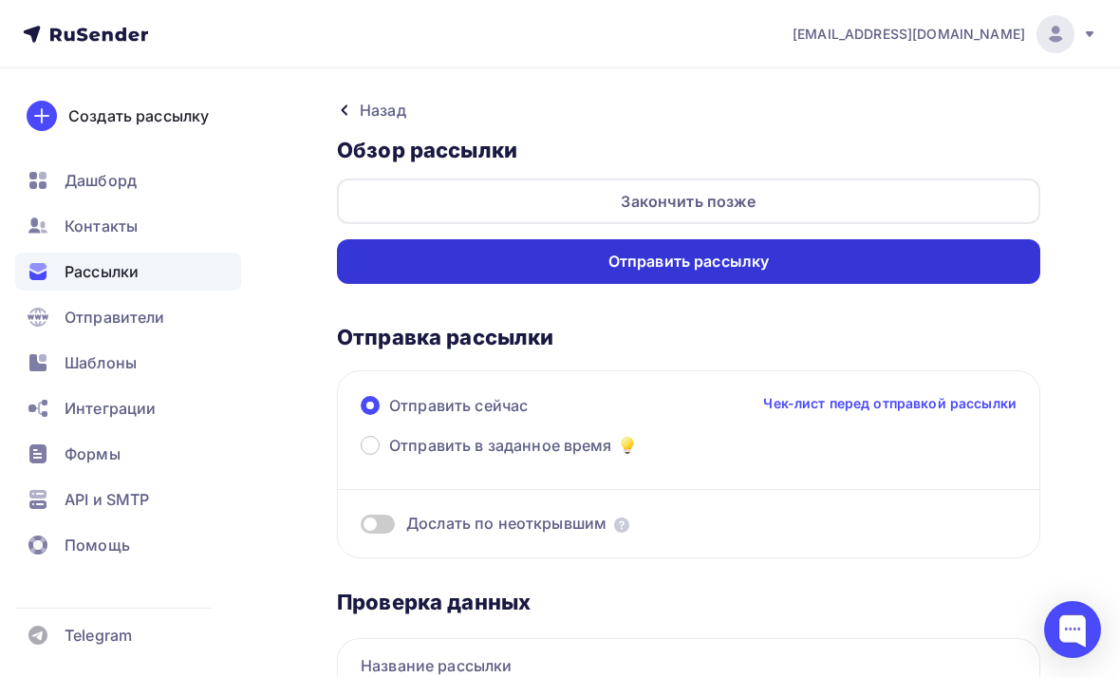
click at [880, 266] on div "Отправить рассылку" at bounding box center [688, 261] width 703 height 45
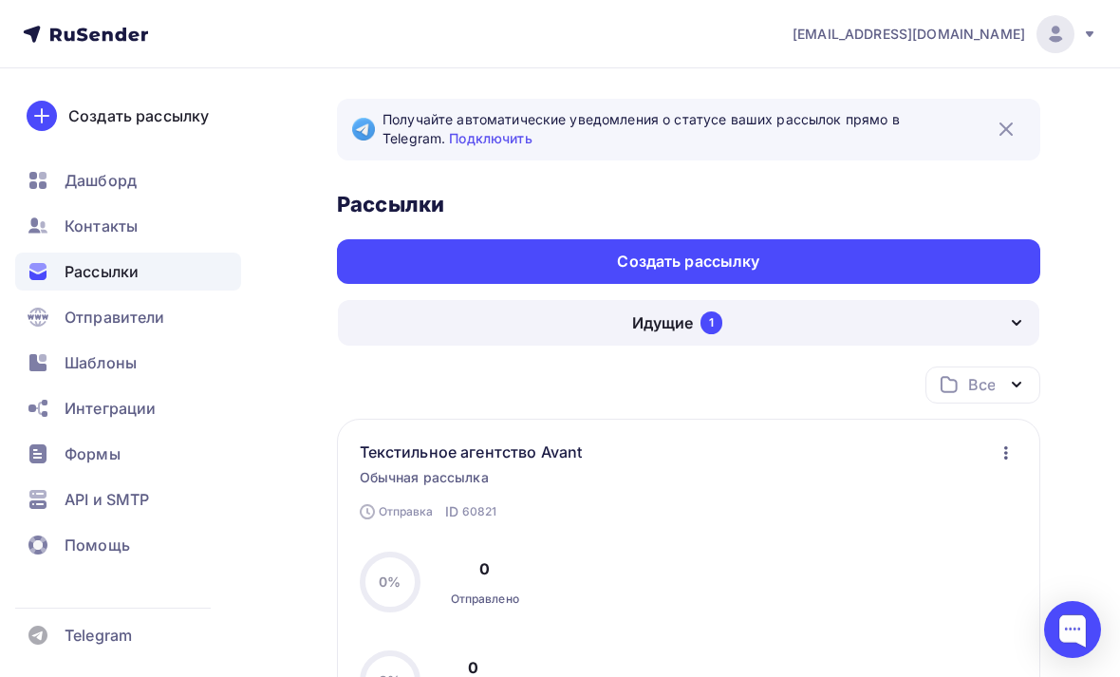
click at [922, 307] on div "Идущие 1" at bounding box center [689, 323] width 702 height 46
click at [1010, 332] on icon "button" at bounding box center [1016, 322] width 23 height 23
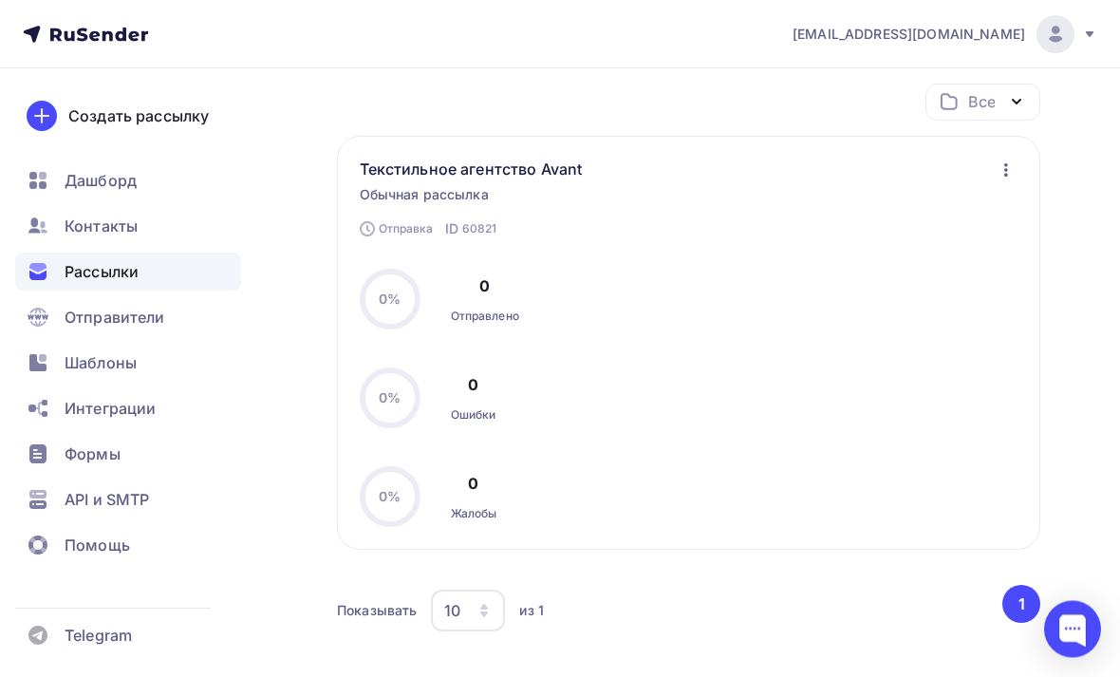
scroll to position [282, 0]
click at [997, 170] on icon "button" at bounding box center [1006, 170] width 23 height 23
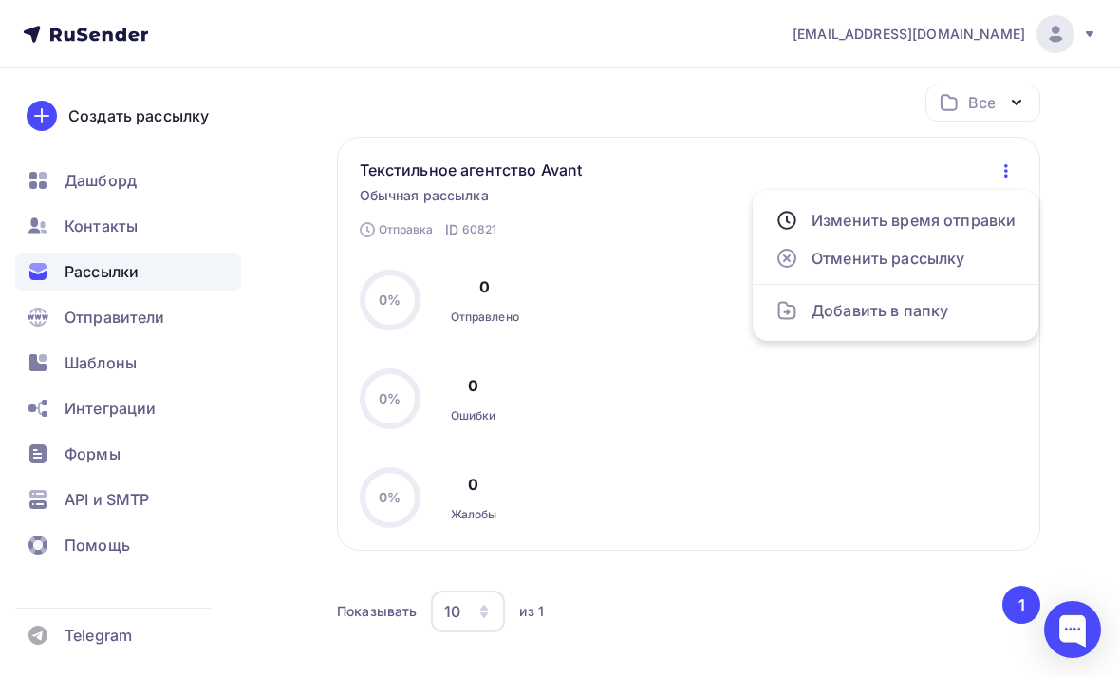
click at [1109, 228] on div "Получайте автоматические уведомления о статусе ваших рассылок прямо в Telegram.…" at bounding box center [560, 305] width 1120 height 1039
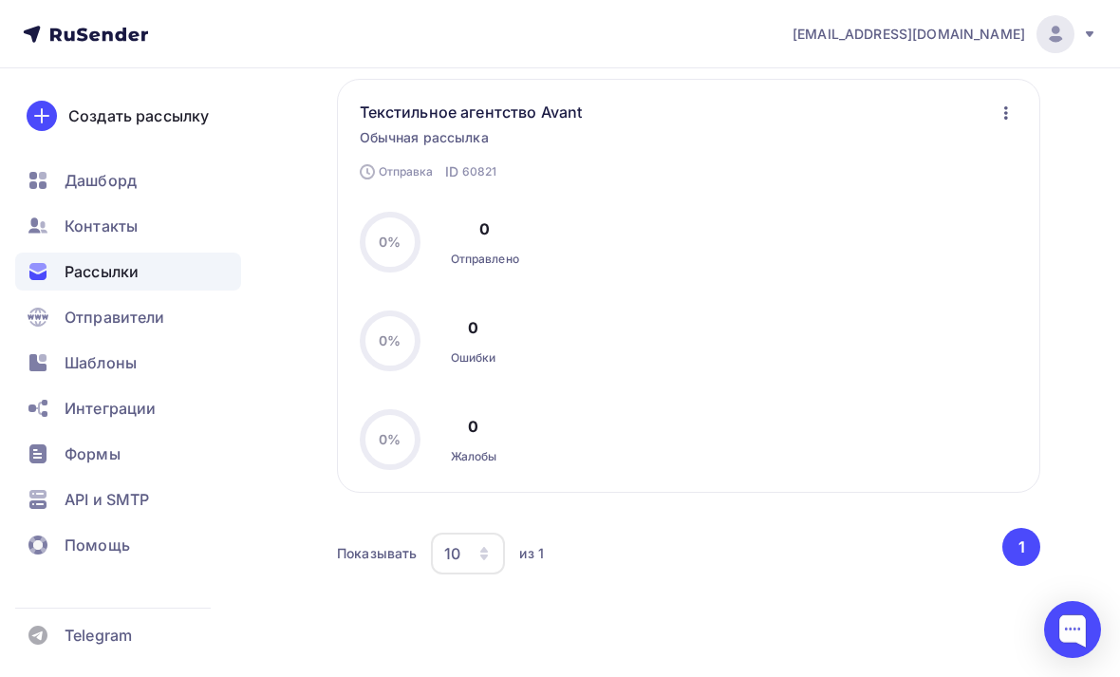
scroll to position [343, 0]
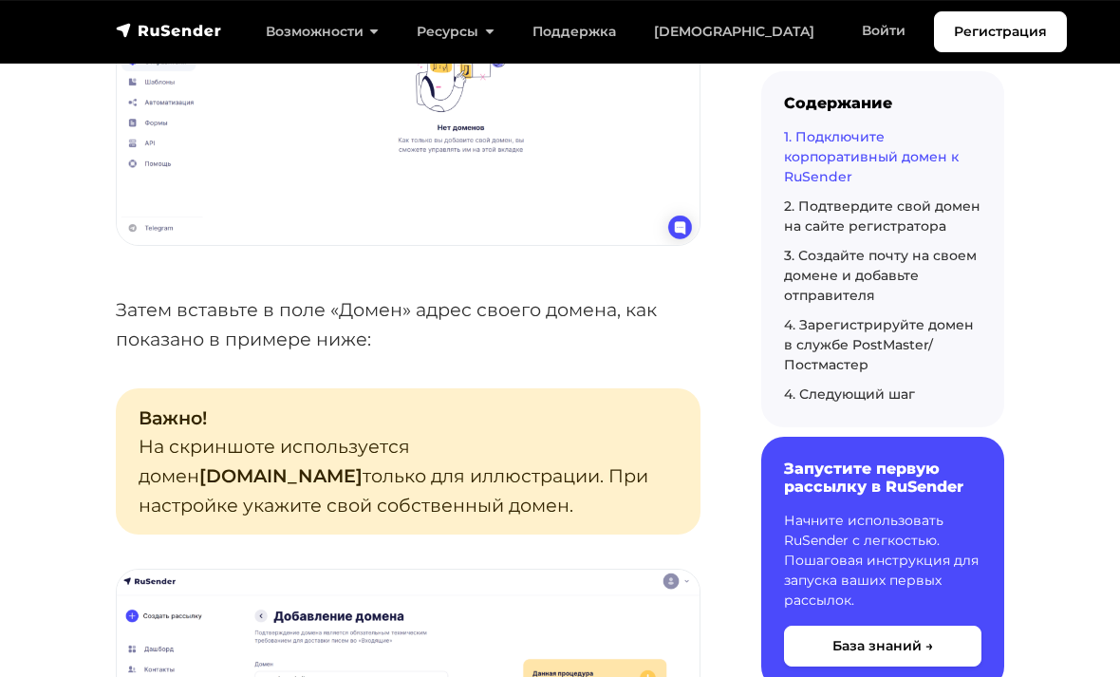
scroll to position [1270, 0]
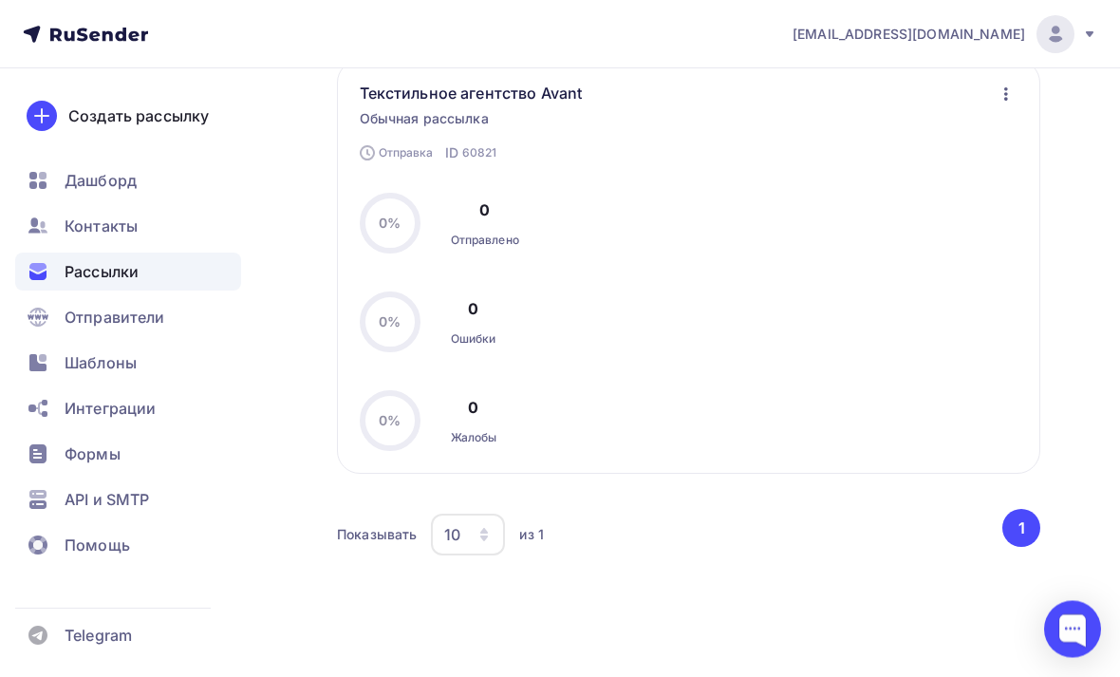
scroll to position [371, 0]
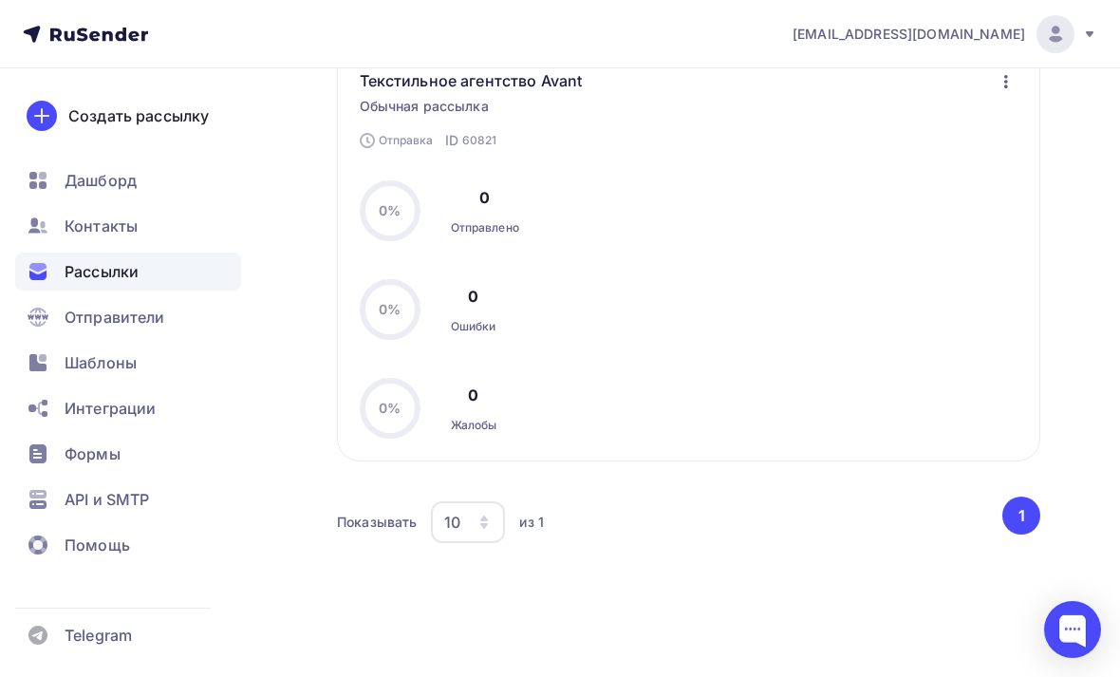
click at [550, 676] on div "Получайте автоматические уведомления о статусе ваших рассылок прямо в Telegram.…" at bounding box center [560, 216] width 1120 height 1039
